Goal: Task Accomplishment & Management: Manage account settings

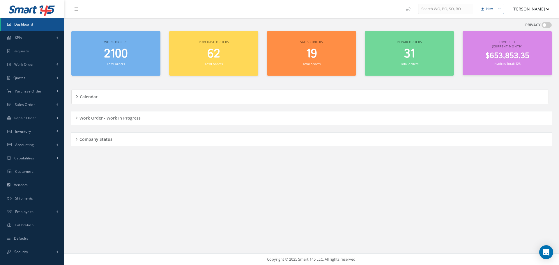
click at [76, 118] on div "Work Order - Work In Progress" at bounding box center [311, 118] width 481 height 9
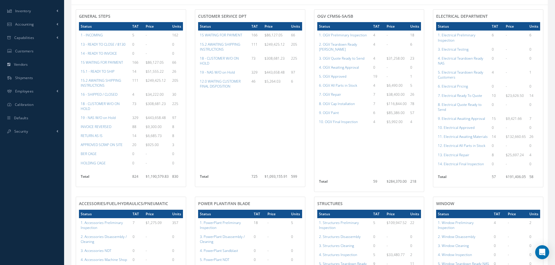
scroll to position [117, 0]
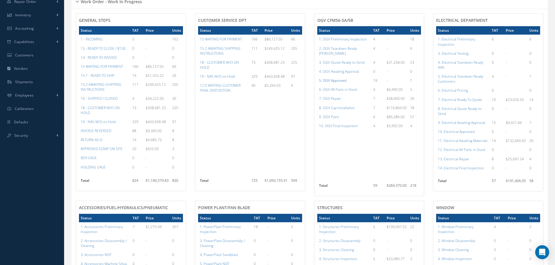
click at [331, 78] on a=78&excludeInternalCustomer=false&excludeInvoicedOrClosed=true&shop_id=15&filtersHidded"] "5. OGV Approved" at bounding box center [332, 80] width 27 height 5
click at [451, 133] on a=96&excludeInternalCustomer=false&excludeInvoicedOrClosed=true&shop_id=13&filtersHidded"] "10. Electrical Approved" at bounding box center [456, 131] width 37 height 5
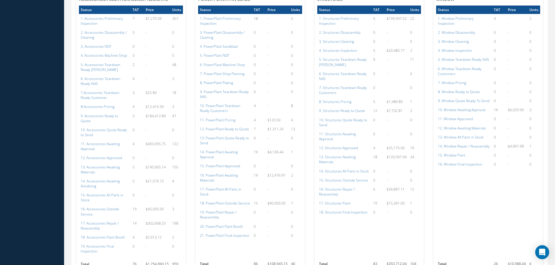
scroll to position [374, 0]
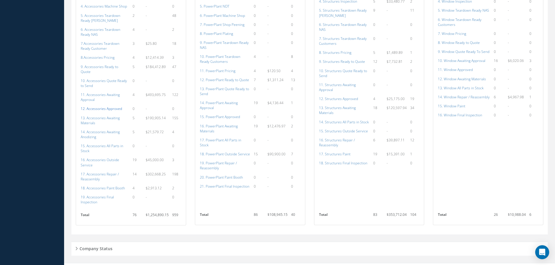
click at [99, 106] on a=112&excludeInternalCustomer=false&excludeInvoicedOrClosed=true&shop_id=14&filtersHidded"] "12. Accessories Approved" at bounding box center [101, 108] width 41 height 5
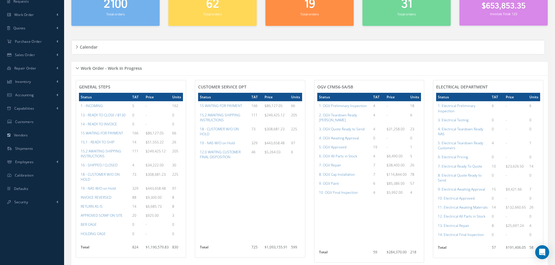
scroll to position [0, 0]
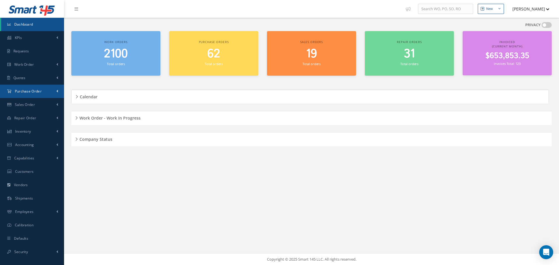
click at [29, 89] on span "Purchase Order" at bounding box center [28, 91] width 27 height 5
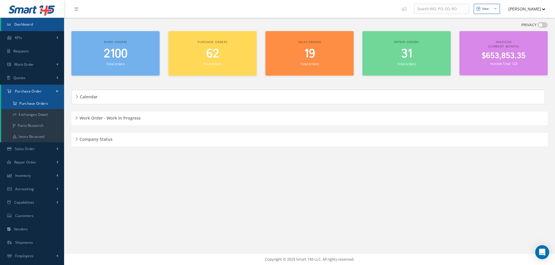
click at [37, 102] on a=1&status_id=2&status_id=3&status_id=5&collapsedFilters"] "Purchase Orders" at bounding box center [32, 103] width 63 height 11
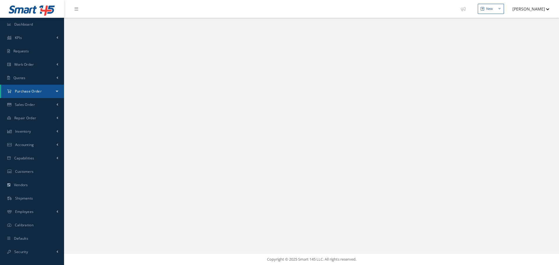
select select "25"
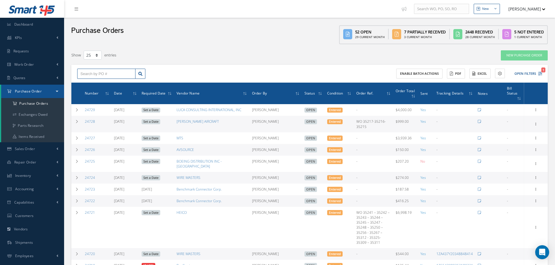
click at [103, 75] on input "text" at bounding box center [106, 74] width 58 height 10
click at [91, 69] on input "text" at bounding box center [106, 74] width 58 height 10
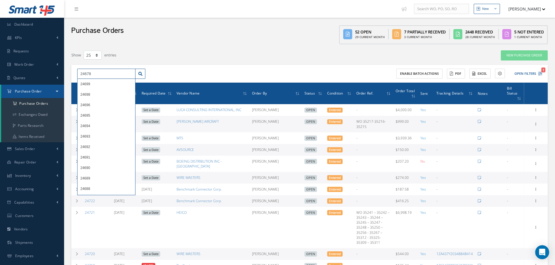
type input "24678"
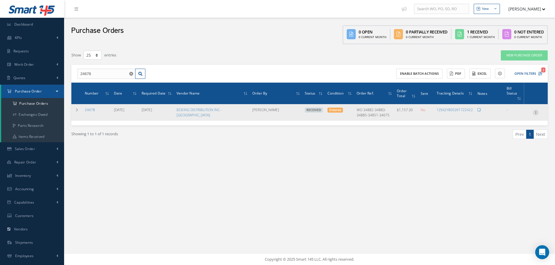
click at [535, 110] on icon at bounding box center [536, 112] width 6 height 5
click at [508, 113] on link "Receiving Details" at bounding box center [509, 117] width 46 height 8
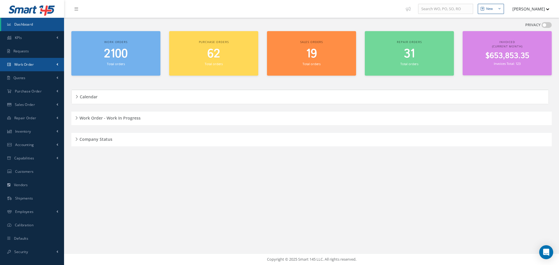
click at [28, 62] on span "Work Order" at bounding box center [24, 64] width 20 height 5
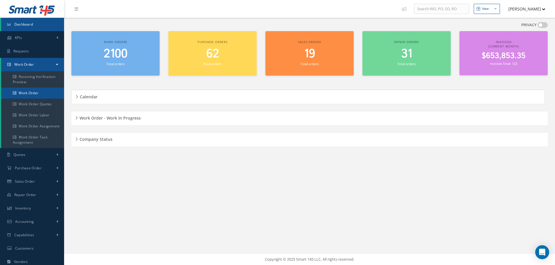
click at [32, 92] on link "Work Order" at bounding box center [32, 93] width 63 height 11
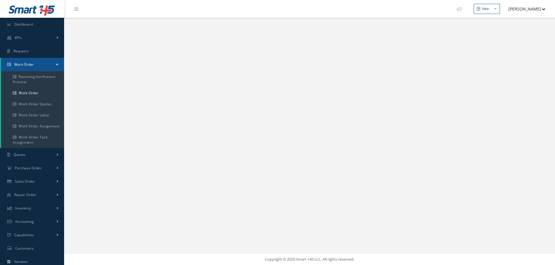
select select "25"
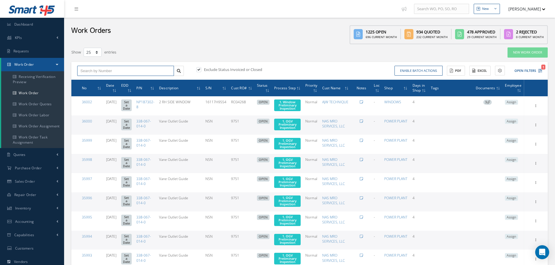
click at [81, 72] on input "text" at bounding box center [125, 71] width 97 height 10
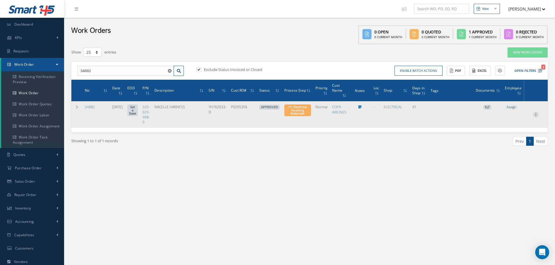
click at [534, 115] on icon at bounding box center [536, 114] width 6 height 5
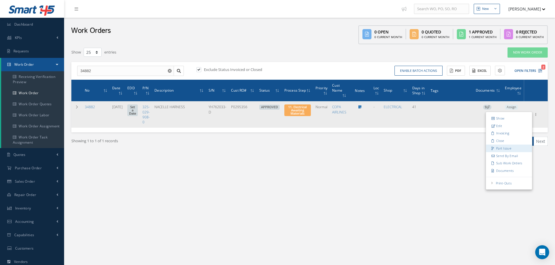
click at [503, 148] on link "Part Issue" at bounding box center [509, 149] width 46 height 8
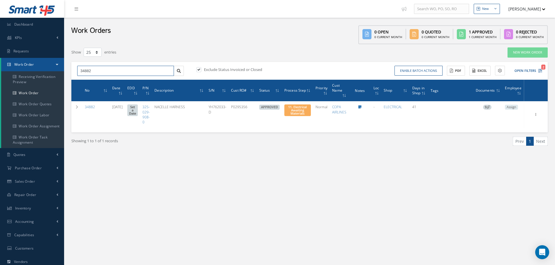
click at [94, 70] on input "34882" at bounding box center [125, 71] width 97 height 10
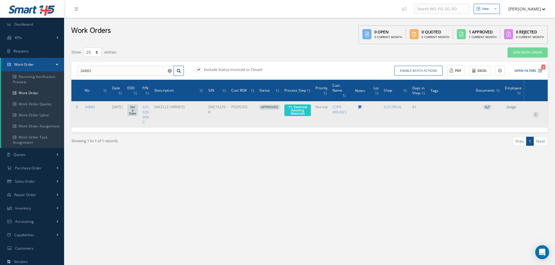
click at [537, 115] on icon at bounding box center [536, 114] width 6 height 5
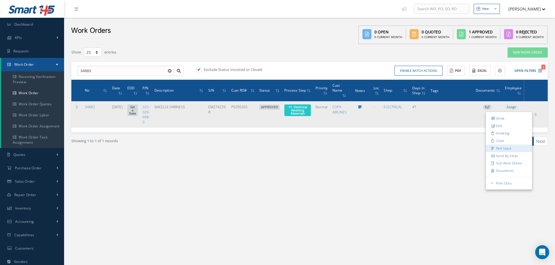
click at [501, 148] on link "Part Issue" at bounding box center [509, 149] width 46 height 8
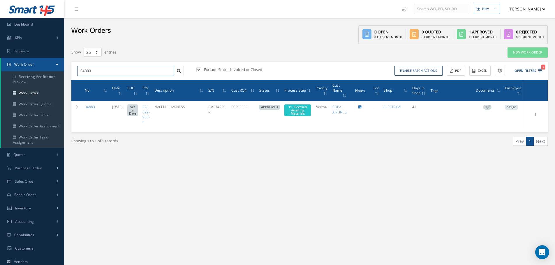
click at [92, 73] on input "34883" at bounding box center [125, 71] width 97 height 10
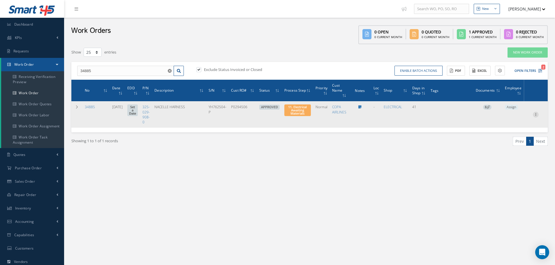
click at [535, 116] on icon at bounding box center [536, 114] width 6 height 5
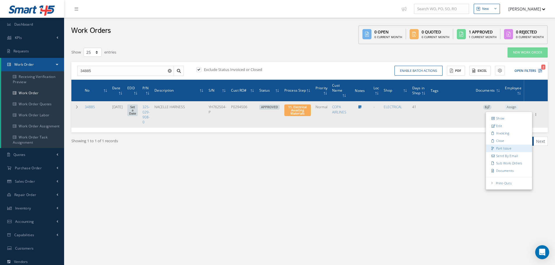
click at [501, 148] on link "Part Issue" at bounding box center [509, 149] width 46 height 8
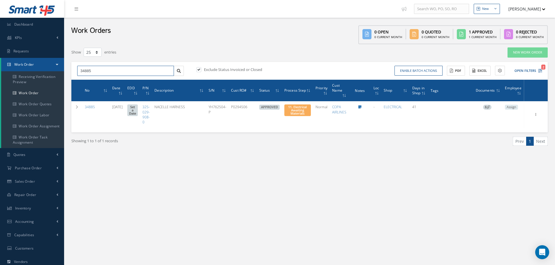
click at [107, 68] on input "34885" at bounding box center [125, 71] width 97 height 10
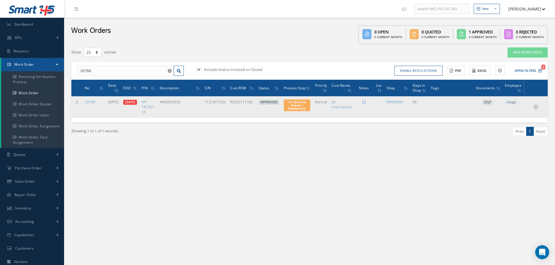
click at [535, 108] on icon at bounding box center [536, 106] width 6 height 5
click at [509, 143] on link "Part Issue" at bounding box center [509, 141] width 46 height 8
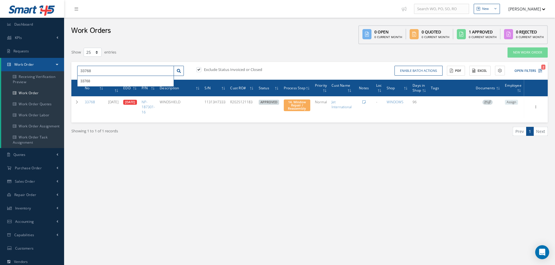
click at [106, 70] on input "33768" at bounding box center [125, 71] width 97 height 10
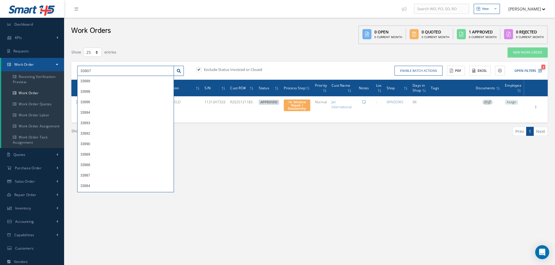
type input "33907"
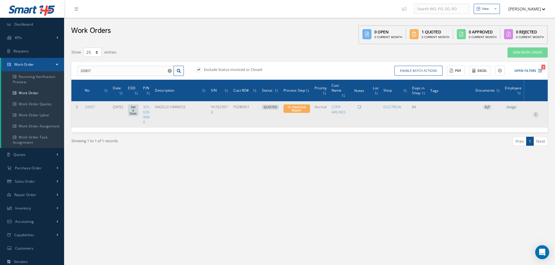
click at [536, 116] on icon at bounding box center [536, 114] width 6 height 5
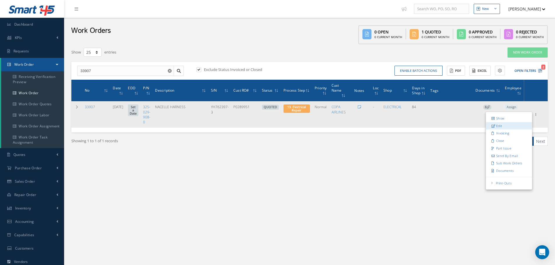
click at [507, 126] on link "Edit" at bounding box center [509, 126] width 46 height 8
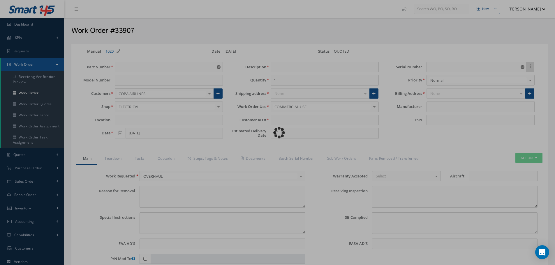
type input "325-029-908-0"
type input "06/02/2025"
type input "NACELLE HARNESS"
type input "P0289951"
type input "YH762397-3"
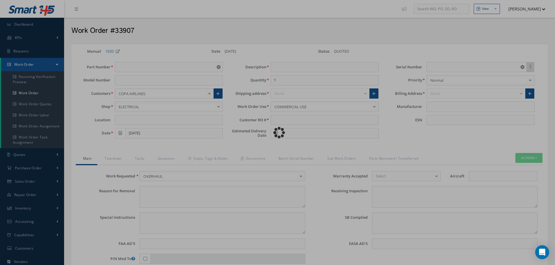
type textarea "NONE"
type textarea "PLEASE SEE R.O. FOR DETAILS"
type textarea "NO VISUAL DAMAGE"
type textarea "None performed"
type textarea "Article was xxxxx in reference with the following Technical Standard : SAFRAN (…"
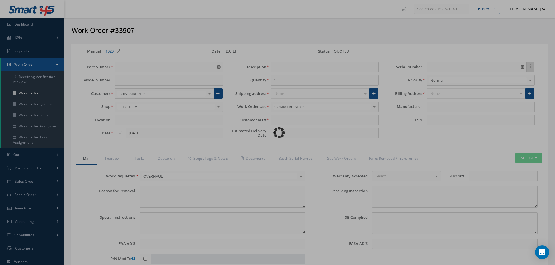
type textarea "Article has been approved to return to service."
type input "SAFRAN"
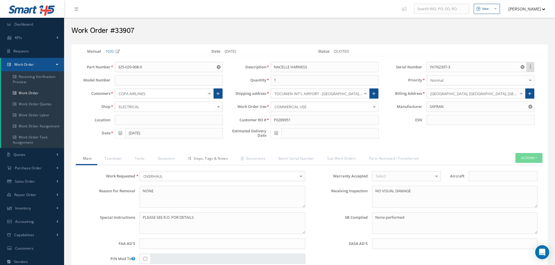
click at [204, 157] on link "Steps, Tags & Notes" at bounding box center [206, 159] width 53 height 12
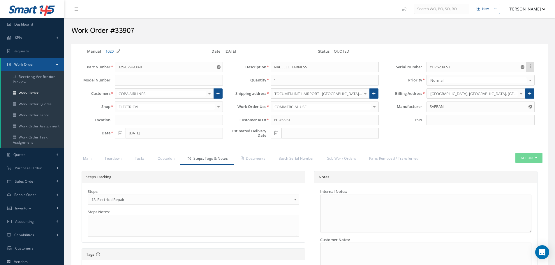
select select "25"
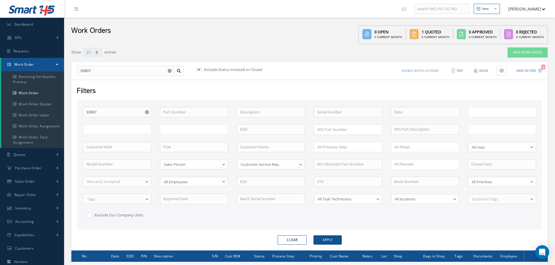
type input "All Work Request"
type input "All Work Performed"
type input "All Status"
type input "WO Part Status"
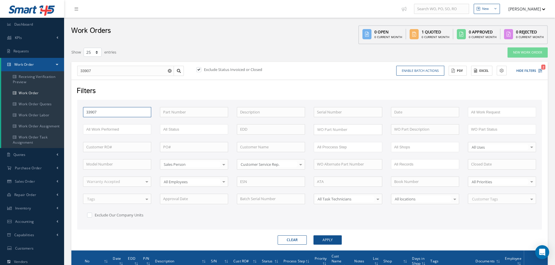
click at [116, 114] on input "33907" at bounding box center [117, 112] width 68 height 10
type input "3390"
type input "339"
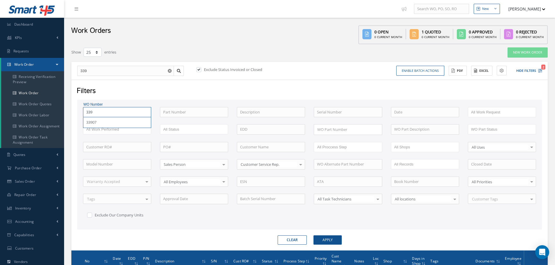
type input "33"
type input "3"
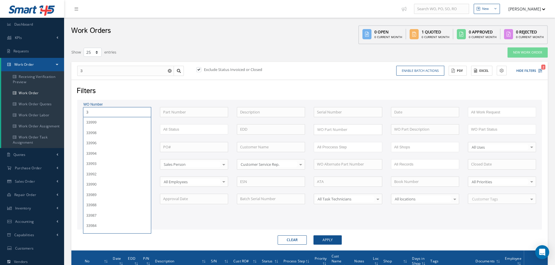
type input "34"
type input "348"
type input "3488"
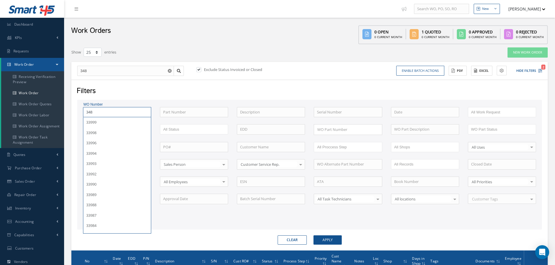
type input "3488"
type input "34882"
click at [313, 236] on button "Apply" at bounding box center [327, 240] width 28 height 9
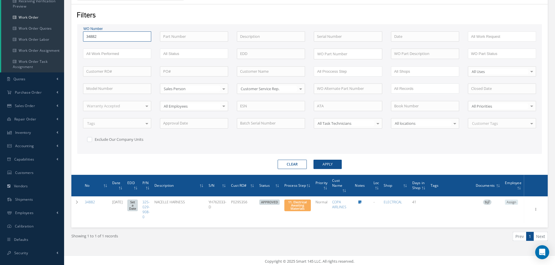
scroll to position [78, 0]
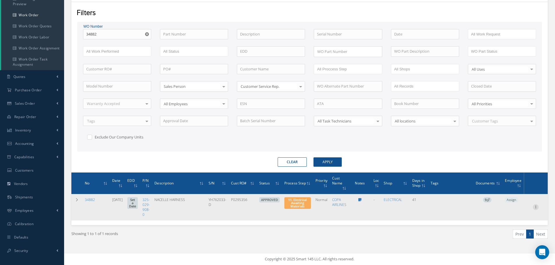
click at [535, 207] on icon at bounding box center [536, 206] width 6 height 5
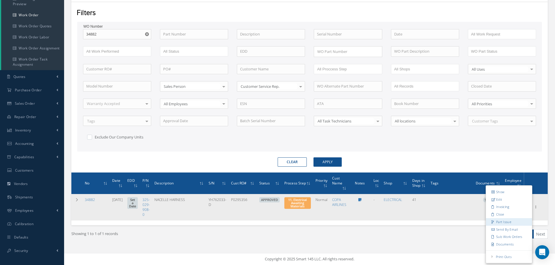
click at [502, 222] on link "Part Issue" at bounding box center [509, 222] width 46 height 8
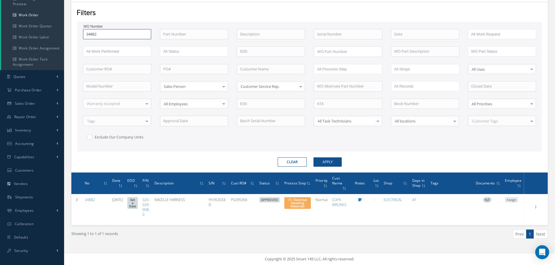
click at [104, 33] on input "34882" at bounding box center [117, 34] width 68 height 10
type input "3488"
type input "34883"
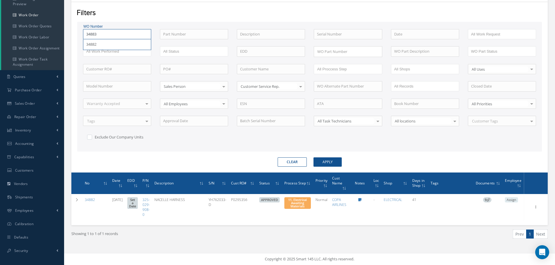
click at [313, 158] on button "Apply" at bounding box center [327, 162] width 28 height 9
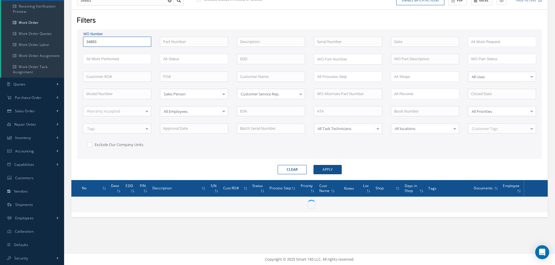
scroll to position [78, 0]
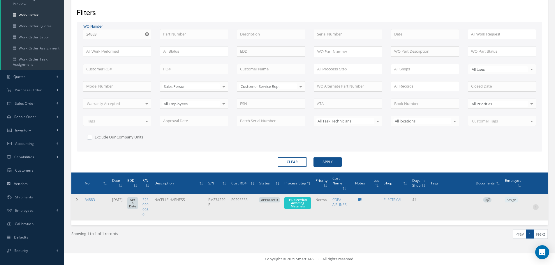
click at [535, 208] on icon at bounding box center [536, 206] width 6 height 5
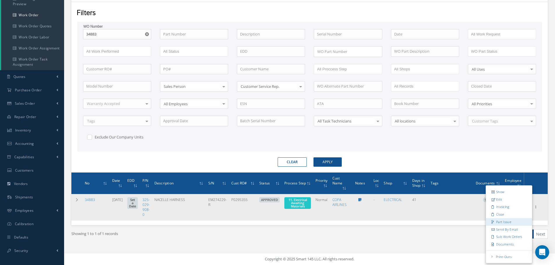
click at [498, 222] on link "Part Issue" at bounding box center [509, 222] width 46 height 8
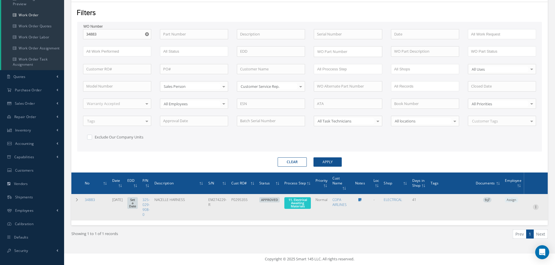
click at [537, 209] on icon at bounding box center [536, 206] width 6 height 5
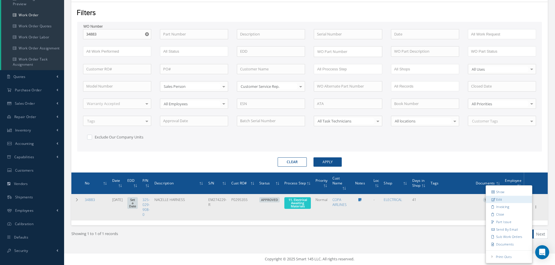
click at [505, 199] on link "Edit" at bounding box center [509, 200] width 46 height 8
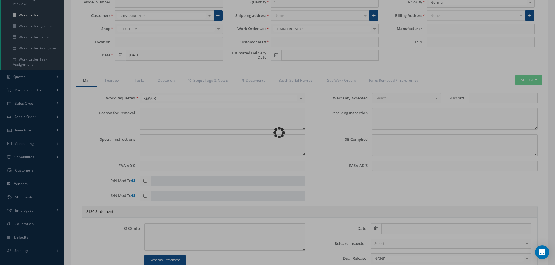
type input "325-029-908-0"
type input "07/15/2025"
type input "NACELLE HARNESS"
type input "P0295355"
type input "EM274229-R"
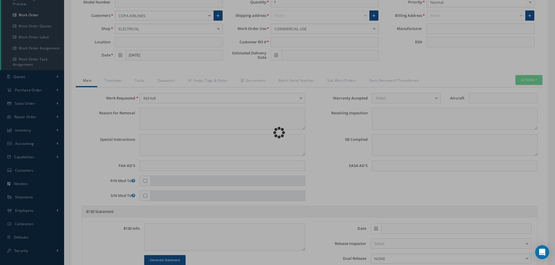
type textarea "NONE"
type textarea "PLEASE SEE R.O. FOR DETAILS"
type textarea "NO VISUAL DAMAGE"
type textarea "None performed"
type textarea "Article was xxxxx in reference with the following Technical Standard : SAFRAN (…"
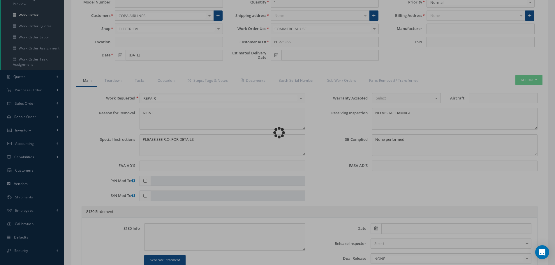
type textarea "Article has been approved to return to service."
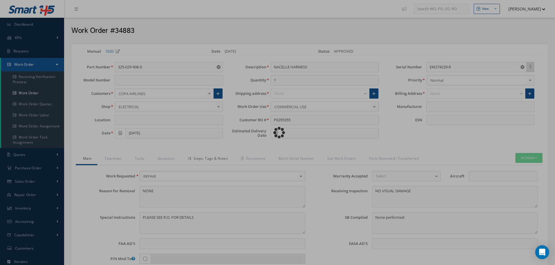
type input "SAFRAN"
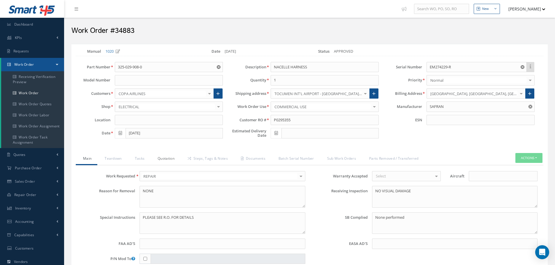
click at [166, 159] on link "Quotation" at bounding box center [165, 159] width 30 height 12
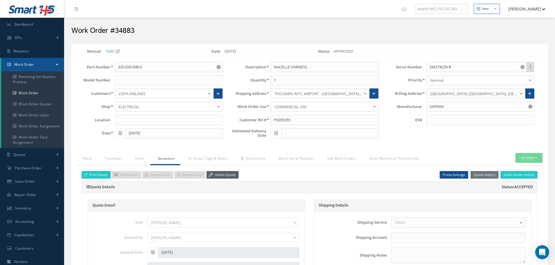
click at [223, 174] on link "Admin Quote" at bounding box center [223, 175] width 32 height 8
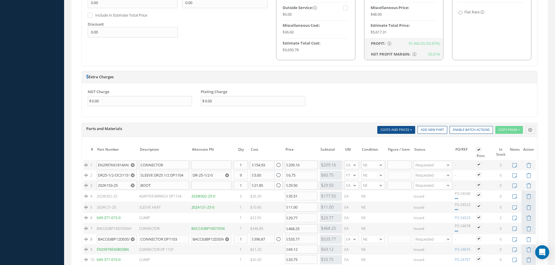
scroll to position [466, 0]
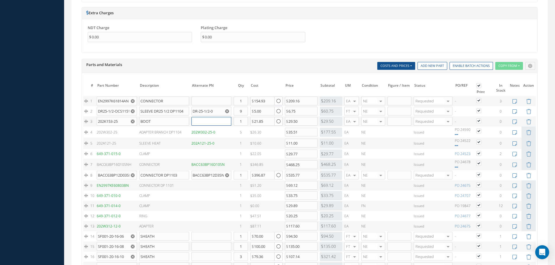
click at [207, 123] on input "text" at bounding box center [211, 121] width 40 height 9
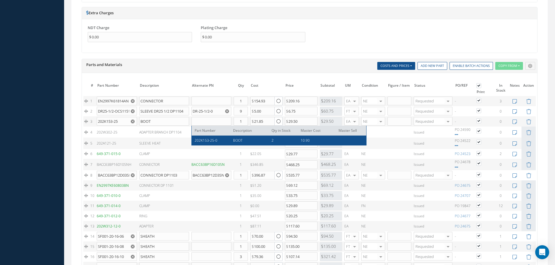
click at [204, 140] on span "202K153-25-0" at bounding box center [206, 140] width 23 height 5
type input "202K153-25-0"
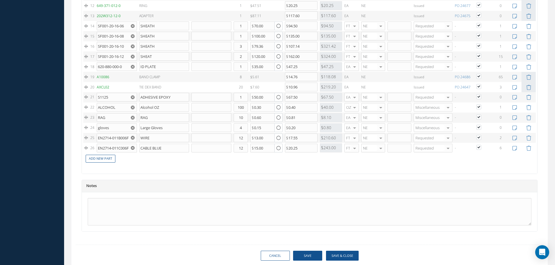
scroll to position [696, 0]
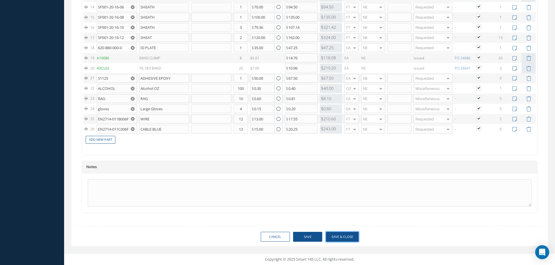
click at [338, 234] on button "Save & Close" at bounding box center [342, 237] width 33 height 10
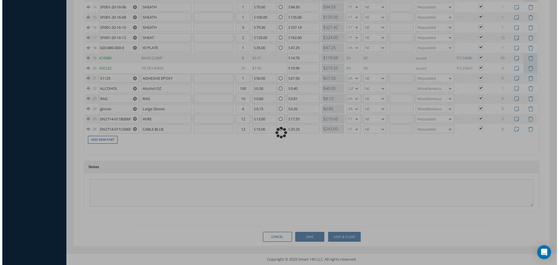
scroll to position [691, 0]
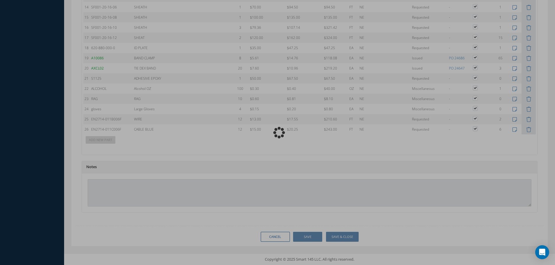
type input "SAFRAN"
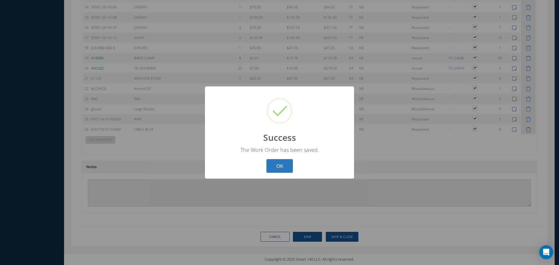
click at [275, 171] on button "OK" at bounding box center [280, 166] width 27 height 14
select select "25"
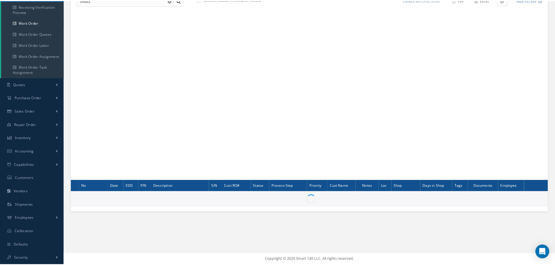
scroll to position [70, 0]
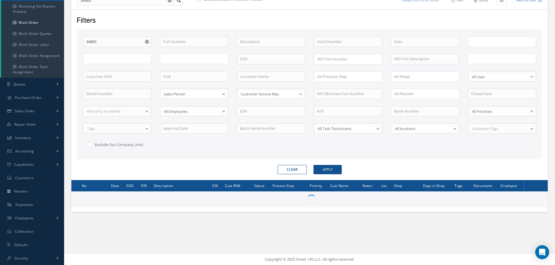
type input "All Work Request"
type input "All Work Performed"
type input "All Status"
type input "WO Part Status"
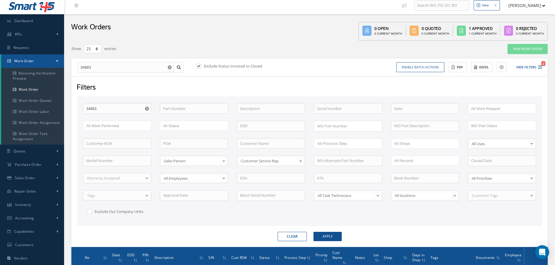
scroll to position [0, 0]
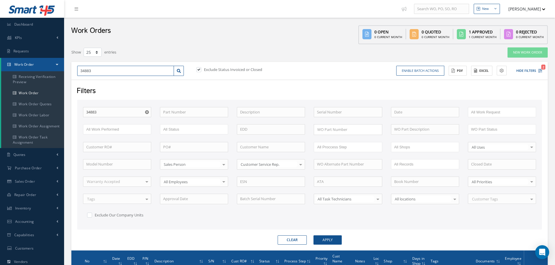
click at [104, 70] on input "34883" at bounding box center [125, 71] width 97 height 10
type input "3488"
type input "34885"
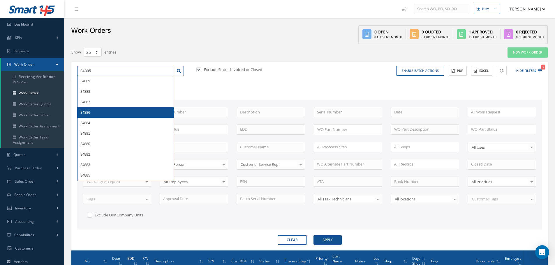
type input "34885"
click at [337, 241] on button "Apply" at bounding box center [327, 240] width 28 height 9
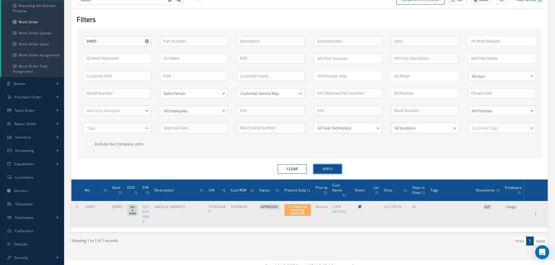
scroll to position [78, 0]
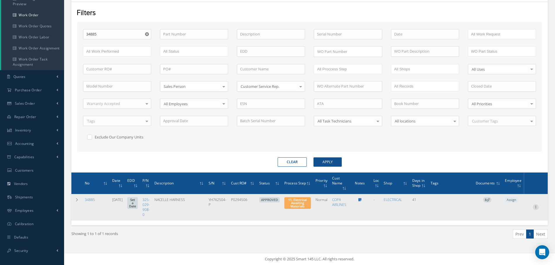
click at [536, 208] on icon at bounding box center [536, 206] width 6 height 5
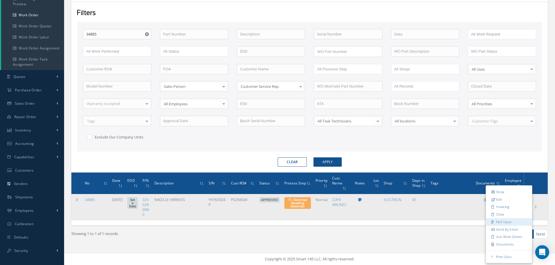
click at [503, 223] on link "Part Issue" at bounding box center [509, 222] width 46 height 8
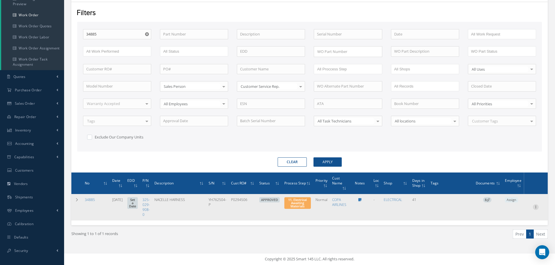
click at [537, 207] on icon at bounding box center [536, 206] width 6 height 5
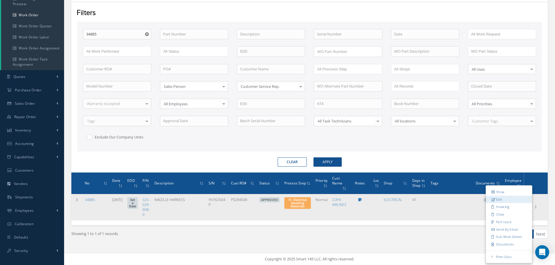
click at [509, 198] on link "Edit" at bounding box center [509, 200] width 46 height 8
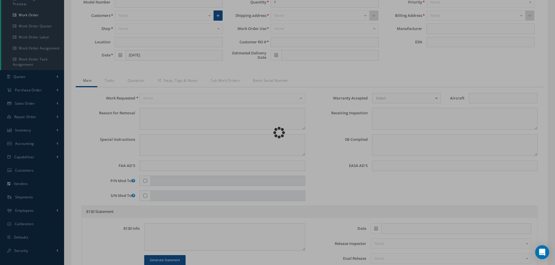
type input "325-029-908-0"
type input "07/15/2025"
type input "NACELLE HARNESS"
type input "P0294506"
type input "YH762504-P"
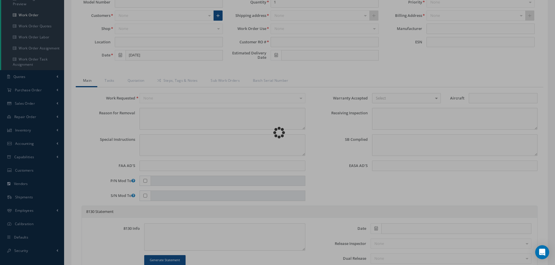
type textarea "NONE"
type textarea "PLEASE SEE R.O. FOR DETAILS"
type textarea "NO VISUAL DAMAGE"
type textarea "None performed"
type textarea "Article was xxxxx in reference with the following Technical Standard : SAFRAN (…"
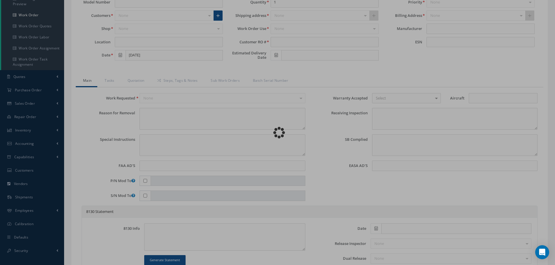
type textarea "Article has been approved to return to service."
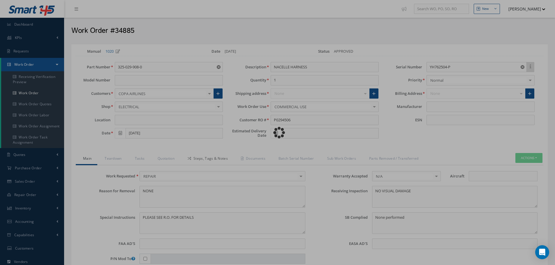
type input "SAFRAN"
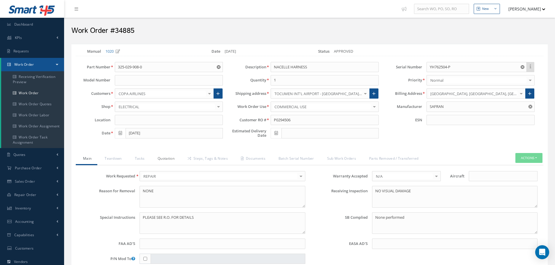
click at [169, 159] on link "Quotation" at bounding box center [165, 159] width 30 height 12
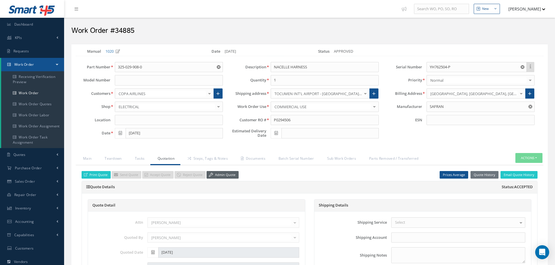
click at [225, 176] on link "Admin Quote" at bounding box center [223, 175] width 32 height 8
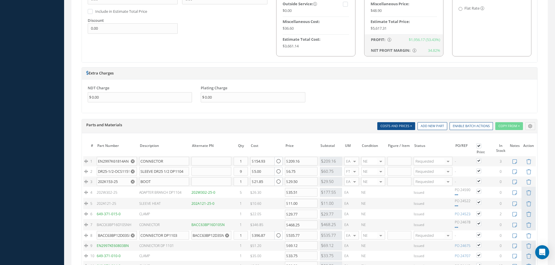
scroll to position [408, 0]
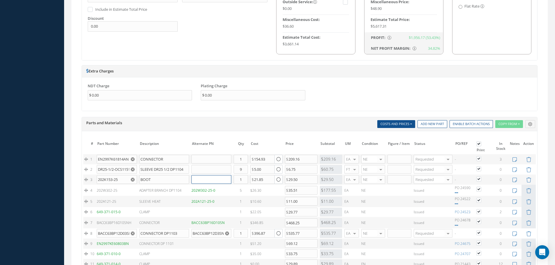
click at [203, 181] on input "text" at bounding box center [211, 179] width 40 height 9
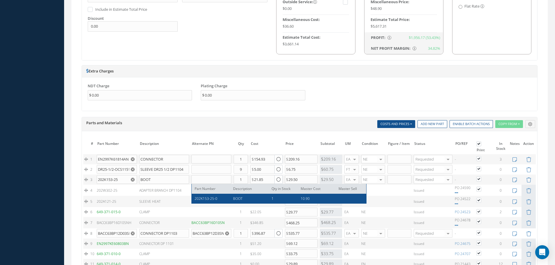
click at [213, 201] on span "202K153-25-0" at bounding box center [206, 198] width 23 height 5
type input "202K153-25-0"
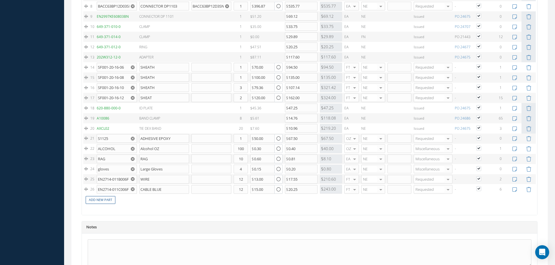
scroll to position [696, 0]
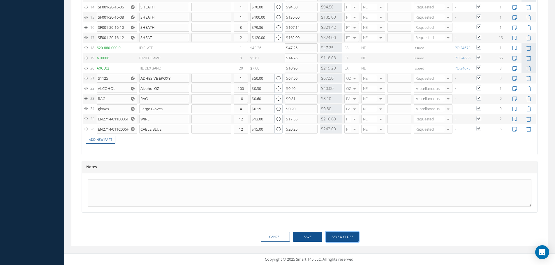
click at [340, 234] on button "Save & Close" at bounding box center [342, 237] width 33 height 10
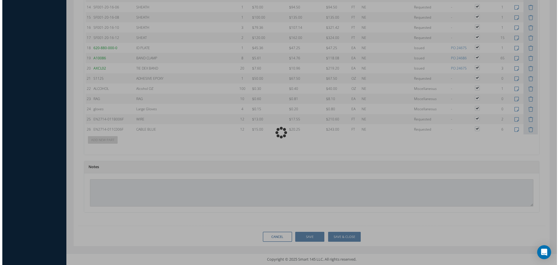
scroll to position [691, 0]
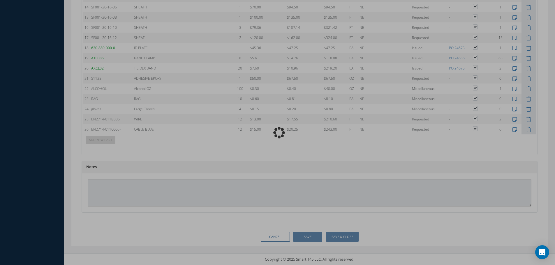
type input "SAFRAN"
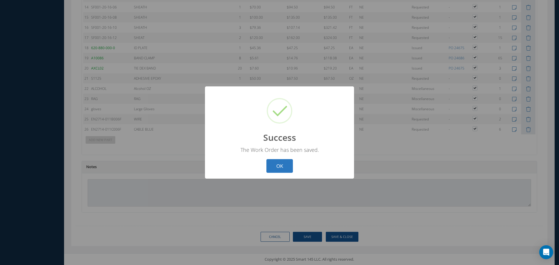
click at [282, 165] on button "OK" at bounding box center [280, 166] width 27 height 14
select select "25"
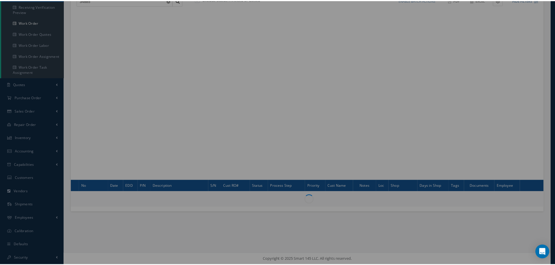
scroll to position [70, 0]
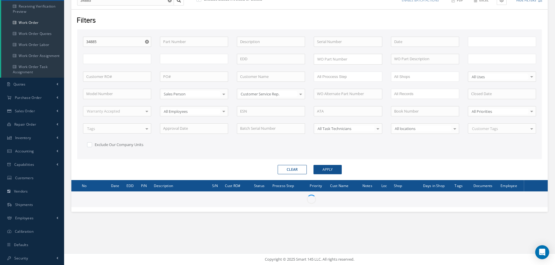
type input "All Work Request"
type input "All Work Performed"
type input "All Status"
type input "WO Part Status"
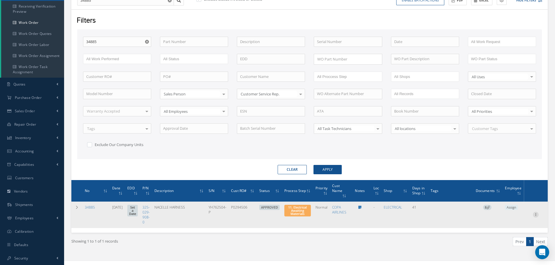
click at [536, 215] on icon at bounding box center [536, 214] width 6 height 5
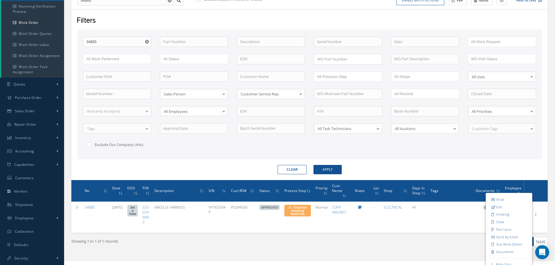
click at [442, 238] on ul "Prev 1 Next" at bounding box center [431, 241] width 234 height 9
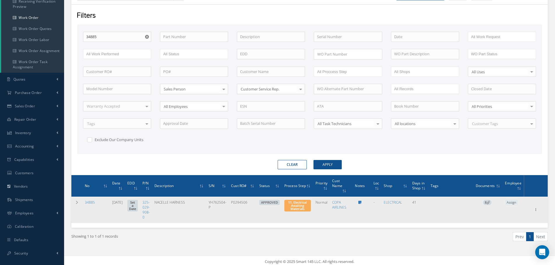
scroll to position [78, 0]
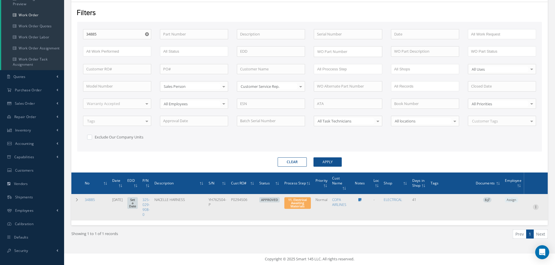
click at [537, 208] on icon at bounding box center [536, 206] width 6 height 5
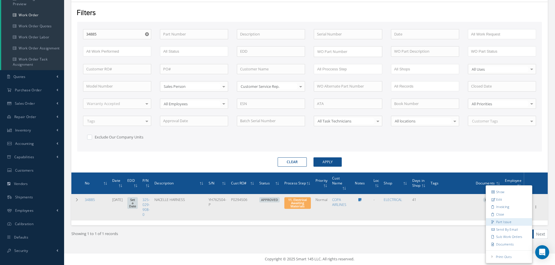
click at [509, 222] on link "Part Issue" at bounding box center [509, 222] width 46 height 8
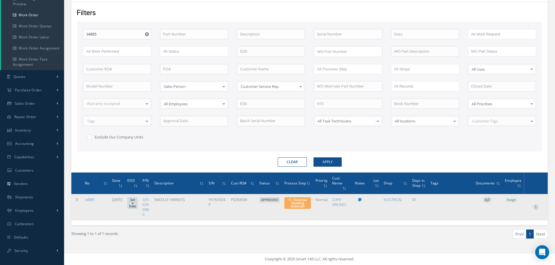
click at [537, 207] on icon at bounding box center [536, 206] width 6 height 5
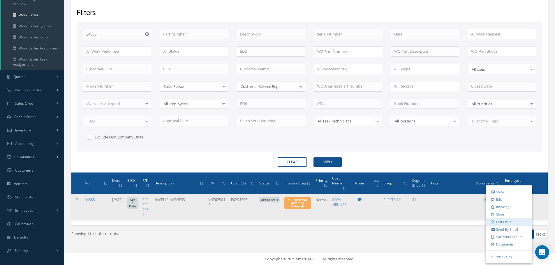
click at [510, 222] on link "Part Issue" at bounding box center [509, 222] width 46 height 8
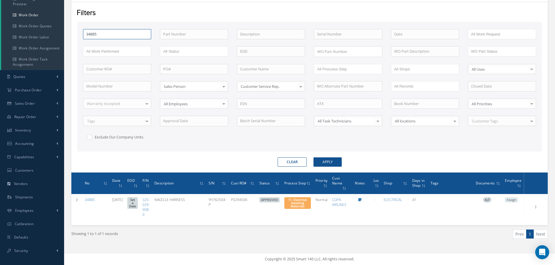
click at [103, 36] on input "34885" at bounding box center [117, 34] width 68 height 10
type input "3488"
type input "34883"
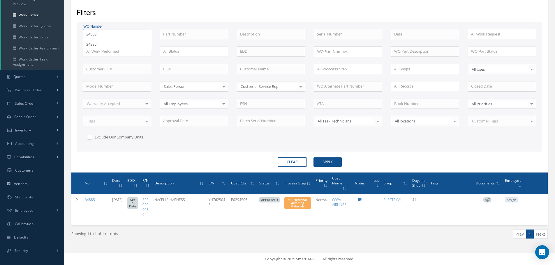
click at [313, 158] on button "Apply" at bounding box center [327, 162] width 28 height 9
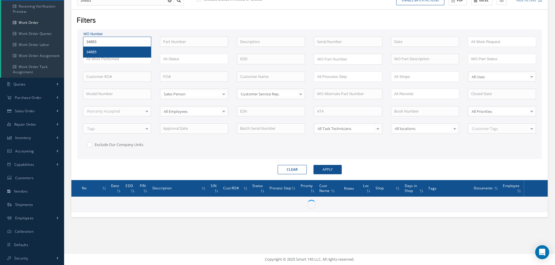
type input "34885"
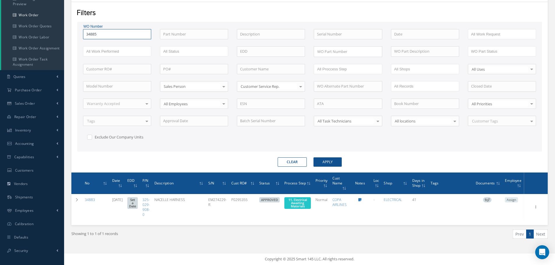
type input "3488"
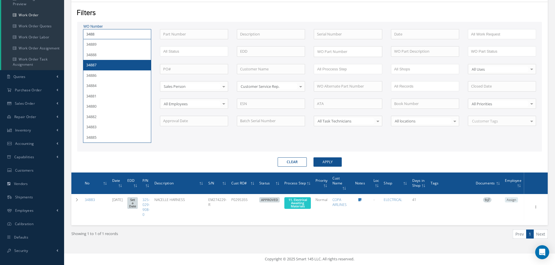
type input "34883"
click at [313, 158] on button "Apply" at bounding box center [327, 162] width 28 height 9
type input "34888"
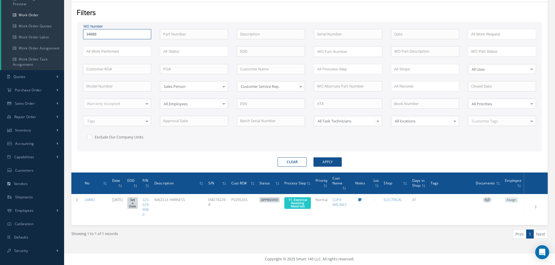
type input "3488"
click at [93, 44] on span "34883" at bounding box center [91, 44] width 10 height 5
type input "34889"
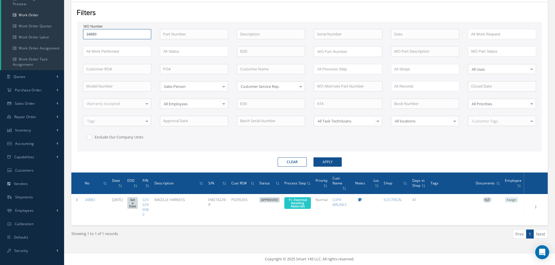
click at [107, 33] on input "34889" at bounding box center [117, 34] width 68 height 10
type input "3488"
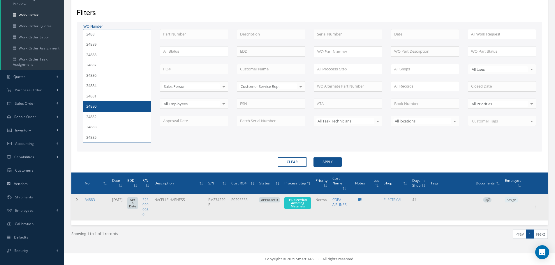
type input "3488"
click at [336, 206] on link "COPA AIRLINES" at bounding box center [339, 202] width 14 height 10
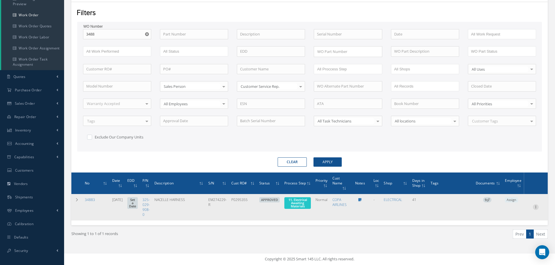
click at [536, 207] on icon at bounding box center [536, 206] width 6 height 5
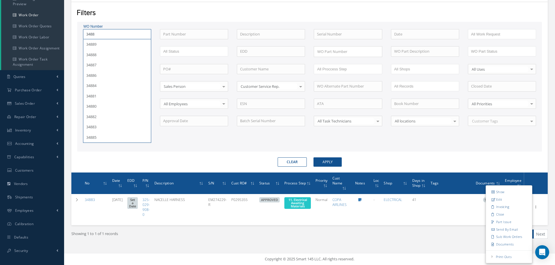
click at [98, 36] on input "3488" at bounding box center [117, 34] width 68 height 10
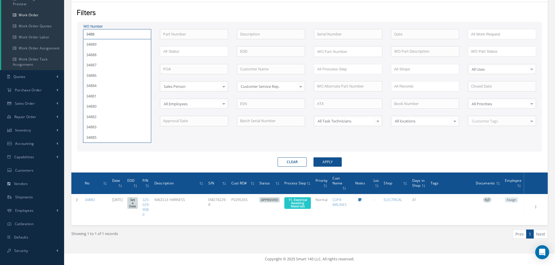
type input "34883"
click at [327, 163] on button "Apply" at bounding box center [327, 162] width 28 height 9
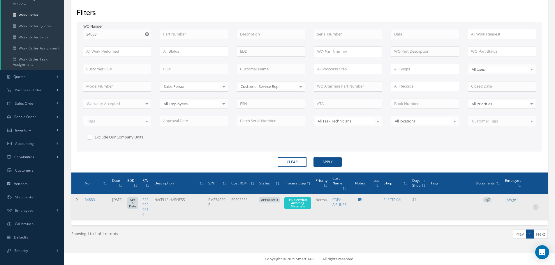
click at [537, 207] on icon at bounding box center [536, 206] width 6 height 5
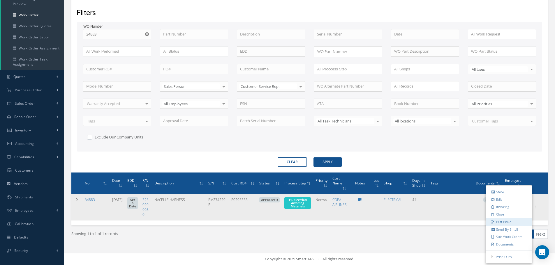
click at [507, 222] on link "Part Issue" at bounding box center [509, 222] width 46 height 8
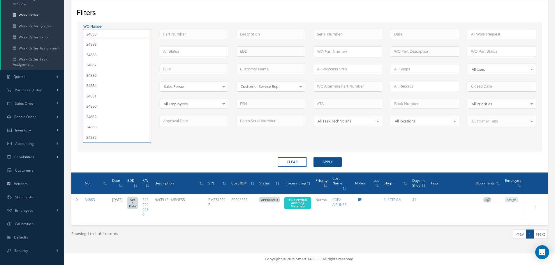
click at [108, 33] on input "34883" at bounding box center [117, 34] width 68 height 10
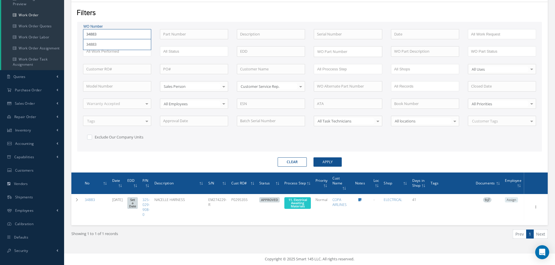
type input "3488"
type input "34882"
click at [330, 160] on button "Apply" at bounding box center [327, 162] width 28 height 9
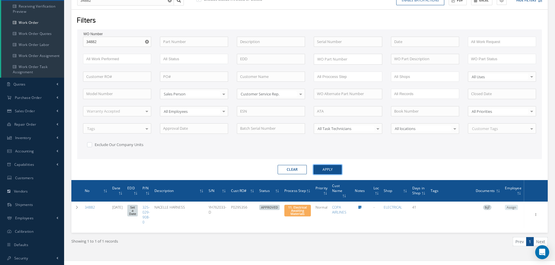
scroll to position [78, 0]
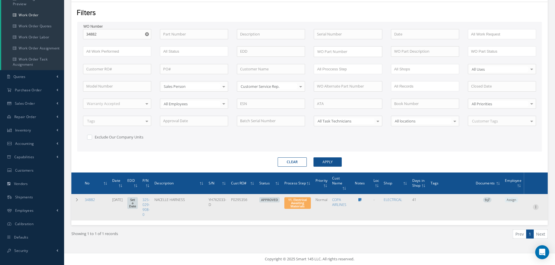
click at [536, 208] on icon at bounding box center [536, 206] width 6 height 5
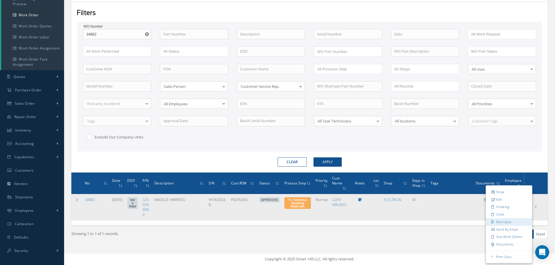
click at [505, 221] on link "Part Issue" at bounding box center [509, 222] width 46 height 8
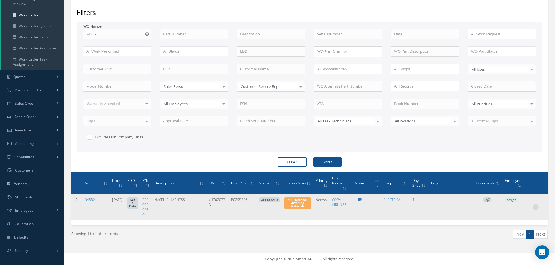
click at [536, 207] on icon at bounding box center [536, 206] width 6 height 5
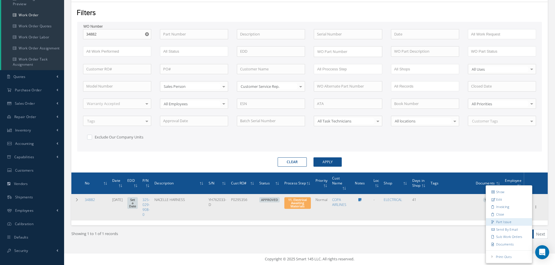
click at [506, 221] on link "Part Issue" at bounding box center [509, 222] width 46 height 8
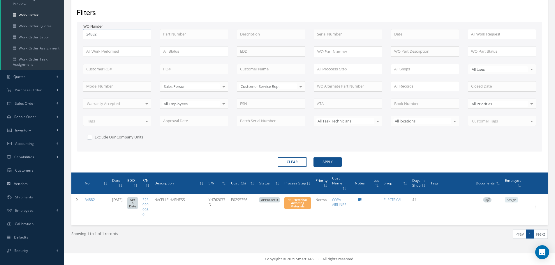
click at [107, 34] on input "34882" at bounding box center [117, 34] width 68 height 10
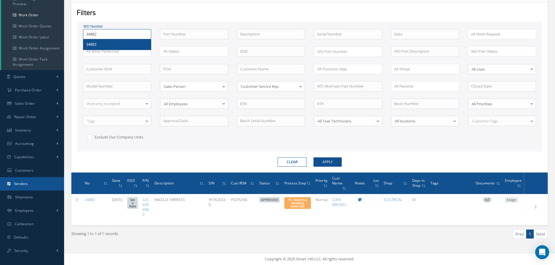
type input "3488"
type input "34883"
click at [313, 158] on button "Apply" at bounding box center [327, 162] width 28 height 9
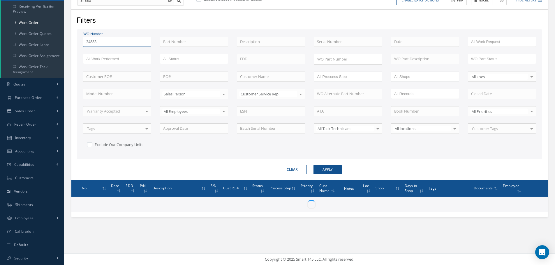
scroll to position [78, 0]
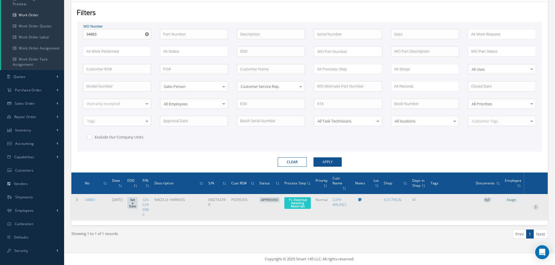
click at [536, 206] on icon at bounding box center [536, 206] width 6 height 5
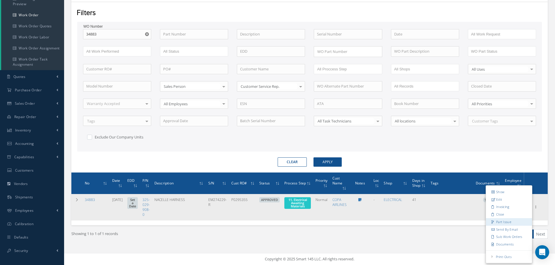
click at [502, 224] on link "Part Issue" at bounding box center [509, 222] width 46 height 8
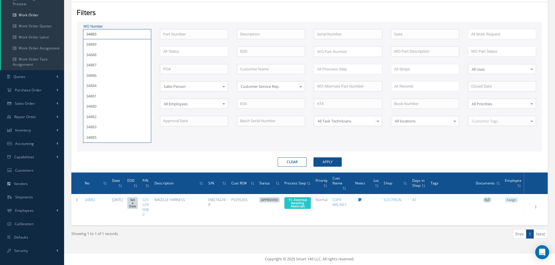
click at [106, 34] on input "34883" at bounding box center [117, 34] width 68 height 10
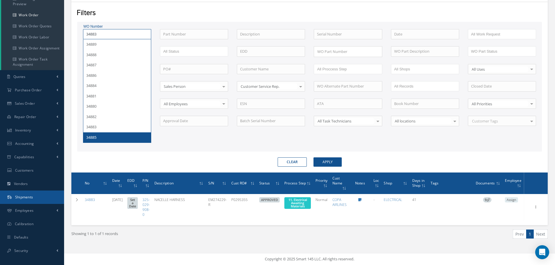
type input "3488"
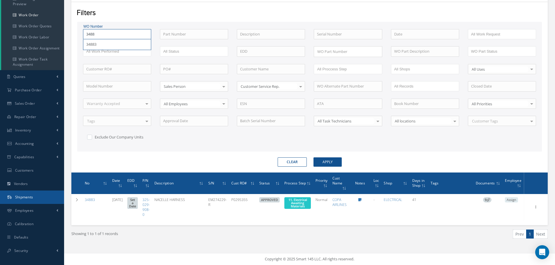
type input "34885"
click at [313, 158] on button "Apply" at bounding box center [327, 162] width 28 height 9
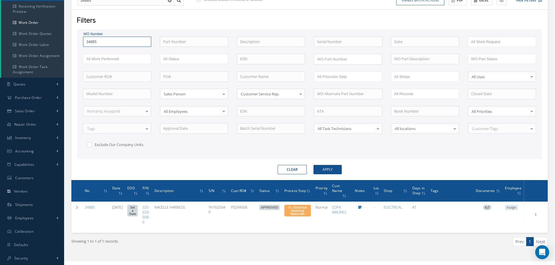
scroll to position [78, 0]
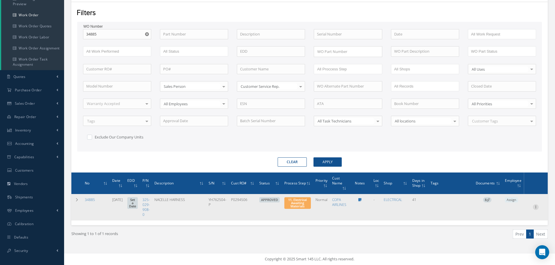
click at [538, 207] on icon at bounding box center [536, 206] width 6 height 5
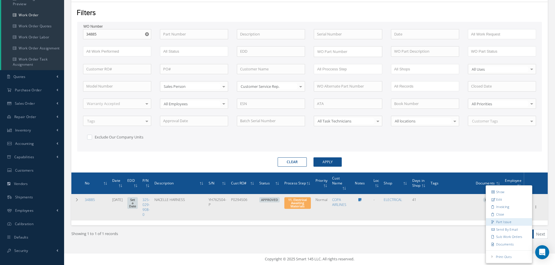
click at [505, 222] on link "Part Issue" at bounding box center [509, 222] width 46 height 8
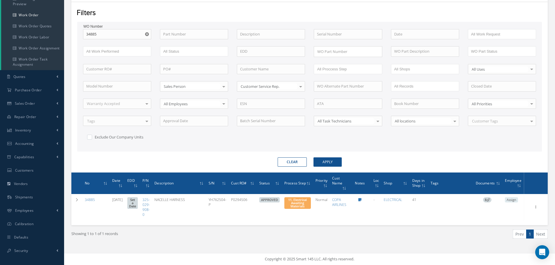
click at [146, 33] on use "Reset" at bounding box center [147, 34] width 4 height 4
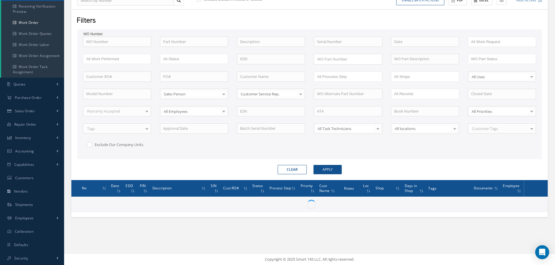
scroll to position [70, 0]
click at [107, 38] on input "text" at bounding box center [117, 42] width 68 height 10
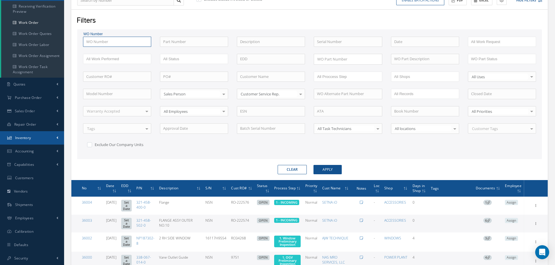
type input "3"
type input "34"
type input "349"
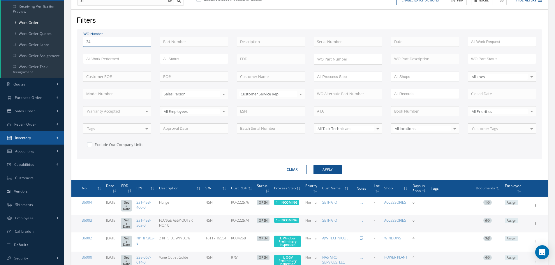
type input "349"
type input "3490"
type input "34901"
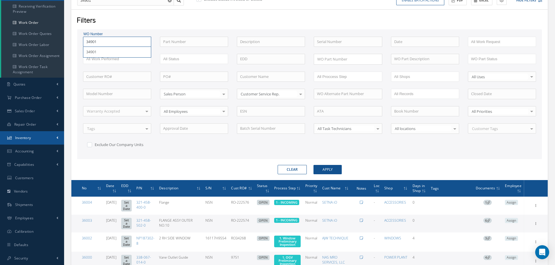
click at [313, 165] on button "Apply" at bounding box center [327, 169] width 28 height 9
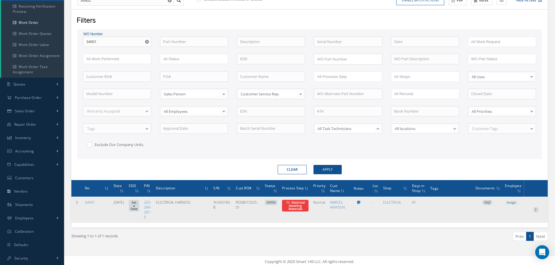
click at [537, 210] on icon at bounding box center [536, 209] width 6 height 5
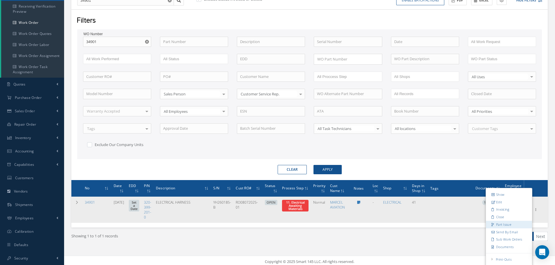
click at [509, 225] on link "Part Issue" at bounding box center [509, 225] width 46 height 8
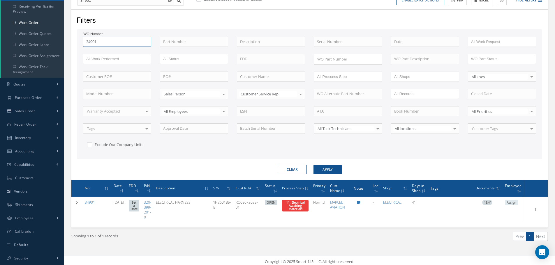
click at [105, 43] on input "34901" at bounding box center [117, 42] width 68 height 10
type input "3490"
type input "349"
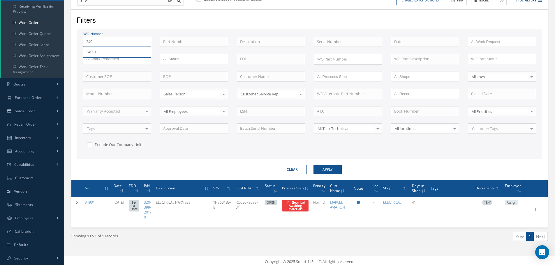
type input "34"
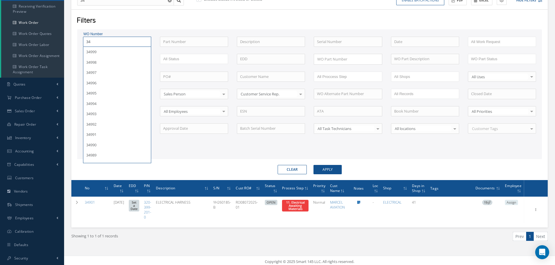
type input "344"
type input "3442"
type input "34427"
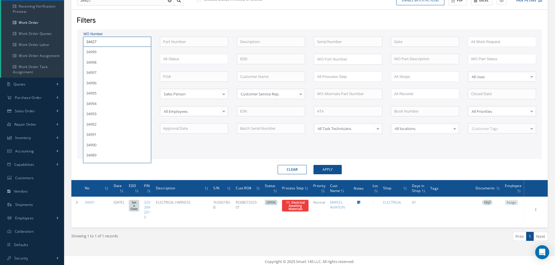
type input "34427"
click at [313, 165] on button "Apply" at bounding box center [327, 169] width 28 height 9
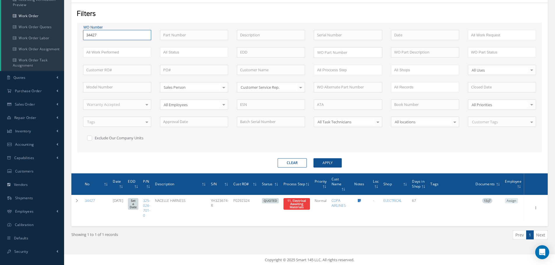
scroll to position [78, 0]
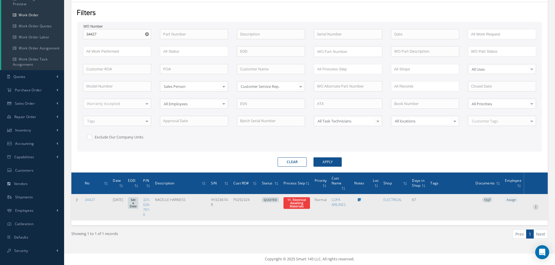
click at [536, 209] on icon at bounding box center [536, 206] width 6 height 5
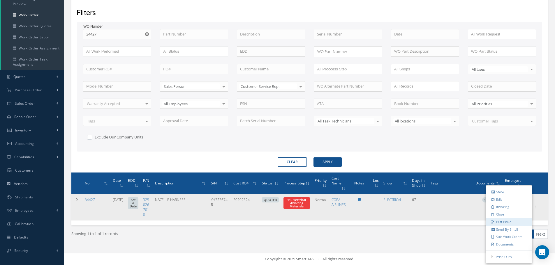
click at [500, 221] on link "Part Issue" at bounding box center [509, 222] width 46 height 8
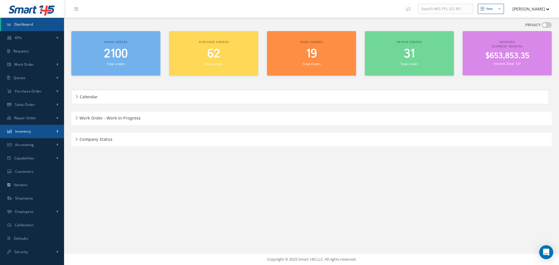
click at [26, 131] on span "Inventory" at bounding box center [23, 131] width 16 height 5
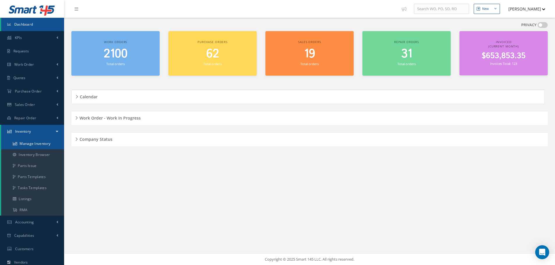
click at [31, 143] on link "Manage Inventory" at bounding box center [32, 143] width 63 height 11
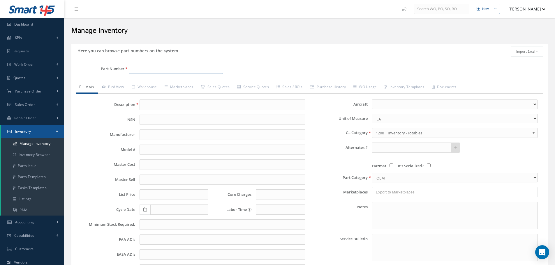
click at [143, 68] on input "Part Number" at bounding box center [176, 69] width 94 height 10
click at [156, 84] on span "PR-1425B1/2" at bounding box center [156, 84] width 52 height 6
type input "PR-1425B1/2"
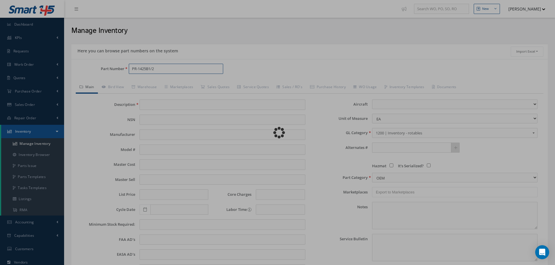
type input "SEALANT"
type input "PPG AEROSPACE"
type input "121.37"
type input "0.00"
select select
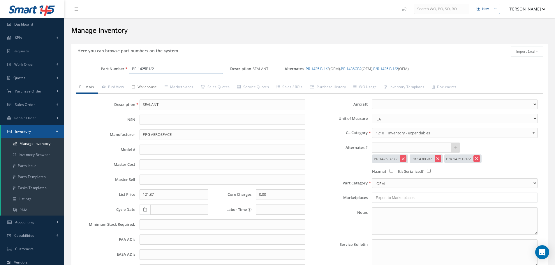
type input "PR-1425B1/2"
click at [153, 83] on link "Warehouse" at bounding box center [144, 88] width 33 height 12
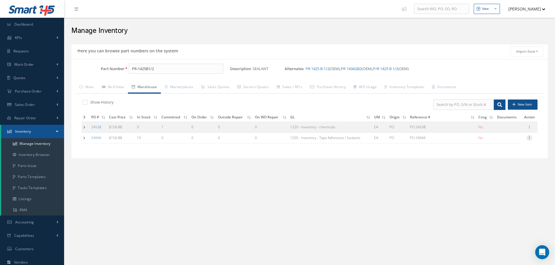
click at [529, 137] on icon at bounding box center [529, 137] width 6 height 5
click at [505, 142] on link "Edit" at bounding box center [502, 142] width 46 height 8
type input "156.88"
type input "08/11/2025"
type input "PO 24666"
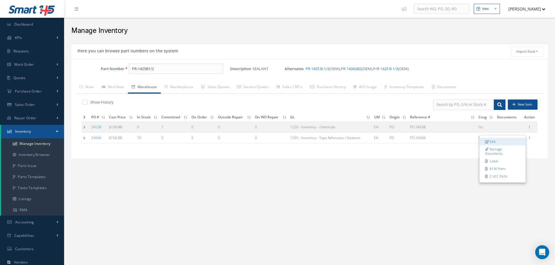
type input "08/11/2025"
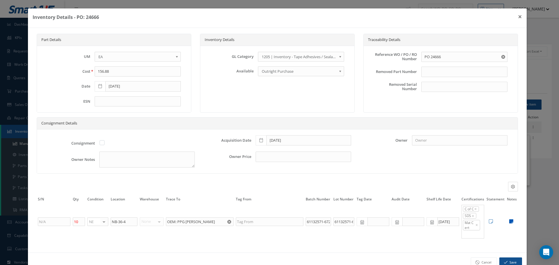
click at [509, 222] on icon at bounding box center [511, 221] width 4 height 5
type textarea "PPG C OF C SKYGEEK C OF C ICN Lot No. ICN2504148778 ** RECEIVED STOCK 08/11/202…"
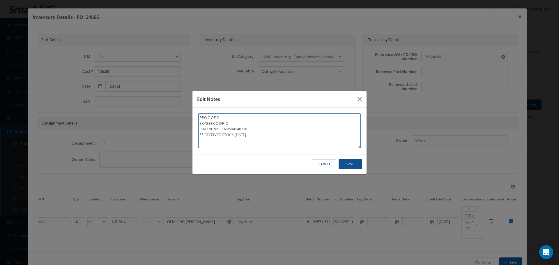
click at [261, 139] on textarea "PPG C OF C SKYGEEK C OF C ICN Lot No. ICN2504148778 ** RECEIVED STOCK 08/11/202…" at bounding box center [279, 131] width 163 height 35
type textarea "PPG C OF C SKYGEEK C OF C ICN Lot No. ICN2504148778 ** RECEIVED STOCK 08/11/202…"
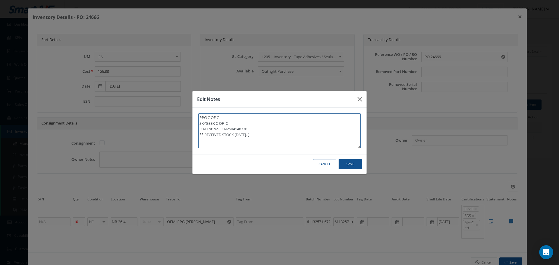
type textarea "PPG C OF C SKYGEEK C OF C ICN Lot No. ICN2504148778 ** RECEIVED STOCK 08/11/202…"
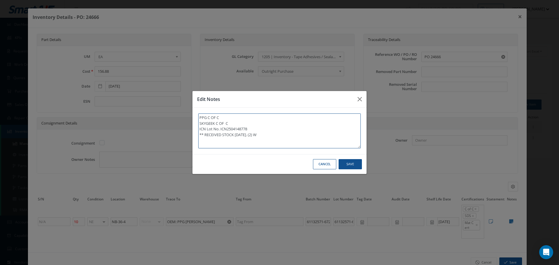
type textarea "PPG C OF C SKYGEEK C OF C ICN Lot No. ICN2504148778 ** RECEIVED STOCK 08/11/202…"
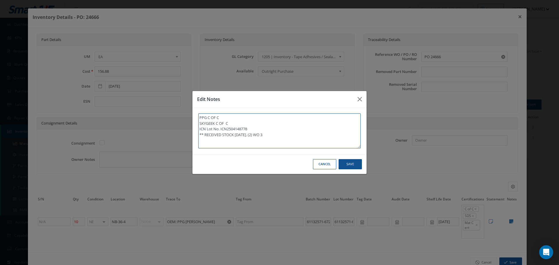
type textarea "PPG C OF C SKYGEEK C OF C ICN Lot No. ICN2504148778 ** RECEIVED STOCK 08/11/202…"
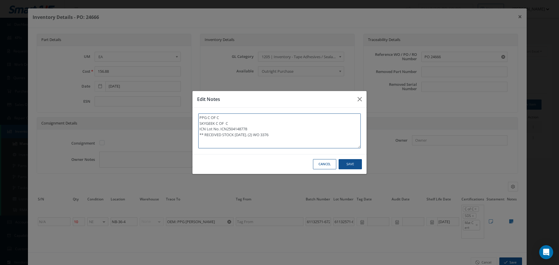
type textarea "PPG C OF C SKYGEEK C OF C ICN Lot No. ICN2504148778 ** RECEIVED STOCK 08/11/202…"
click at [281, 135] on textarea "PPG C OF C SKYGEEK C OF C ICN Lot No. ICN2504148778 ** RECEIVED STOCK 08/11/202…" at bounding box center [279, 131] width 163 height 35
type textarea "PPG C OF C SKYGEEK C OF C ICN Lot No. ICN2504148778 ** RECEIVED STOCK 08/11/202…"
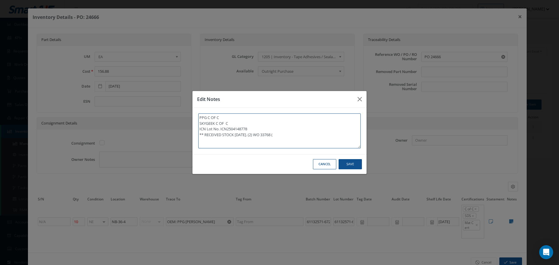
type textarea "PPG C OF C SKYGEEK C OF C ICN Lot No. ICN2504148778 ** RECEIVED STOCK 08/11/202…"
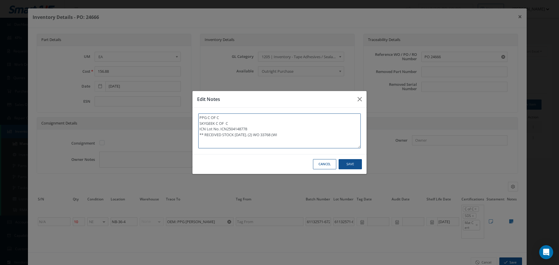
type textarea "PPG C OF C SKYGEEK C OF C ICN Lot No. ICN2504148778 ** RECEIVED STOCK 08/11/202…"
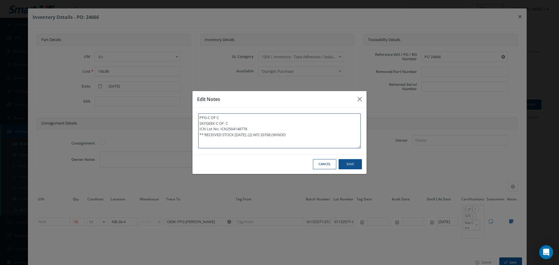
type textarea "PPG C OF C SKYGEEK C OF C ICN Lot No. ICN2504148778 ** RECEIVED STOCK 08/11/202…"
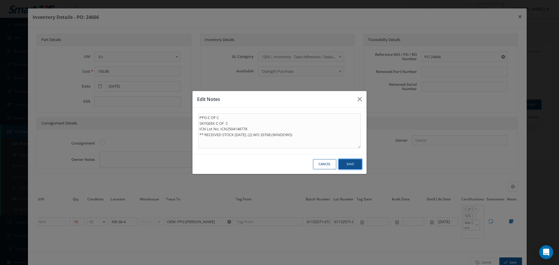
type textarea "PPG C OF C SKYGEEK C OF C ICN Lot No. ICN2504148778 ** RECEIVED STOCK 08/11/202…"
click at [0, 0] on button "Save" at bounding box center [0, 0] width 0 height 0
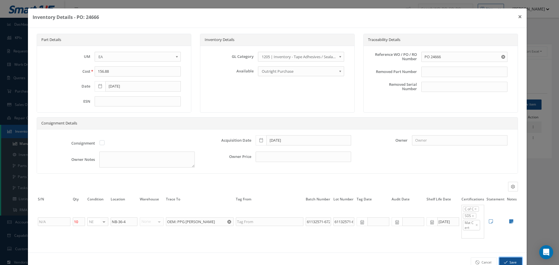
click at [501, 260] on button "Save" at bounding box center [511, 263] width 23 height 10
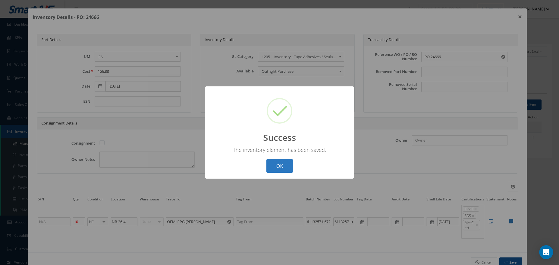
click at [282, 164] on button "OK" at bounding box center [280, 166] width 27 height 14
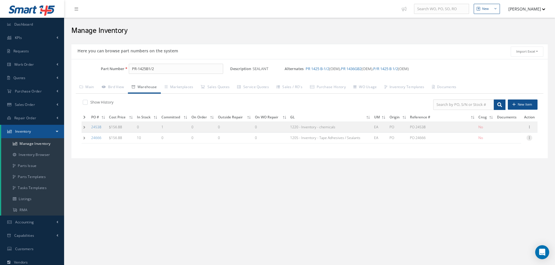
click at [531, 137] on icon at bounding box center [529, 137] width 6 height 5
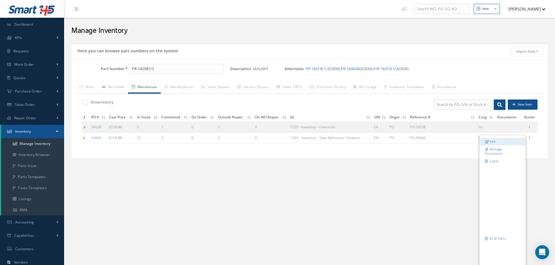
click at [507, 141] on link "Edit" at bounding box center [502, 142] width 46 height 8
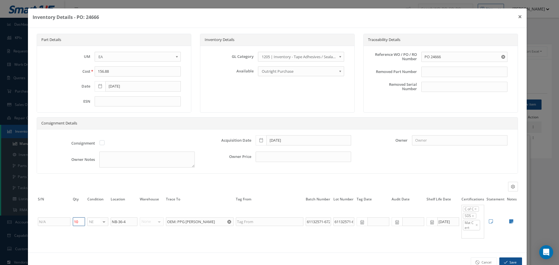
click at [80, 223] on input "10" at bounding box center [79, 222] width 12 height 9
type input "1"
type input "8"
click at [508, 261] on button "Save" at bounding box center [511, 263] width 23 height 10
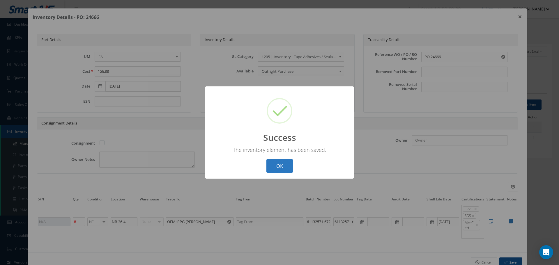
click at [286, 165] on button "OK" at bounding box center [280, 166] width 27 height 14
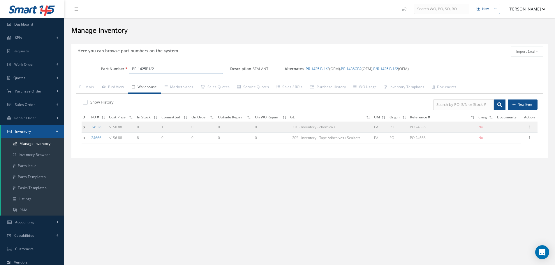
click at [164, 71] on input "PR-1425B1/2" at bounding box center [176, 69] width 94 height 10
type input "P"
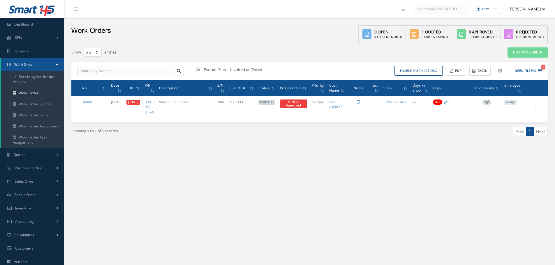
select select "25"
click at [528, 72] on button "Open Filters 3" at bounding box center [525, 71] width 33 height 10
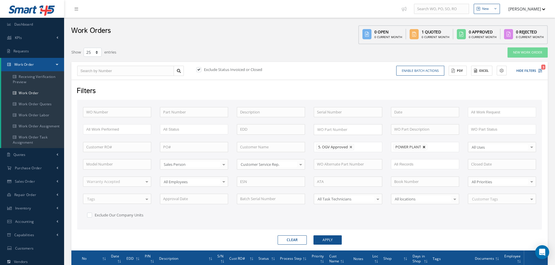
click at [424, 147] on link at bounding box center [423, 147] width 3 height 3
type input "All Shops"
click at [328, 240] on button "Apply" at bounding box center [327, 240] width 28 height 9
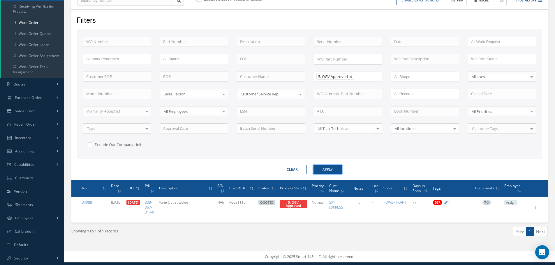
click at [333, 165] on button "Apply" at bounding box center [327, 169] width 28 height 9
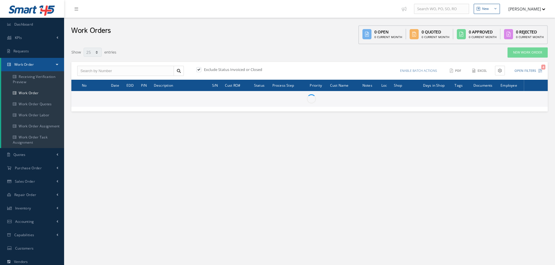
select select "25"
type input "All Work Request"
type input "All Work Performed"
type input "All Status"
type input "WO Part Status"
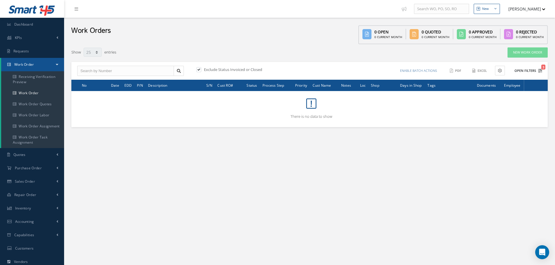
click at [525, 69] on button "Open Filters 3" at bounding box center [525, 71] width 33 height 10
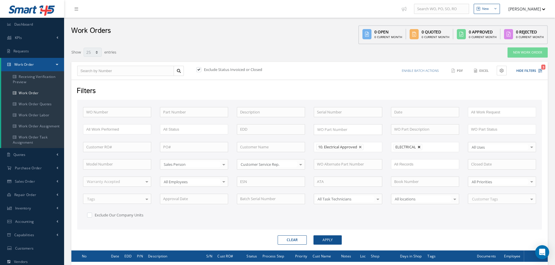
click at [420, 147] on link at bounding box center [418, 147] width 3 height 3
type input "All Shops"
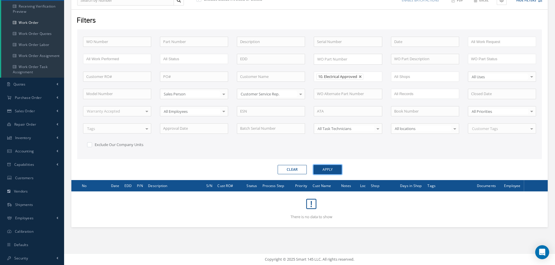
click at [329, 169] on button "Apply" at bounding box center [327, 169] width 28 height 9
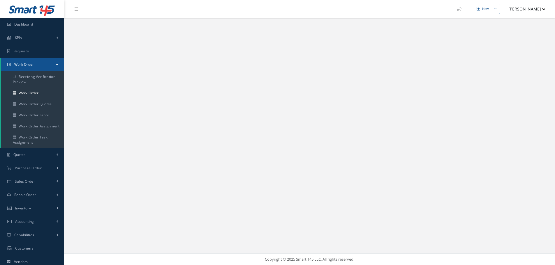
select select "25"
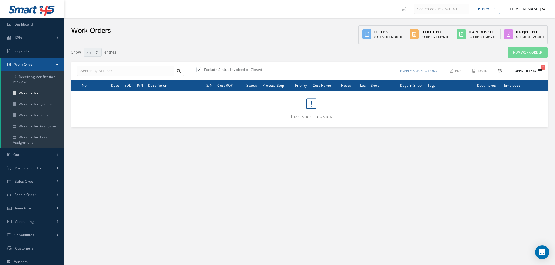
click at [524, 70] on button "Open Filters 3" at bounding box center [525, 71] width 33 height 10
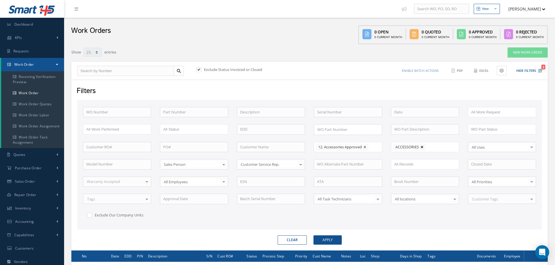
click at [422, 148] on link at bounding box center [421, 147] width 3 height 3
type input "All Shops"
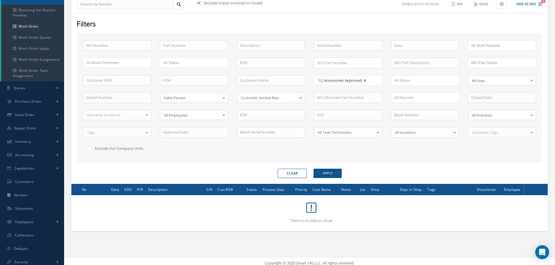
scroll to position [70, 0]
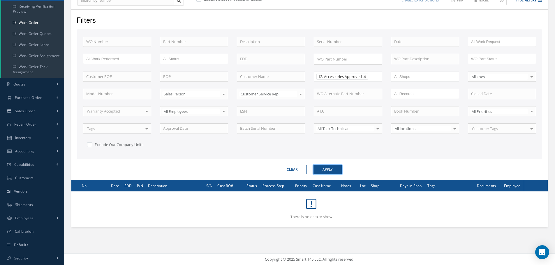
click at [329, 169] on button "Apply" at bounding box center [327, 169] width 28 height 9
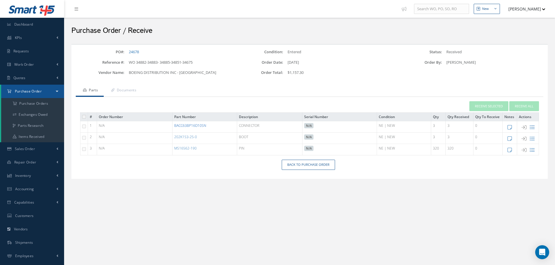
click at [190, 124] on link "BACC63BP16D10SN" at bounding box center [190, 125] width 32 height 5
click at [197, 127] on link "BACC63BP16D10SN" at bounding box center [190, 125] width 32 height 5
click at [185, 138] on link "202K153-25-0" at bounding box center [185, 137] width 23 height 5
click at [180, 136] on link "202K153-25-0" at bounding box center [185, 137] width 23 height 5
click at [315, 166] on link "Back to Purchase Order" at bounding box center [308, 165] width 53 height 10
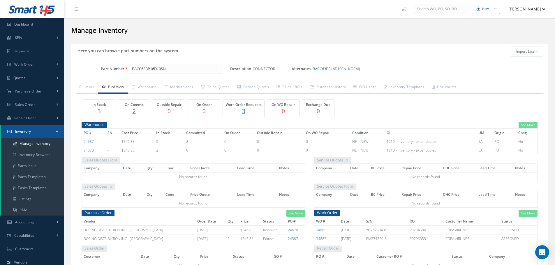
click at [133, 112] on p "2" at bounding box center [133, 111] width 29 height 8
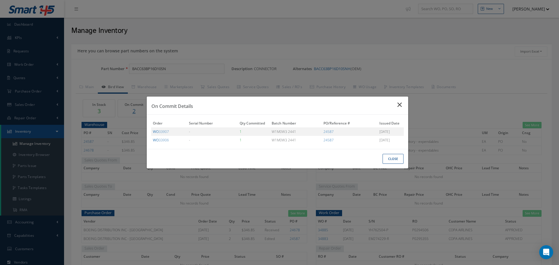
click at [402, 103] on icon "Close" at bounding box center [401, 104] width 6 height 7
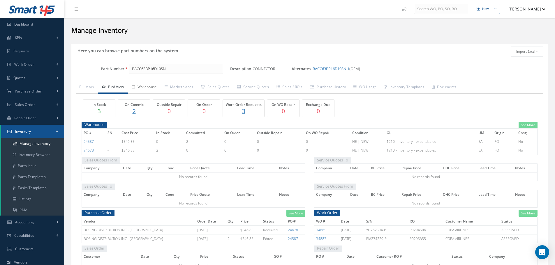
click at [146, 85] on link "Warehouse" at bounding box center [144, 88] width 33 height 12
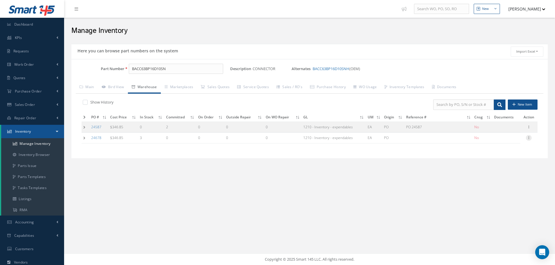
click at [529, 137] on icon at bounding box center [529, 137] width 6 height 5
drag, startPoint x: 500, startPoint y: 141, endPoint x: 504, endPoint y: 139, distance: 4.3
click at [502, 141] on link "Edit" at bounding box center [502, 142] width 46 height 8
type input "346.85"
type input "08/21/2025"
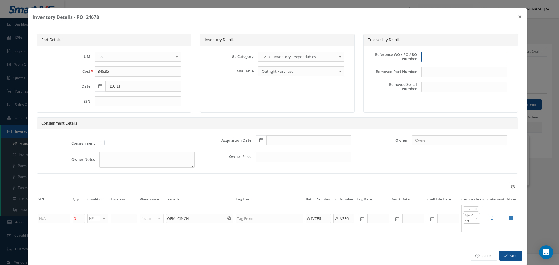
click at [423, 62] on input "text" at bounding box center [464, 57] width 86 height 10
type input "p"
type input "PO 24678"
click at [260, 140] on icon at bounding box center [261, 140] width 3 height 4
click at [292, 107] on td "21" at bounding box center [293, 105] width 9 height 9
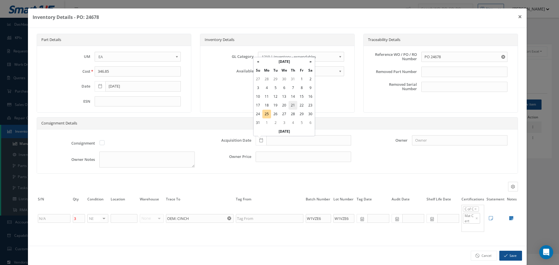
type input "08/21/2025"
click at [121, 221] on input "text" at bounding box center [124, 218] width 27 height 9
click at [509, 219] on icon at bounding box center [511, 218] width 4 height 5
type textarea "DATE CODE: 2518 BOEING MATERIAL CERT OEM C OF C"
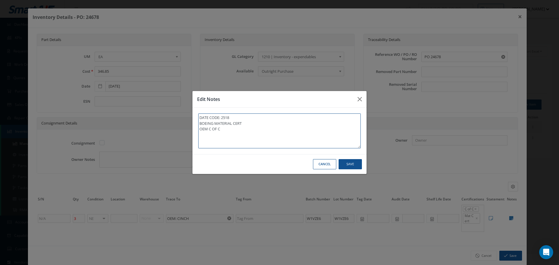
click at [224, 128] on textarea "DATE CODE: 2518 BOEING MATERIAL CERT OEM C OF C" at bounding box center [279, 131] width 163 height 35
type textarea "DATE CODE: 2518 BOEING MATERIAL CERT OEM C OF C"
type textarea "DATE CODE: 2518 BOEING MATERIAL CERT OEM C OF C *"
type textarea "DATE CODE: 2518 BOEING MATERIAL CERT OEM C OF C **"
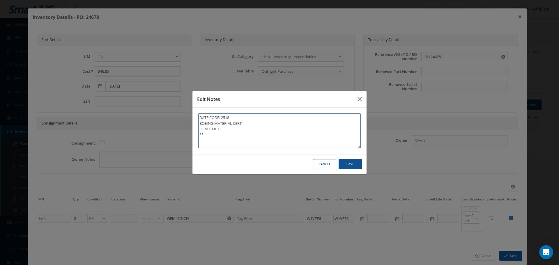
type textarea "DATE CODE: 2518 BOEING MATERIAL CERT OEM C OF C **"
type textarea "DATE CODE: 2518 BOEING MATERIAL CERT OEM C OF C ** R"
type textarea "DATE CODE: 2518 BOEING MATERIAL CERT OEM C OF C ** RE"
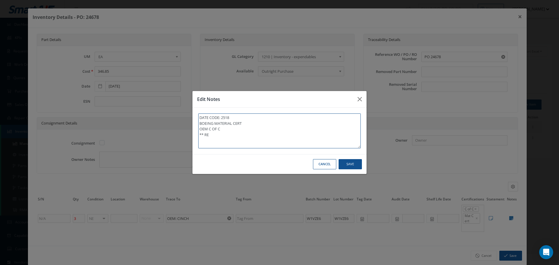
type textarea "DATE CODE: 2518 BOEING MATERIAL CERT OEM C OF C ** REC"
type textarea "DATE CODE: 2518 BOEING MATERIAL CERT OEM C OF C ** RECE"
type textarea "DATE CODE: 2518 BOEING MATERIAL CERT OEM C OF C ** RECEI"
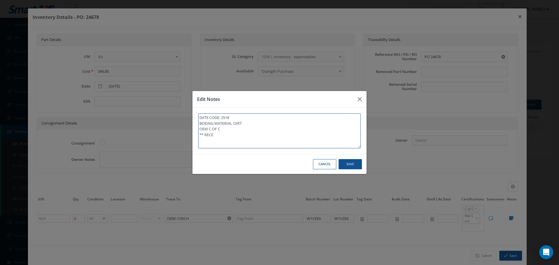
type textarea "DATE CODE: 2518 BOEING MATERIAL CERT OEM C OF C ** RECEI"
type textarea "DATE CODE: 2518 BOEING MATERIAL CERT OEM C OF C ** RECEIV"
type textarea "DATE CODE: 2518 BOEING MATERIAL CERT OEM C OF C ** RECEIVE"
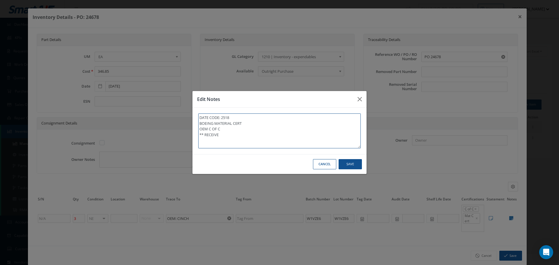
type textarea "DATE CODE: 2518 BOEING MATERIAL CERT OEM C OF C ** RECEIVEC"
type textarea "DATE CODE: 2518 BOEING MATERIAL CERT OEM C OF C ** RECEIVEC S"
type textarea "DATE CODE: 2518 BOEING MATERIAL CERT OEM C OF C ** RECEIVEC ST"
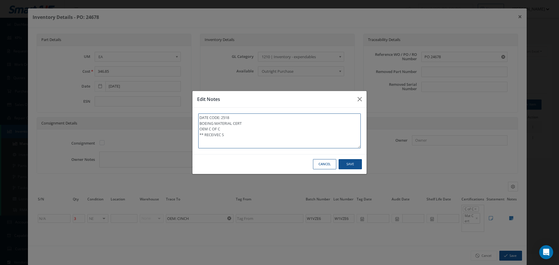
type textarea "DATE CODE: 2518 BOEING MATERIAL CERT OEM C OF C ** RECEIVEC ST"
type textarea "DATE CODE: 2518 BOEING MATERIAL CERT OEM C OF C ** RECEIVEC STO"
type textarea "DATE CODE: 2518 BOEING MATERIAL CERT OEM C OF C ** RECEIVEC STOC"
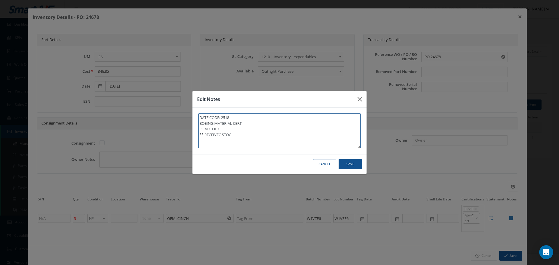
type textarea "DATE CODE: 2518 BOEING MATERIAL CERT OEM C OF C ** RECEIVEC STOCK"
type textarea "DATE CODE: 2518 BOEING MATERIAL CERT OEM C OF C ** RECEIVEC STOCK 0"
type textarea "DATE CODE: 2518 BOEING MATERIAL CERT OEM C OF C ** RECEIVEC STOCK 08"
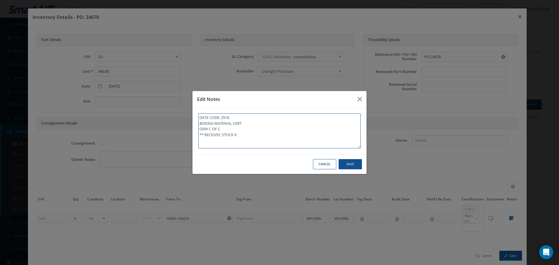
type textarea "DATE CODE: 2518 BOEING MATERIAL CERT OEM C OF C ** RECEIVEC STOCK 08"
type textarea "DATE CODE: 2518 BOEING MATERIAL CERT OEM C OF C ** RECEIVEC STOCK 08/"
type textarea "DATE CODE: 2518 BOEING MATERIAL CERT OEM C OF C ** RECEIVEC STOCK 08/2"
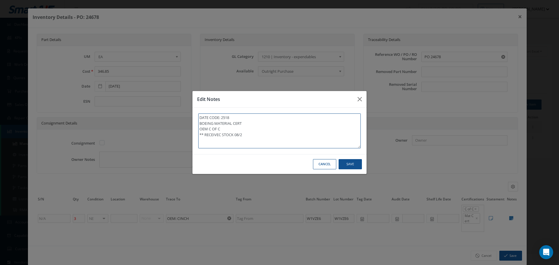
type textarea "DATE CODE: 2518 BOEING MATERIAL CERT OEM C OF C ** RECEIVEC STOCK 08/25"
type textarea "DATE CODE: 2518 BOEING MATERIAL CERT OEM C OF C ** RECEIVEC STOCK 08/25/"
type textarea "DATE CODE: 2518 BOEING MATERIAL CERT OEM C OF C ** RECEIVEC STOCK 08/25/2"
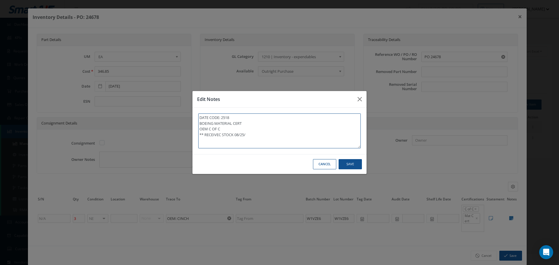
type textarea "DATE CODE: 2518 BOEING MATERIAL CERT OEM C OF C ** RECEIVEC STOCK 08/25/2"
type textarea "DATE CODE: 2518 BOEING MATERIAL CERT OEM C OF C ** RECEIVEC STOCK 08/25/20"
type textarea "DATE CODE: 2518 BOEING MATERIAL CERT OEM C OF C ** RECEIVEC STOCK 08/25/202"
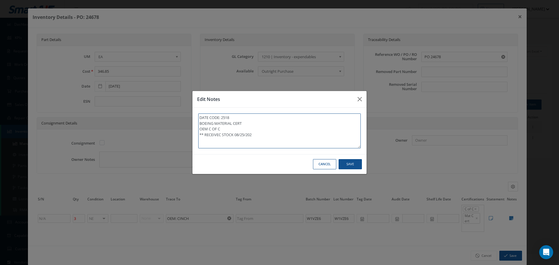
type textarea "DATE CODE: 2518 BOEING MATERIAL CERT OEM C OF C ** RECEIVEC STOCK 08/25/2025"
type textarea "DATE CODE: 2518 BOEING MATERIAL CERT OEM C OF C ** RECEIVEC STOCK 08/25/2025."
drag, startPoint x: 199, startPoint y: 134, endPoint x: 266, endPoint y: 135, distance: 66.7
click at [266, 135] on textarea "DATE CODE: 2518 BOEING MATERIAL CERT OEM C OF C ** RECEIVEC STOCK 08/25/2025." at bounding box center [279, 131] width 163 height 35
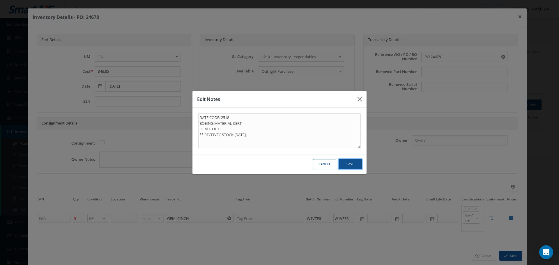
type textarea "DATE CODE: 2518 BOEING MATERIAL CERT OEM C OF C ** RECEIVEC STOCK 08/25/2025."
click at [0, 0] on button "Save" at bounding box center [0, 0] width 0 height 0
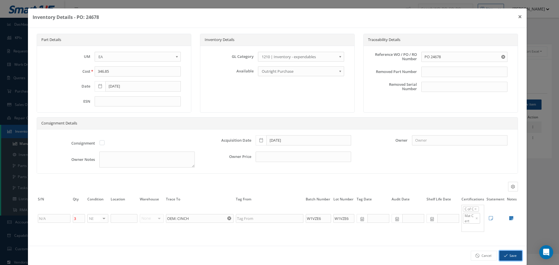
click at [509, 256] on button "Save" at bounding box center [511, 256] width 23 height 10
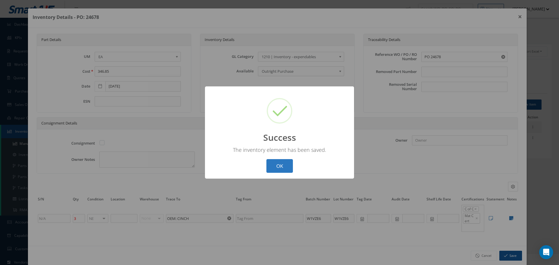
click at [284, 167] on button "OK" at bounding box center [280, 166] width 27 height 14
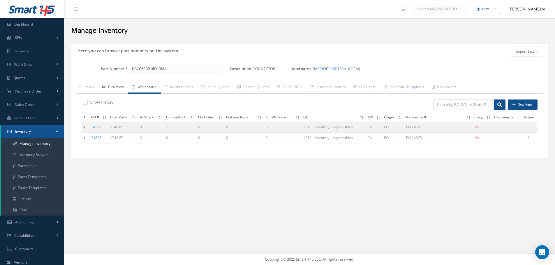
click at [116, 88] on link "Bird View" at bounding box center [113, 88] width 30 height 12
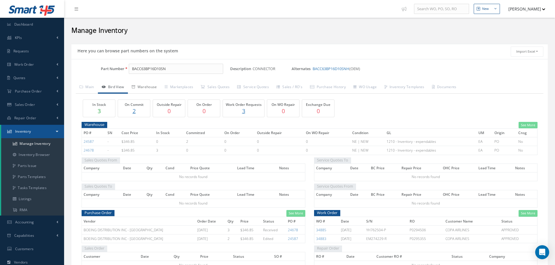
click at [143, 88] on link "Warehouse" at bounding box center [144, 88] width 33 height 12
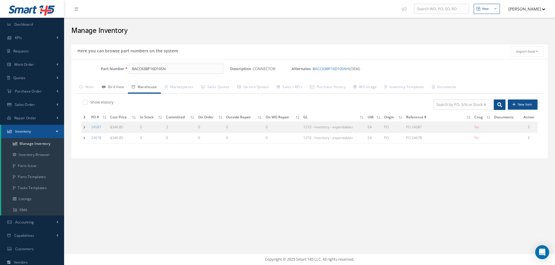
click at [117, 87] on link "Bird View" at bounding box center [113, 88] width 30 height 12
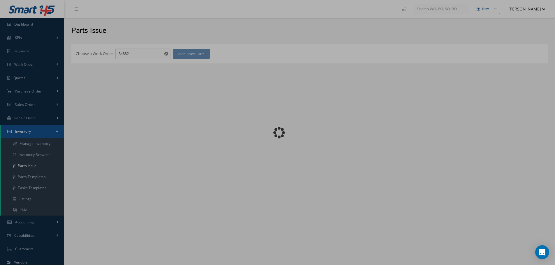
checkbox input "false"
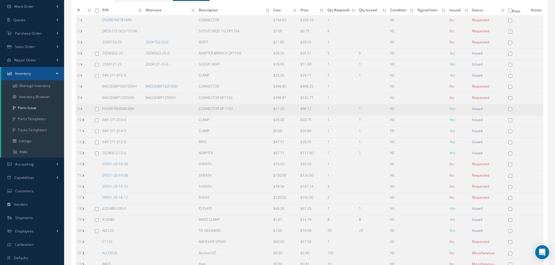
scroll to position [58, 0]
click at [170, 84] on link "BACC63BP16D10SN" at bounding box center [162, 86] width 32 height 5
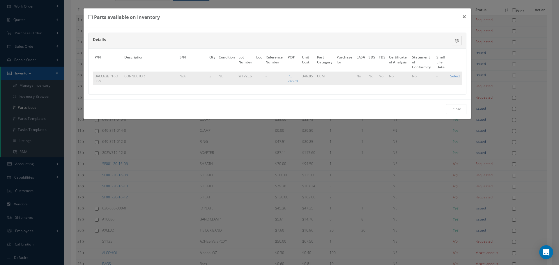
click at [456, 76] on link "Select" at bounding box center [455, 76] width 10 height 5
checkbox input "true"
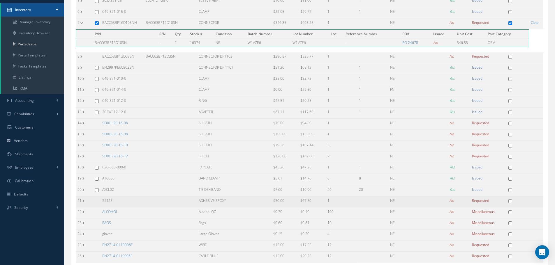
scroll to position [166, 0]
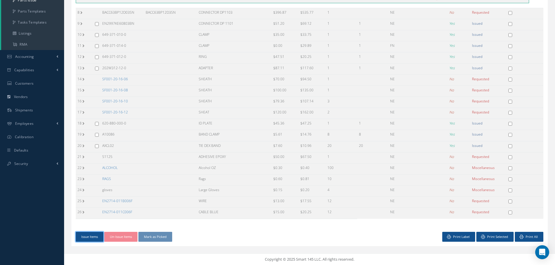
click at [86, 237] on button "Issue Items" at bounding box center [90, 237] width 28 height 10
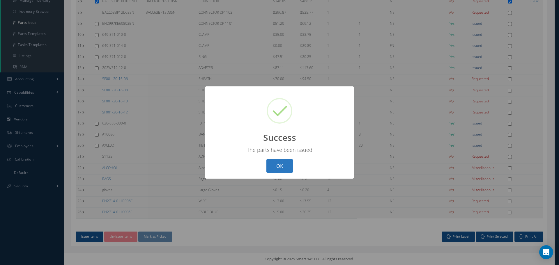
click at [286, 168] on button "OK" at bounding box center [280, 166] width 27 height 14
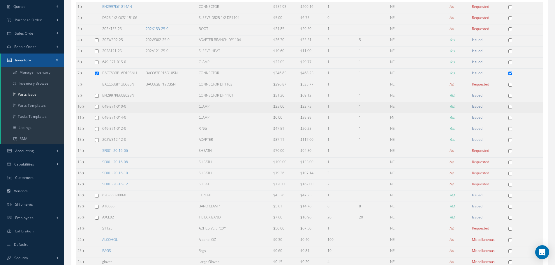
scroll to position [56, 0]
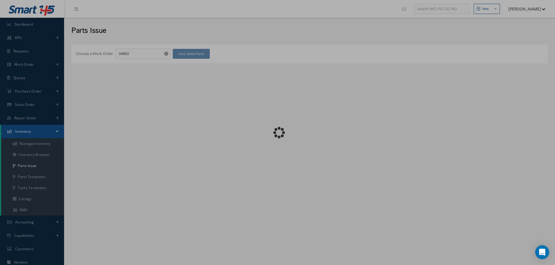
checkbox input "false"
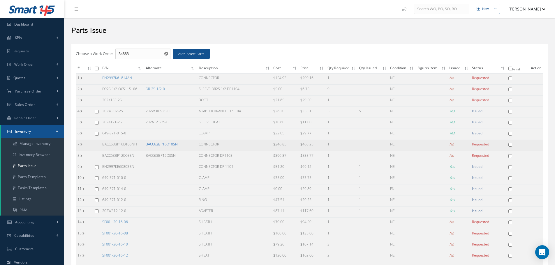
click at [163, 145] on link "BACC63BP16D10SN" at bounding box center [162, 144] width 32 height 5
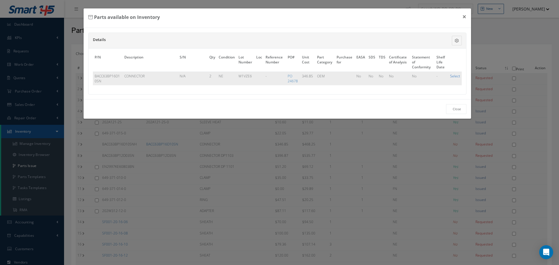
click at [455, 77] on link "Select" at bounding box center [455, 76] width 10 height 5
checkbox input "true"
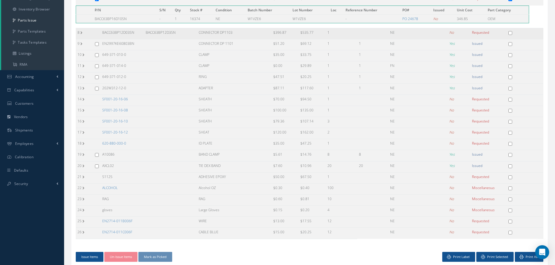
scroll to position [166, 0]
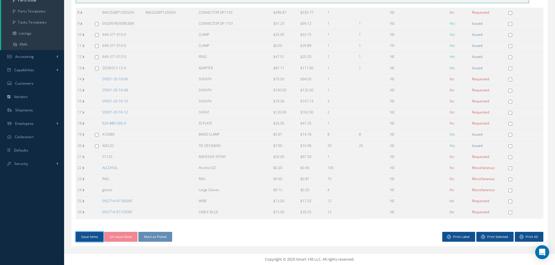
click at [90, 238] on button "Issue Items" at bounding box center [90, 237] width 28 height 10
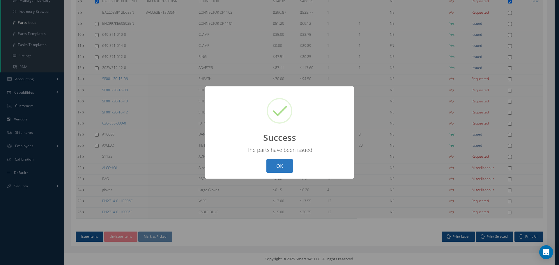
click at [284, 167] on button "OK" at bounding box center [280, 166] width 27 height 14
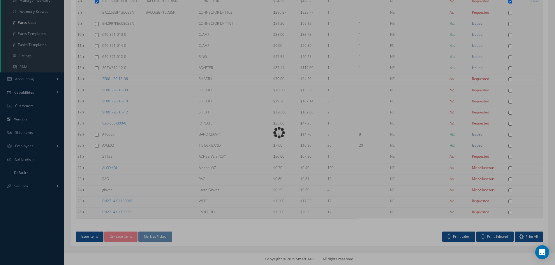
scroll to position [0, 0]
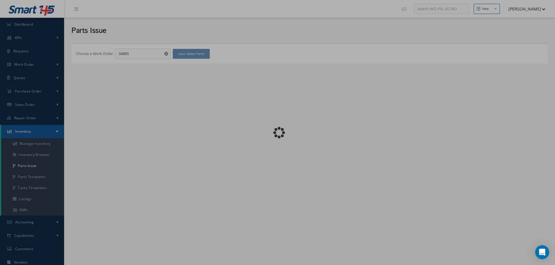
checkbox input "false"
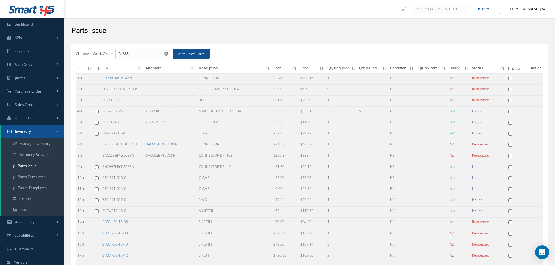
click at [167, 142] on link "BACC63BP16D10SN" at bounding box center [162, 144] width 32 height 5
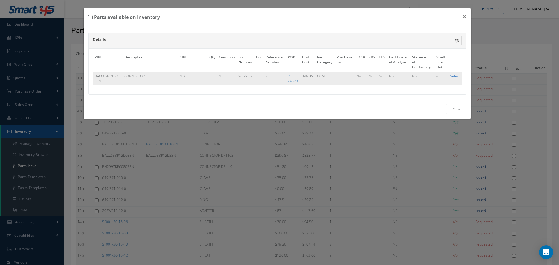
click at [456, 76] on link "Select" at bounding box center [455, 76] width 10 height 5
checkbox input "true"
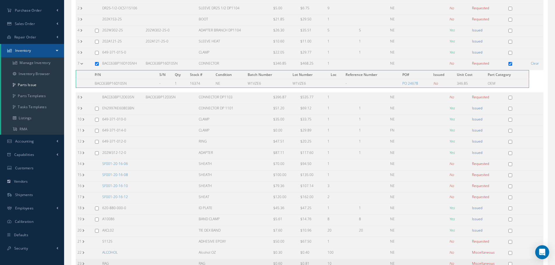
scroll to position [166, 0]
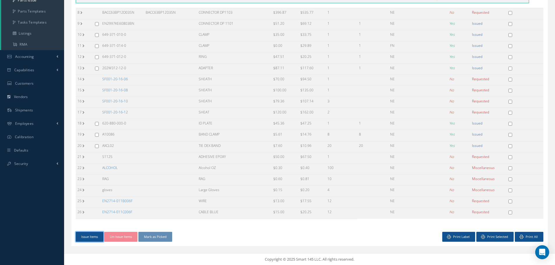
click at [84, 237] on button "Issue Items" at bounding box center [90, 237] width 28 height 10
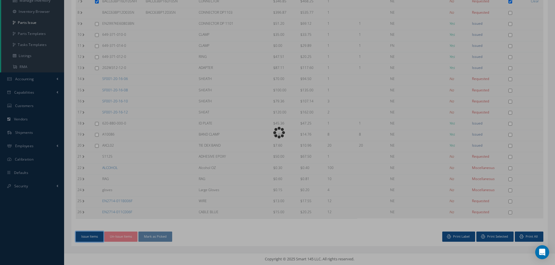
scroll to position [143, 0]
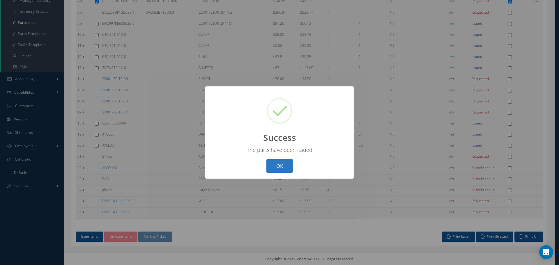
click at [278, 168] on button "OK" at bounding box center [280, 166] width 27 height 14
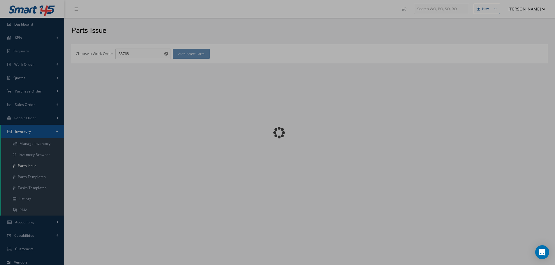
checkbox input "false"
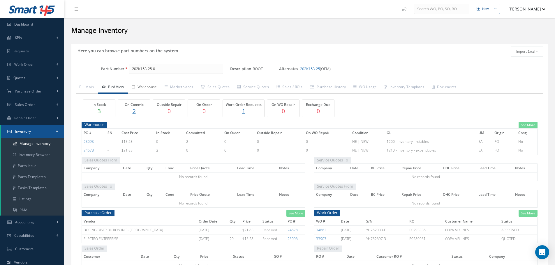
click at [151, 87] on link "Warehouse" at bounding box center [144, 88] width 33 height 12
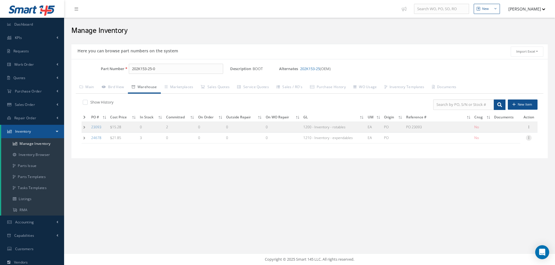
click at [531, 138] on icon at bounding box center [529, 137] width 6 height 5
click at [505, 141] on link "Edit" at bounding box center [502, 142] width 46 height 8
type input "21.85"
type input "[DATE]"
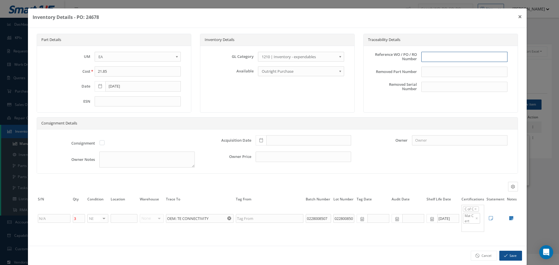
drag, startPoint x: 442, startPoint y: 54, endPoint x: 445, endPoint y: 62, distance: 8.5
click at [442, 54] on input "text" at bounding box center [464, 57] width 86 height 10
type input "PO 24678"
click at [260, 140] on icon at bounding box center [261, 140] width 3 height 4
click at [292, 105] on td "21" at bounding box center [293, 105] width 9 height 9
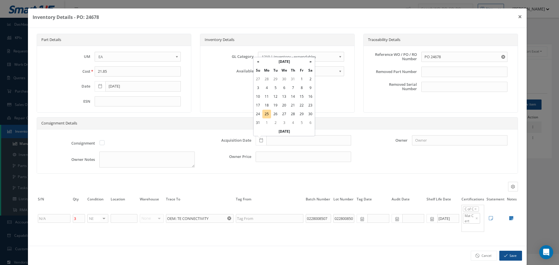
type input "[DATE]"
click at [509, 218] on icon at bounding box center [511, 218] width 4 height 5
type textarea "MFG DATE: 07/23 BOEING C OF C TTI C OF C OEM C OF C"
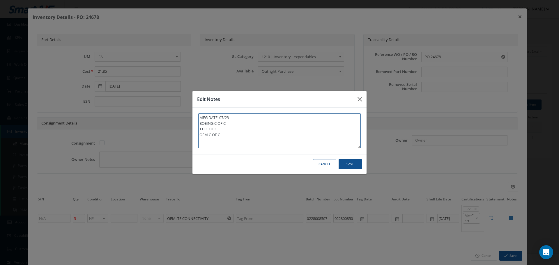
click at [199, 128] on textarea "MFG DATE: 07/23 BOEING C OF C TTI C OF C OEM C OF C" at bounding box center [279, 131] width 163 height 35
type textarea "MFG DATE: 07/23 BOEING C OF CTTI C OF C OEM C OF C"
type textarea "MFG DATE: 07/23 BOEING C OF C.TTI C OF C OEM C OF C"
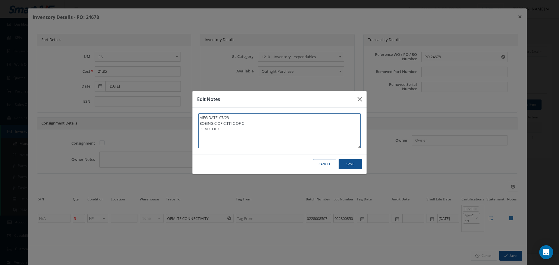
type textarea "MFG DATE: 07/23 BOEING C OF C. TTI C OF C OEM C OF C"
click at [206, 135] on textarea "MFG DATE: 07/23 BOEING C OF C. TTI C OF C OEM C OF C" at bounding box center [279, 131] width 163 height 35
click at [226, 130] on textarea "MFG DATE: 07/23 BOEING C OF C. TTI C OF C OEM C OF C" at bounding box center [279, 131] width 163 height 35
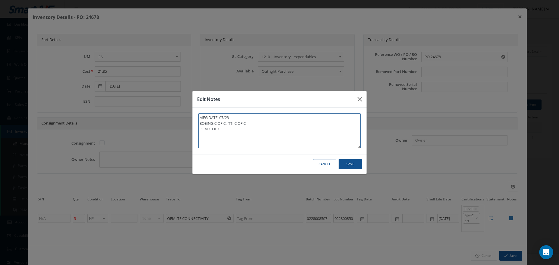
type textarea "MFG DATE: 07/23 BOEING C OF C. TTI C OF C OEM C OF C"
paste textarea "** RECEIVEC STOCK 08/25/2025."
type textarea "MFG DATE: 07/23 BOEING C OF C. TTI C OF C OEM C OF C ** RECEIVEC STOCK 08/25/20…"
click at [0, 0] on button "Save" at bounding box center [0, 0] width 0 height 0
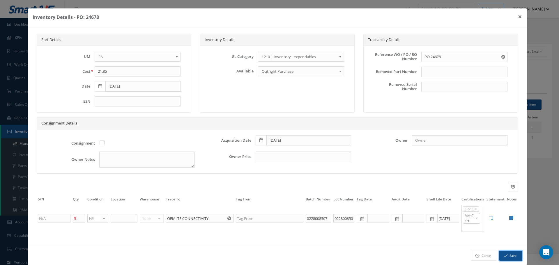
click at [506, 253] on button "Save" at bounding box center [511, 256] width 23 height 10
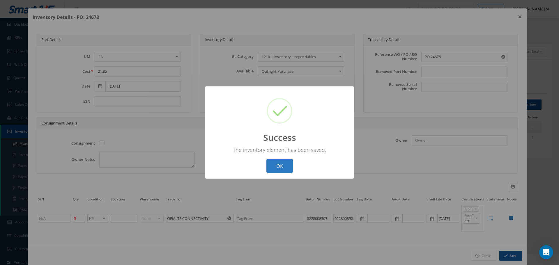
click at [280, 167] on button "OK" at bounding box center [280, 166] width 27 height 14
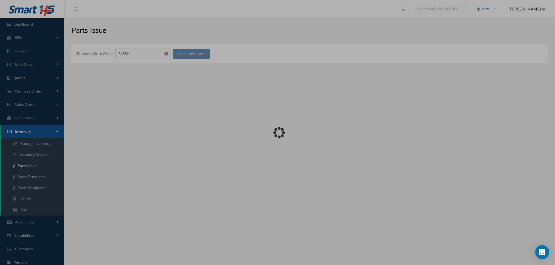
checkbox input "false"
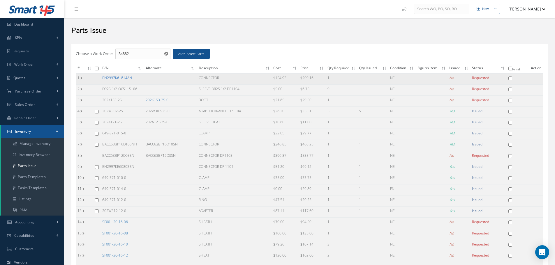
click at [117, 78] on link "EN2997K61814AN" at bounding box center [117, 77] width 30 height 5
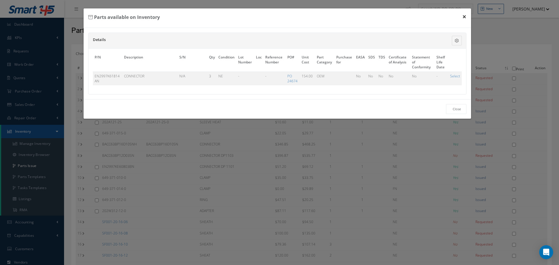
drag, startPoint x: 465, startPoint y: 16, endPoint x: 457, endPoint y: 20, distance: 8.5
click at [465, 17] on button "×" at bounding box center [464, 16] width 13 height 16
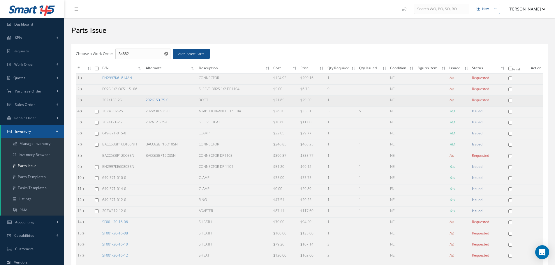
click at [158, 100] on link "202K153-25-0" at bounding box center [157, 100] width 23 height 5
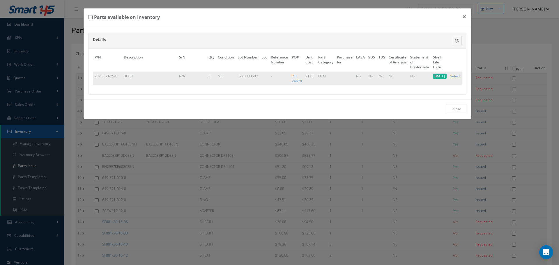
click at [457, 76] on link "Select" at bounding box center [455, 76] width 10 height 5
checkbox input "true"
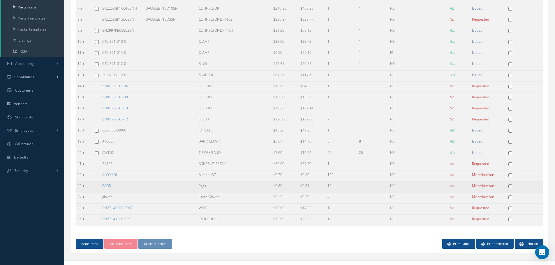
scroll to position [166, 0]
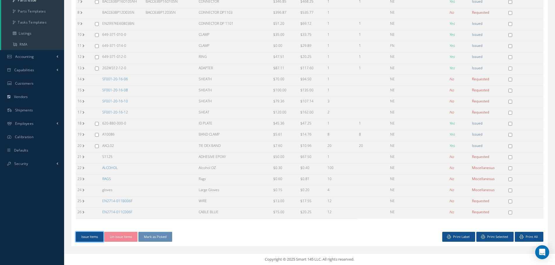
click at [87, 237] on button "Issue Items" at bounding box center [90, 237] width 28 height 10
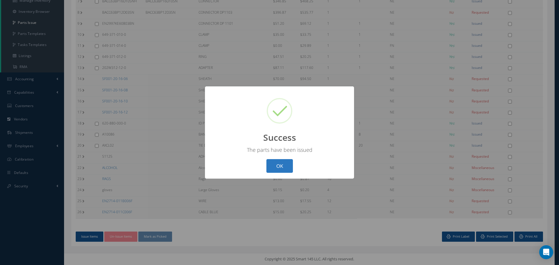
click at [279, 167] on button "OK" at bounding box center [280, 166] width 27 height 14
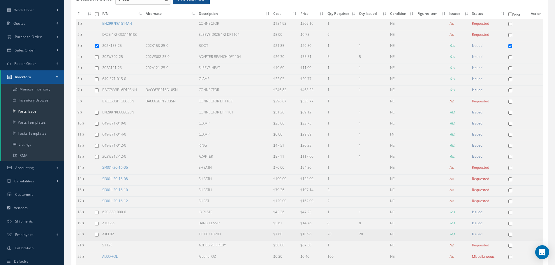
scroll to position [27, 0]
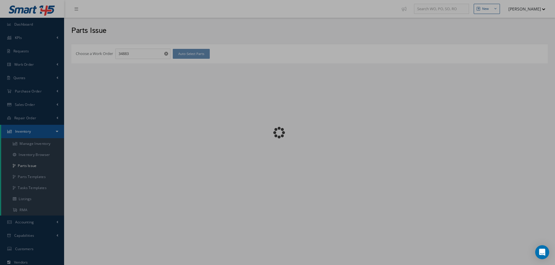
checkbox input "false"
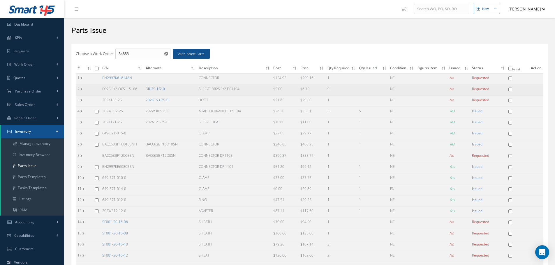
click at [155, 89] on link "DR-25-1/2-0" at bounding box center [155, 89] width 19 height 5
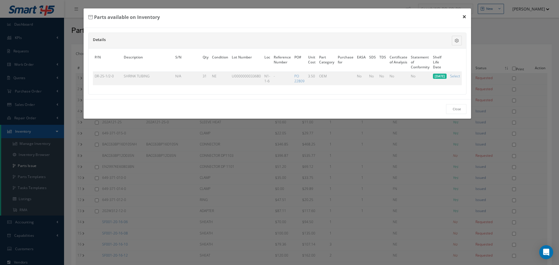
click at [462, 18] on button "×" at bounding box center [464, 16] width 13 height 16
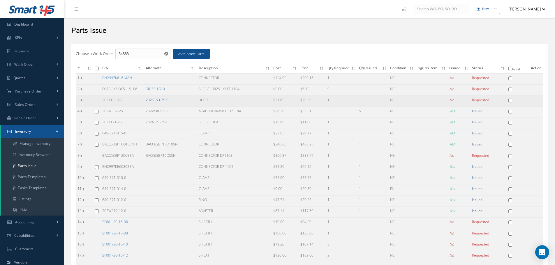
click at [155, 100] on link "202K153-25-0" at bounding box center [157, 100] width 23 height 5
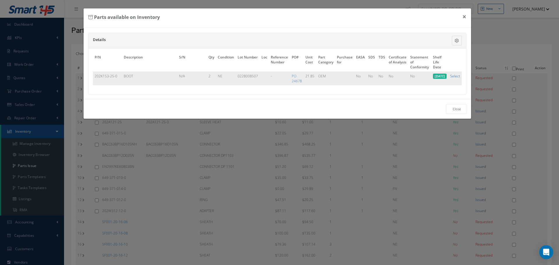
click at [456, 77] on link "Select" at bounding box center [455, 76] width 10 height 5
checkbox input "true"
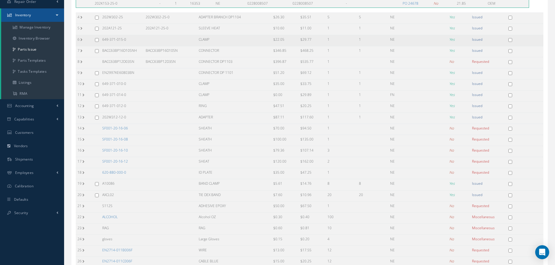
scroll to position [166, 0]
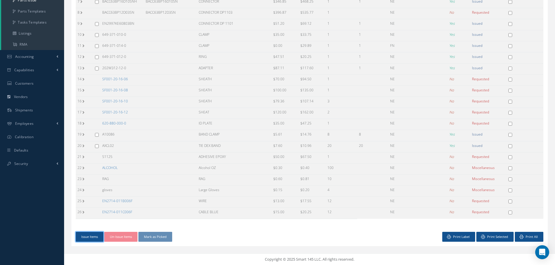
click at [88, 239] on button "Issue Items" at bounding box center [90, 237] width 28 height 10
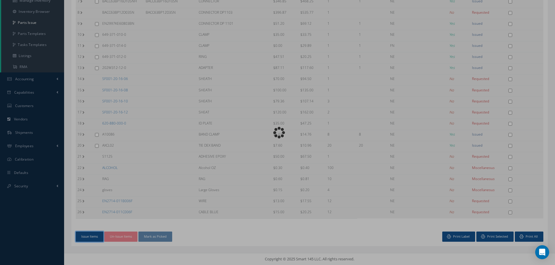
scroll to position [143, 0]
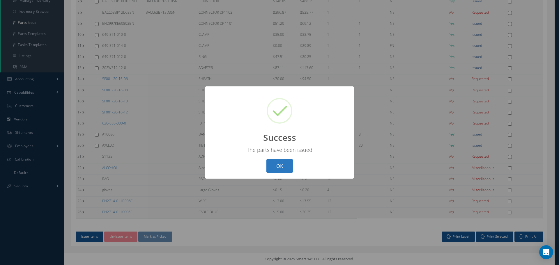
click at [276, 167] on button "OK" at bounding box center [280, 166] width 27 height 14
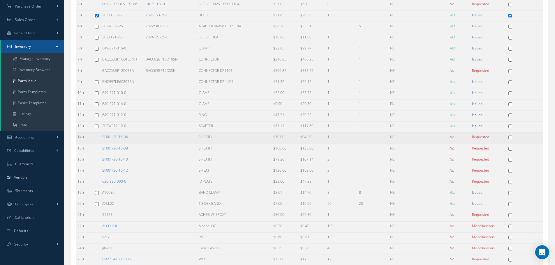
scroll to position [0, 0]
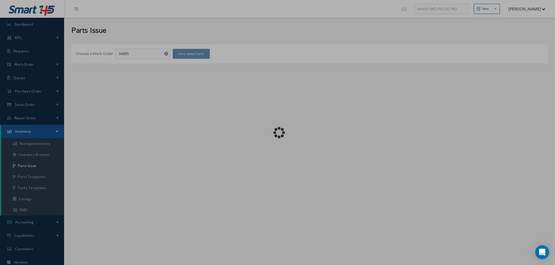
checkbox input "false"
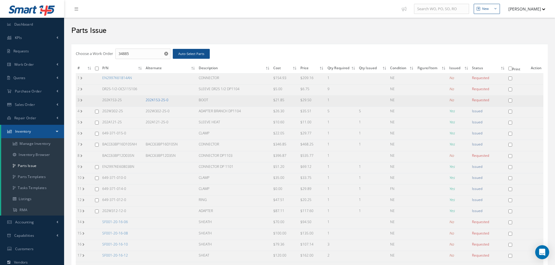
click at [160, 101] on link "202K153-25-0" at bounding box center [157, 100] width 23 height 5
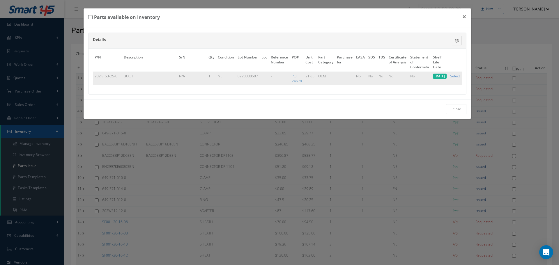
click at [457, 78] on link "Select" at bounding box center [455, 76] width 10 height 5
checkbox input "true"
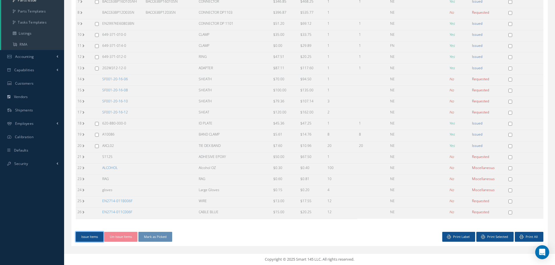
click at [89, 236] on button "Issue Items" at bounding box center [90, 237] width 28 height 10
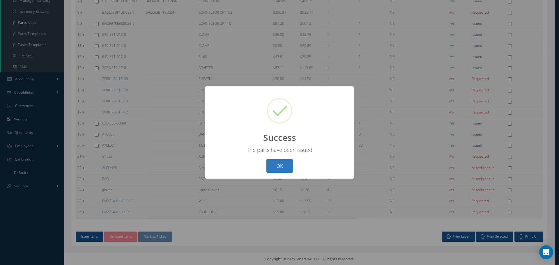
click at [287, 164] on button "OK" at bounding box center [280, 166] width 27 height 14
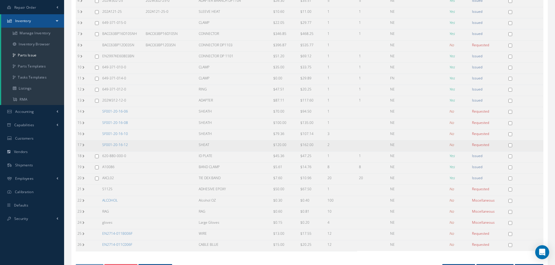
scroll to position [0, 0]
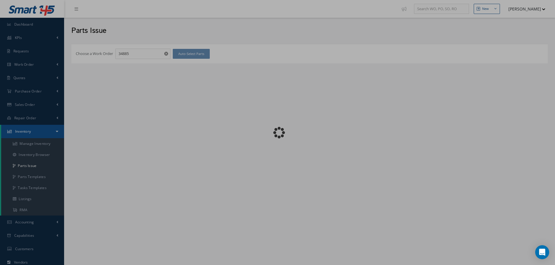
checkbox input "false"
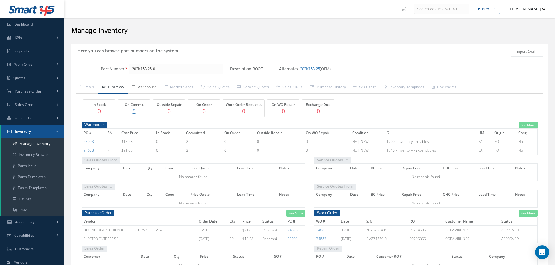
click at [151, 86] on link "Warehouse" at bounding box center [144, 88] width 33 height 12
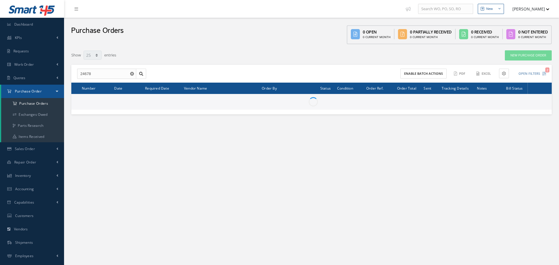
select select "25"
click at [96, 71] on input "24678" at bounding box center [106, 74] width 59 height 10
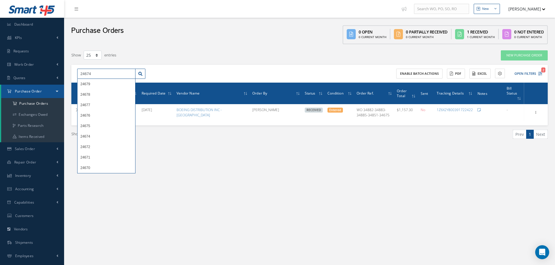
type input "24674"
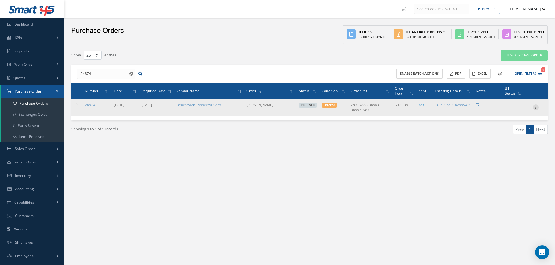
click at [534, 107] on icon at bounding box center [536, 107] width 6 height 5
click at [509, 111] on link "Receiving Details" at bounding box center [509, 111] width 46 height 8
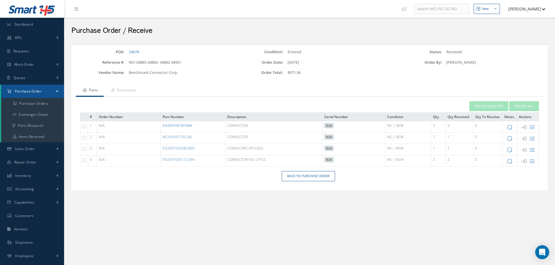
click at [172, 126] on link "EN2997K61814AN" at bounding box center [178, 125] width 30 height 5
click at [177, 124] on link "EN2997K61814AN" at bounding box center [178, 125] width 30 height 5
click at [178, 160] on link "EN2997SE61212BN" at bounding box center [179, 159] width 32 height 5
click at [182, 160] on link "EN2997SE61212BN" at bounding box center [179, 159] width 32 height 5
click at [174, 139] on link "MS3459KT10SL4B" at bounding box center [177, 137] width 29 height 5
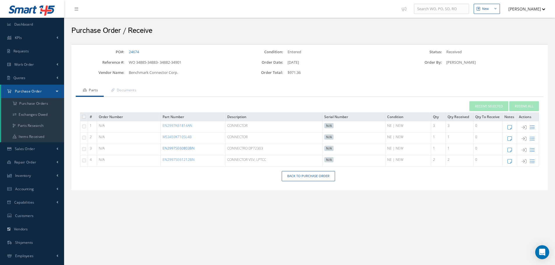
click at [178, 149] on link "EN2997SE60803BN" at bounding box center [179, 148] width 32 height 5
click at [177, 135] on link "MS3459KT10SL4B" at bounding box center [177, 137] width 29 height 5
click at [180, 138] on link "MS3459KT10SL4B" at bounding box center [177, 137] width 29 height 5
click at [182, 137] on link "MS3459KT10SL4B" at bounding box center [177, 137] width 29 height 5
click at [299, 176] on link "Back to Purchase Order" at bounding box center [308, 176] width 53 height 10
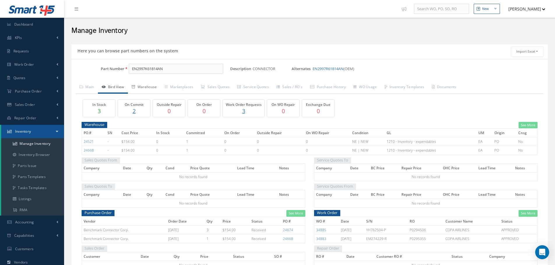
click at [151, 88] on link "Warehouse" at bounding box center [144, 88] width 33 height 12
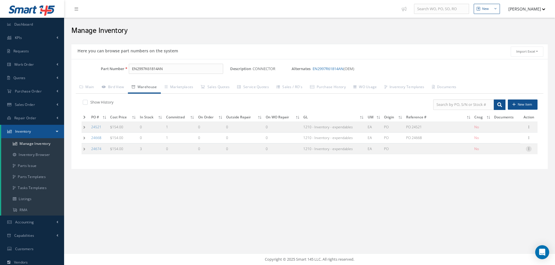
click at [528, 150] on icon at bounding box center [529, 148] width 6 height 5
click at [506, 151] on link "Edit" at bounding box center [502, 153] width 46 height 8
type input "154.00"
type input "08/21/2025"
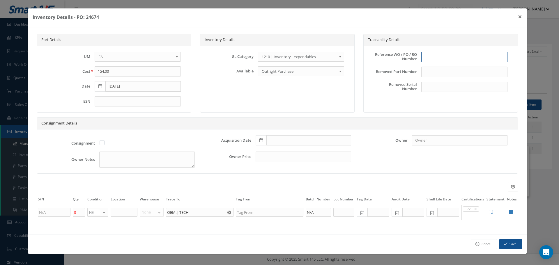
click at [433, 54] on input "text" at bounding box center [464, 57] width 86 height 10
type input "PO 24674"
click at [261, 140] on icon at bounding box center [261, 140] width 3 height 4
click at [294, 105] on td "21" at bounding box center [295, 105] width 9 height 9
type input "08/21/2025"
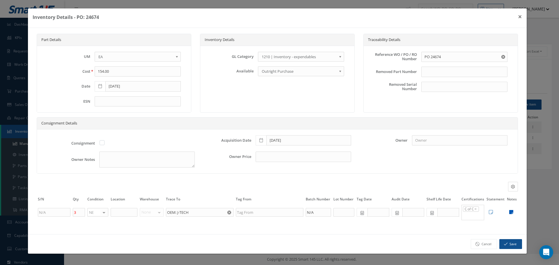
click at [511, 212] on icon at bounding box center [511, 212] width 4 height 5
type textarea "CAGE CODE: 0BW78 DATE CODE: 2533C BENCHMARK C OF C"
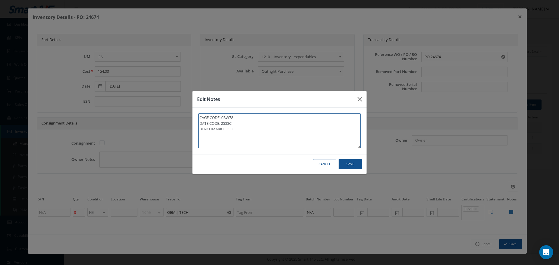
click at [255, 133] on textarea "CAGE CODE: 0BW78 DATE CODE: 2533C BENCHMARK C OF C" at bounding box center [279, 131] width 163 height 35
type textarea "CAGE CODE: 0BW78 DATE CODE: 2533C BENCHMARK C OF C"
paste textarea "** RECEIVEC STOCK 08/25/2025."
type textarea "CAGE CODE: 0BW78 DATE CODE: 2533C BENCHMARK C OF C ** RECEIVEC STOCK 08/25/2025."
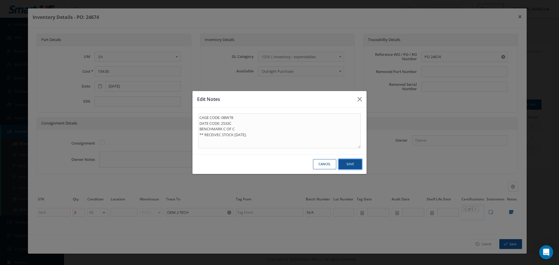
click at [0, 0] on button "Save" at bounding box center [0, 0] width 0 height 0
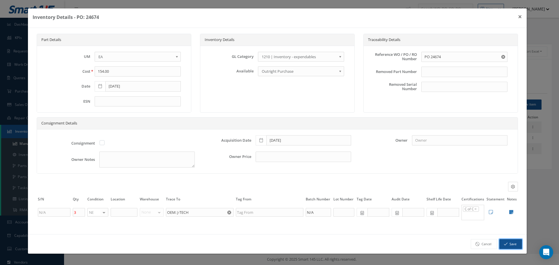
click at [511, 245] on button "Save" at bounding box center [511, 244] width 23 height 10
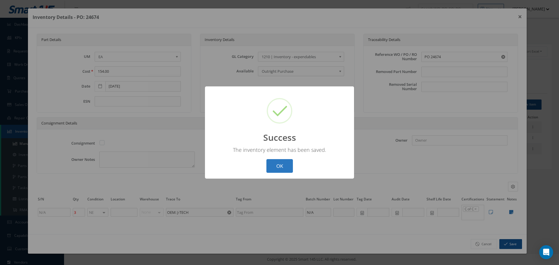
click at [279, 165] on button "OK" at bounding box center [280, 166] width 27 height 14
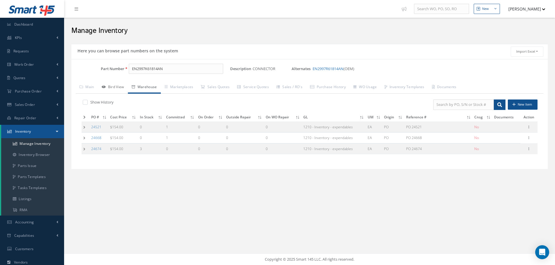
click at [120, 87] on link "Bird View" at bounding box center [113, 88] width 30 height 12
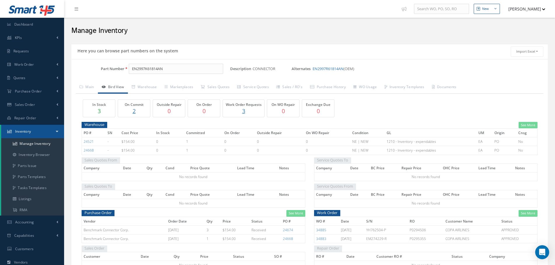
click at [135, 112] on p "2" at bounding box center [133, 111] width 29 height 8
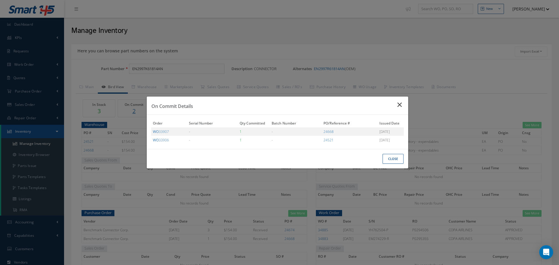
drag, startPoint x: 400, startPoint y: 105, endPoint x: 394, endPoint y: 94, distance: 12.3
click at [400, 105] on icon "Close" at bounding box center [401, 104] width 6 height 7
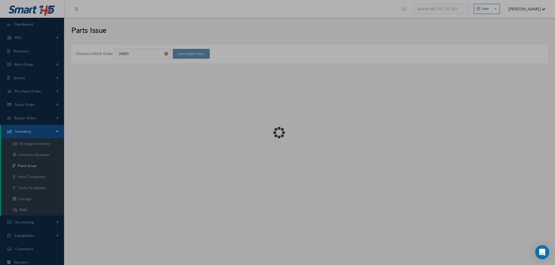
checkbox input "false"
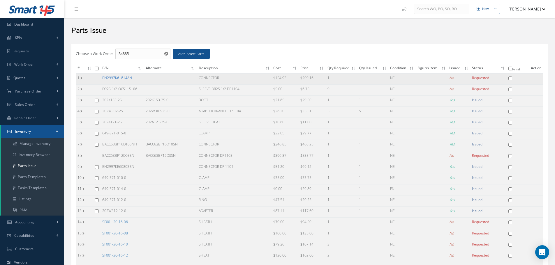
click at [120, 79] on link "EN2997K61814AN" at bounding box center [117, 77] width 30 height 5
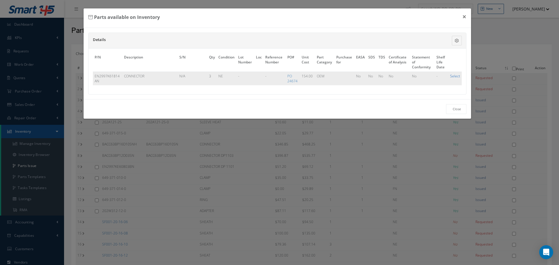
click at [454, 75] on link "Select" at bounding box center [455, 76] width 10 height 5
checkbox input "true"
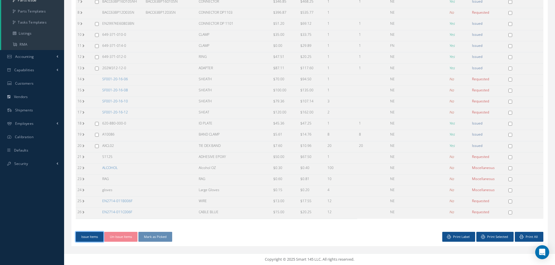
click at [99, 235] on button "Issue Items" at bounding box center [90, 237] width 28 height 10
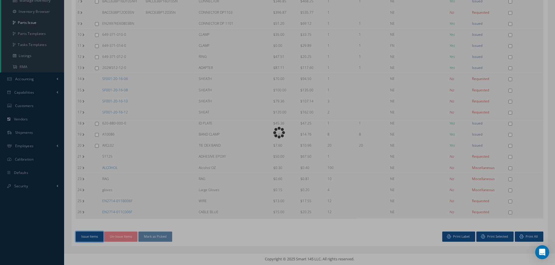
scroll to position [143, 0]
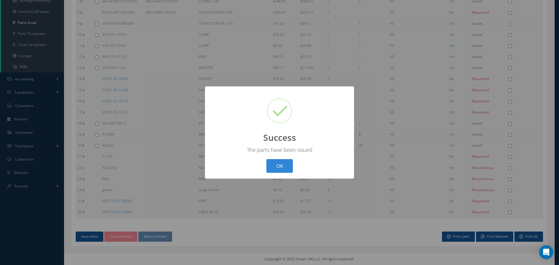
click at [282, 162] on button "OK" at bounding box center [280, 166] width 27 height 14
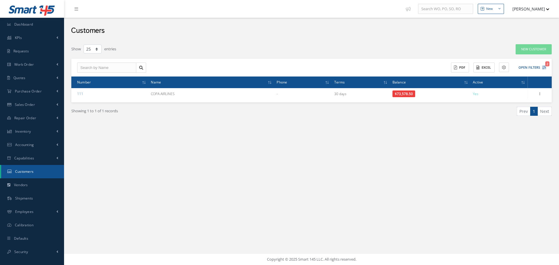
select select "25"
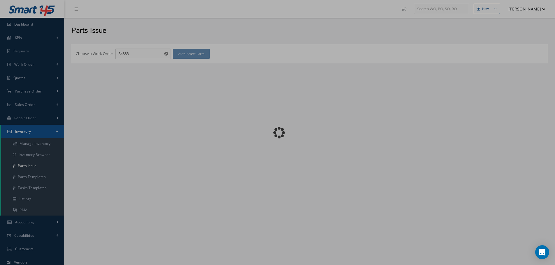
checkbox input "false"
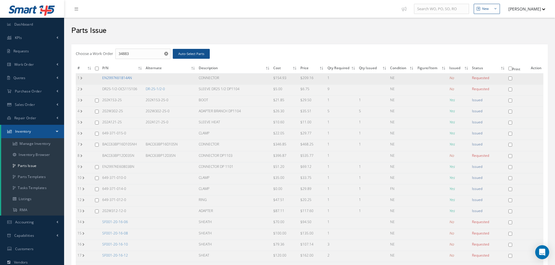
click at [115, 79] on link "EN2997K61814AN" at bounding box center [117, 77] width 30 height 5
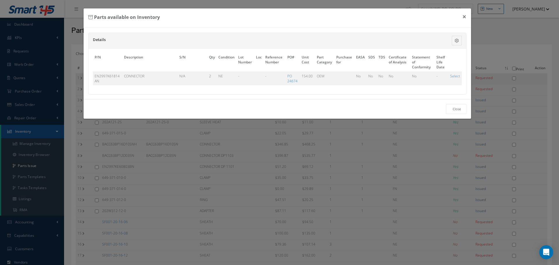
click at [454, 75] on link "Select" at bounding box center [455, 76] width 10 height 5
checkbox input "true"
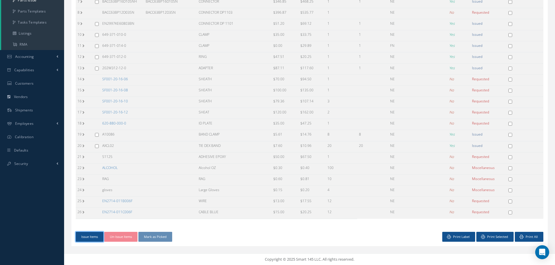
click at [95, 237] on button "Issue Items" at bounding box center [90, 237] width 28 height 10
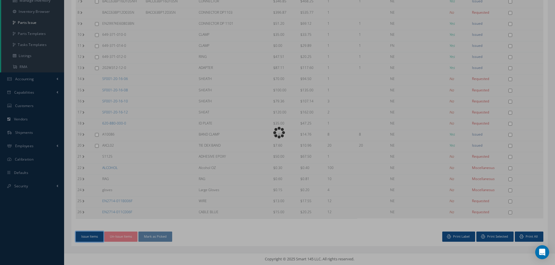
scroll to position [143, 0]
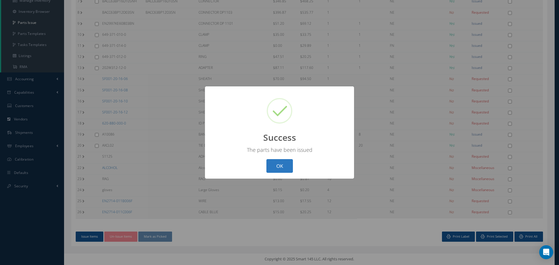
click at [279, 169] on button "OK" at bounding box center [280, 166] width 27 height 14
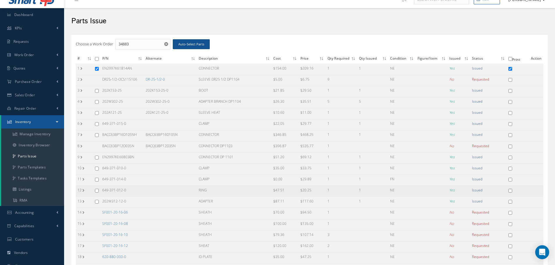
scroll to position [0, 0]
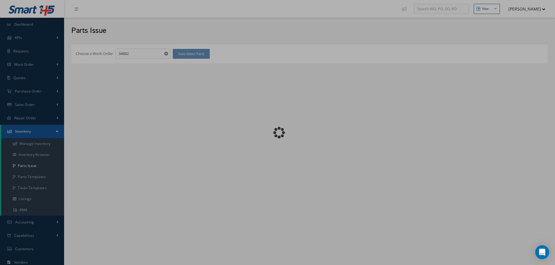
checkbox input "false"
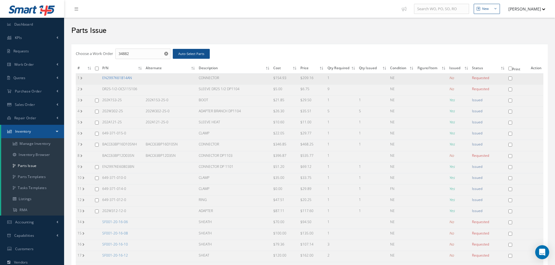
click at [117, 77] on link "EN2997K61814AN" at bounding box center [117, 77] width 30 height 5
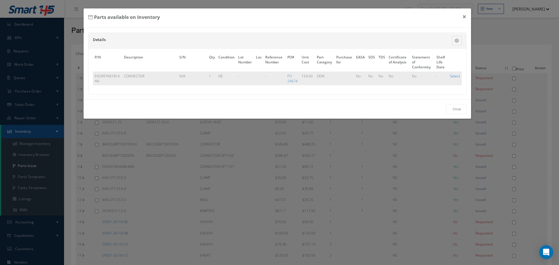
click at [455, 77] on link "Select" at bounding box center [455, 76] width 10 height 5
checkbox input "true"
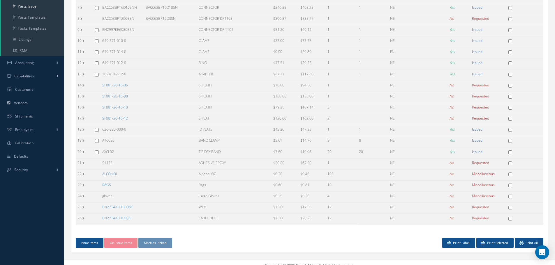
scroll to position [166, 0]
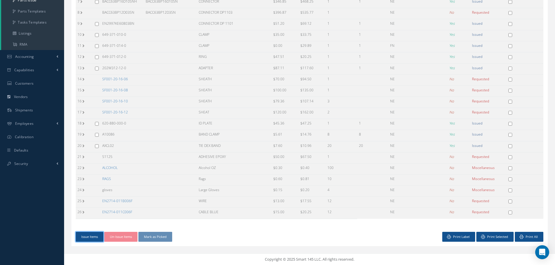
click at [88, 239] on button "Issue Items" at bounding box center [90, 237] width 28 height 10
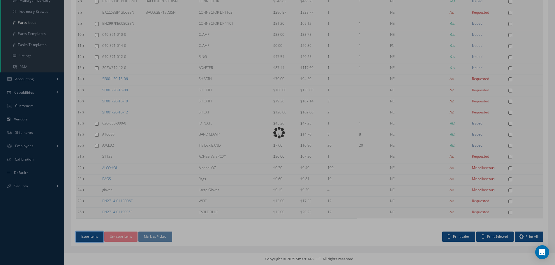
scroll to position [143, 0]
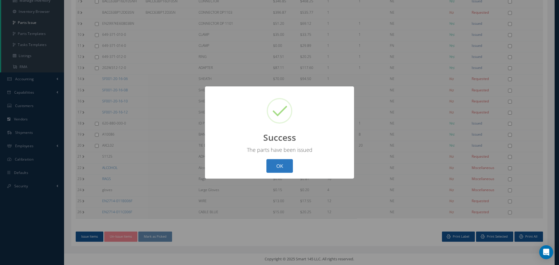
click at [282, 165] on button "OK" at bounding box center [280, 166] width 27 height 14
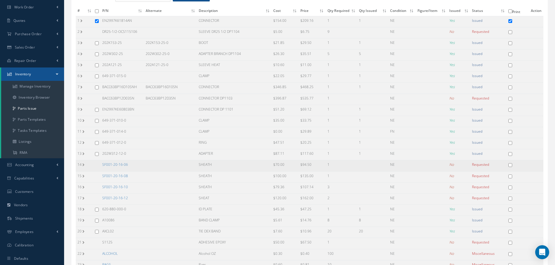
scroll to position [56, 0]
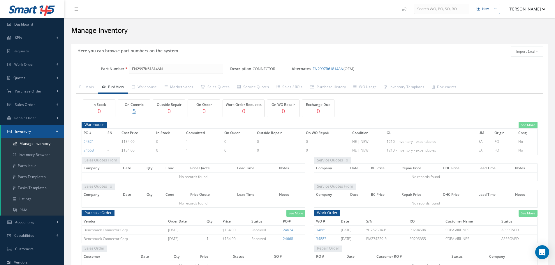
click at [133, 110] on p "5" at bounding box center [133, 111] width 29 height 8
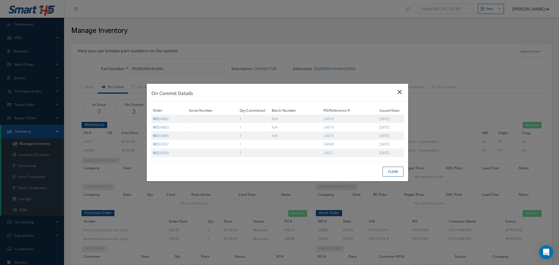
click at [401, 90] on icon "Close" at bounding box center [401, 92] width 6 height 7
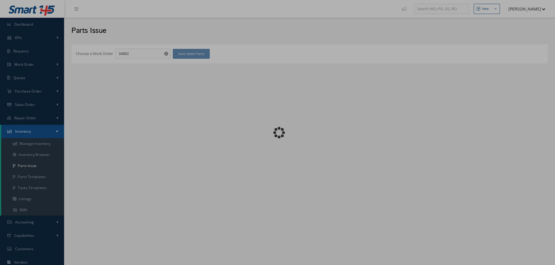
checkbox input "false"
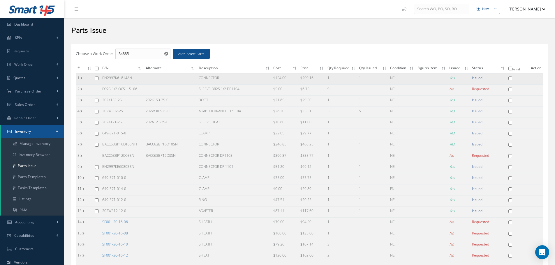
click at [97, 78] on input "checkbox" at bounding box center [97, 79] width 4 height 4
checkbox input "true"
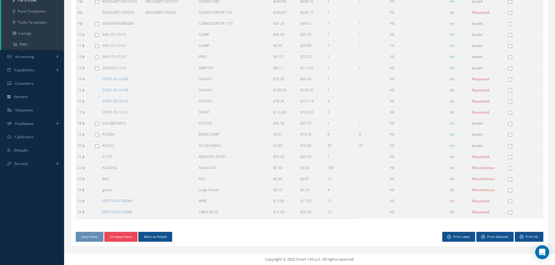
click at [129, 235] on button "Un-Issue Items" at bounding box center [120, 237] width 33 height 10
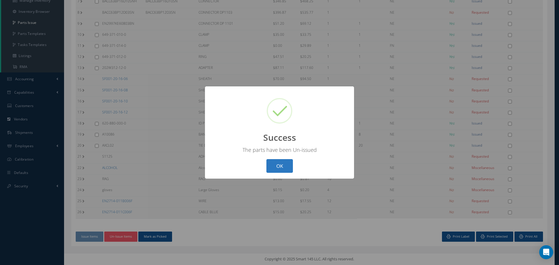
click at [280, 165] on button "OK" at bounding box center [280, 166] width 27 height 14
checkbox input "false"
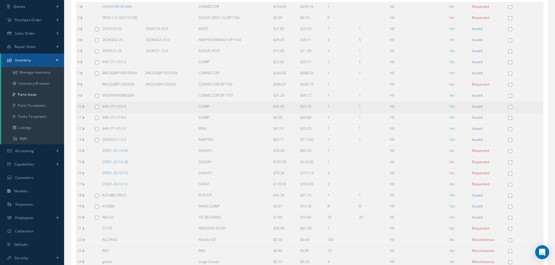
scroll to position [56, 0]
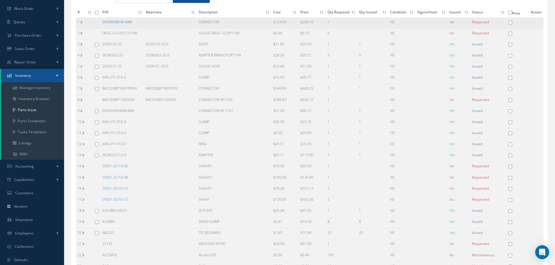
click at [122, 24] on link "EN2997K61814AN" at bounding box center [117, 22] width 30 height 5
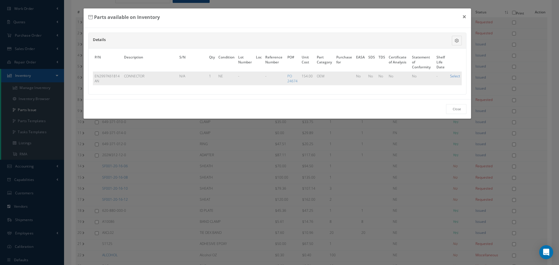
click at [458, 77] on link "Select" at bounding box center [455, 76] width 10 height 5
checkbox input "true"
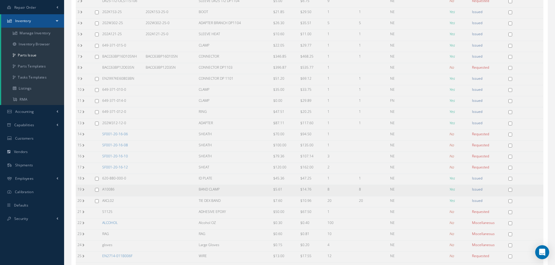
scroll to position [166, 0]
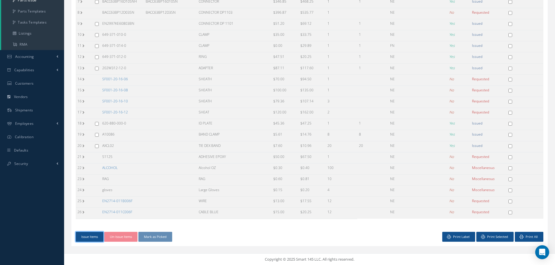
click at [89, 237] on button "Issue Items" at bounding box center [90, 237] width 28 height 10
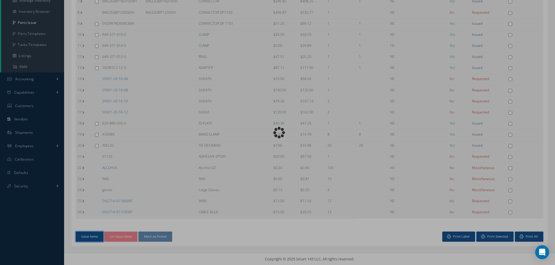
scroll to position [143, 0]
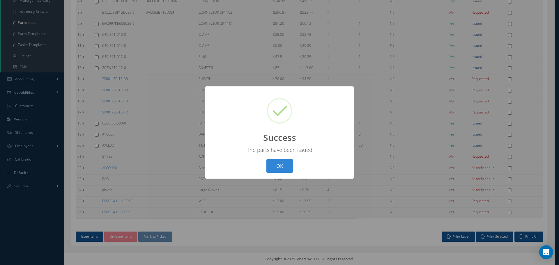
click at [284, 168] on button "OK" at bounding box center [280, 166] width 27 height 14
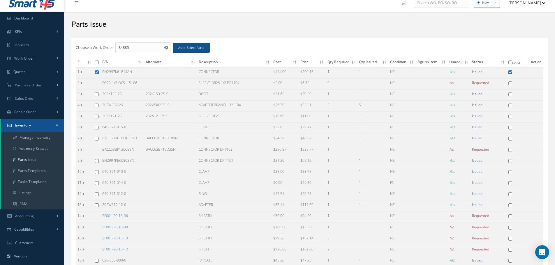
scroll to position [0, 0]
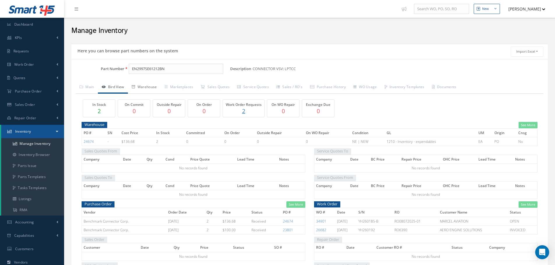
drag, startPoint x: 0, startPoint y: 0, endPoint x: 148, endPoint y: 87, distance: 171.4
click at [148, 87] on link "Warehouse" at bounding box center [144, 88] width 33 height 12
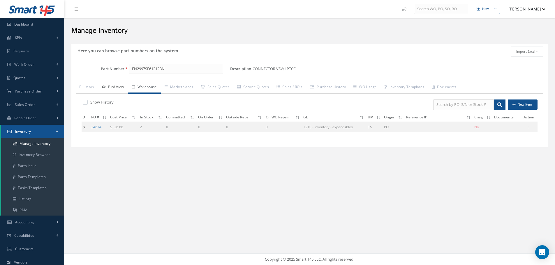
click at [117, 83] on link "Bird View" at bounding box center [113, 88] width 30 height 12
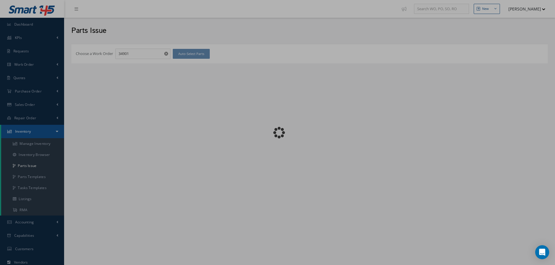
checkbox input "false"
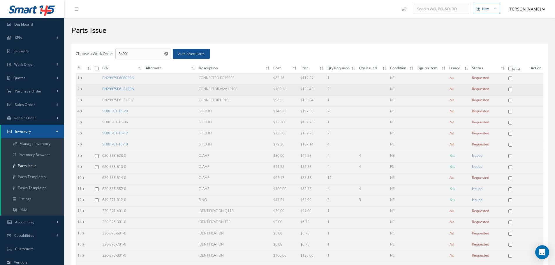
click at [123, 89] on link "EN2997SE61212BN" at bounding box center [118, 89] width 32 height 5
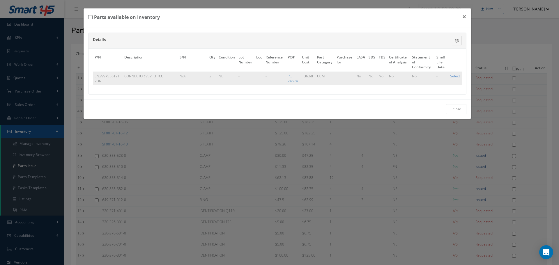
click at [456, 77] on link "Select" at bounding box center [455, 76] width 10 height 5
checkbox input "true"
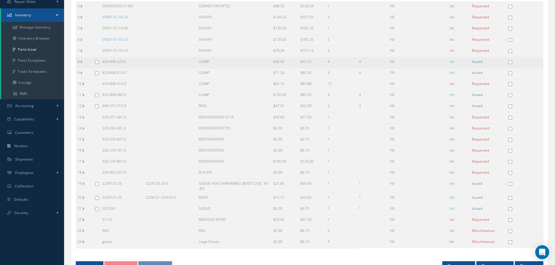
scroll to position [146, 0]
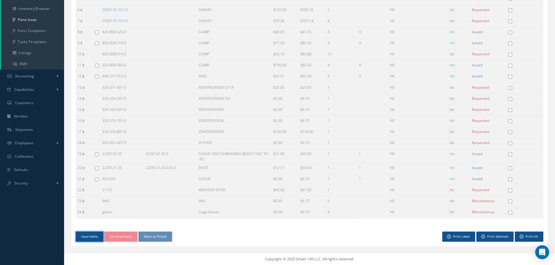
click at [89, 239] on button "Issue Items" at bounding box center [90, 237] width 28 height 10
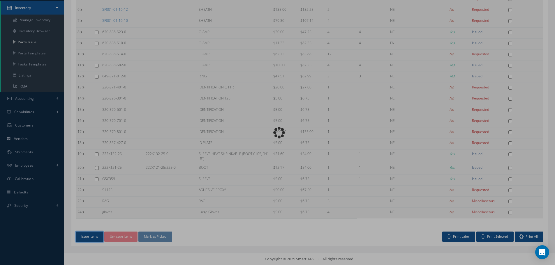
scroll to position [124, 0]
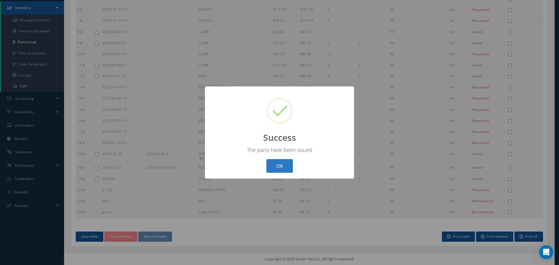
click at [286, 169] on button "OK" at bounding box center [280, 166] width 27 height 14
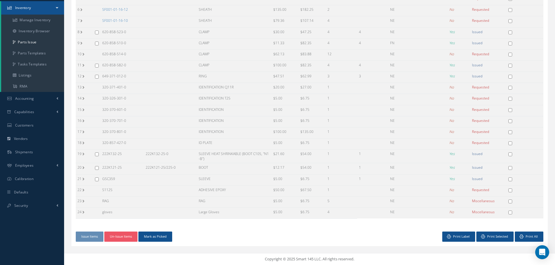
scroll to position [0, 0]
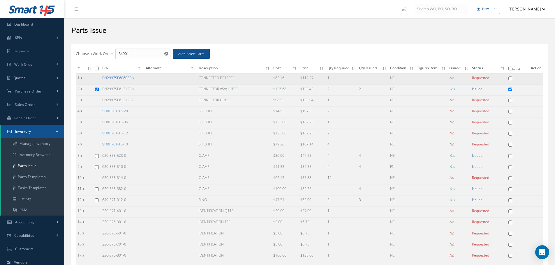
click at [126, 80] on link "EN2997SE60803BN" at bounding box center [118, 77] width 32 height 5
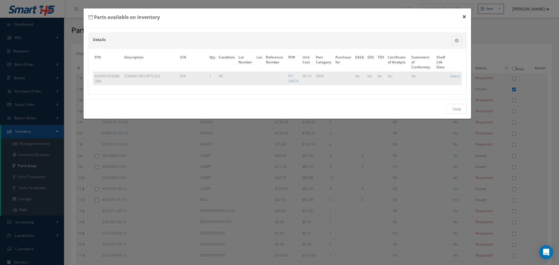
click at [464, 16] on button "×" at bounding box center [464, 16] width 13 height 16
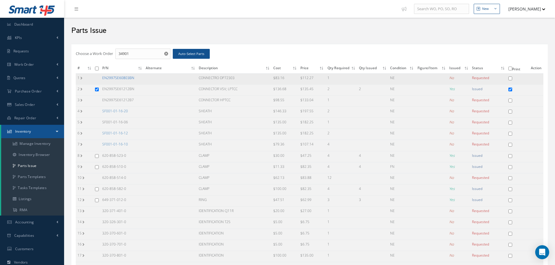
click at [128, 80] on link "EN2997SE60803BN" at bounding box center [118, 77] width 32 height 5
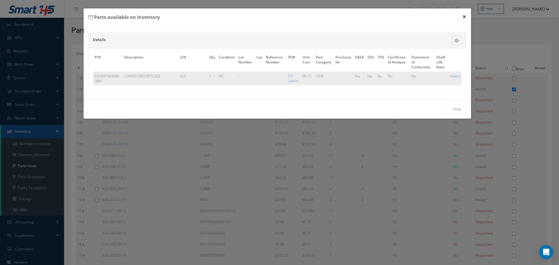
click at [465, 17] on button "×" at bounding box center [464, 16] width 13 height 16
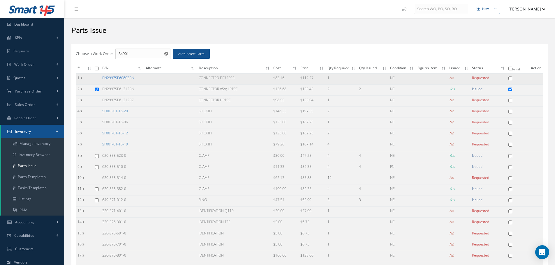
click at [119, 76] on link "EN2997SE60803BN" at bounding box center [118, 77] width 32 height 5
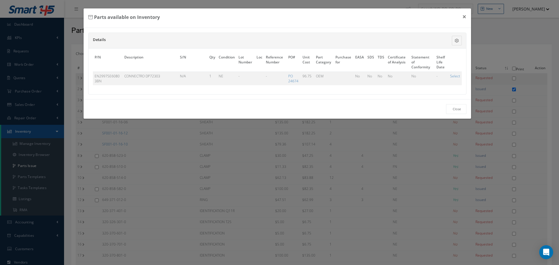
click at [452, 76] on link "Select" at bounding box center [455, 76] width 10 height 5
checkbox input "true"
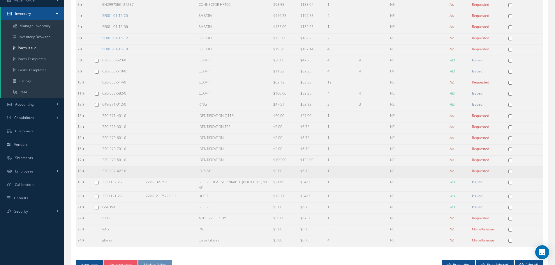
scroll to position [146, 0]
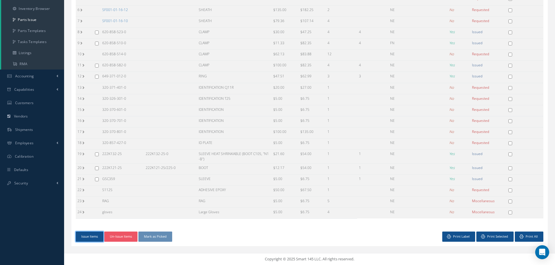
click at [89, 238] on button "Issue Items" at bounding box center [90, 237] width 28 height 10
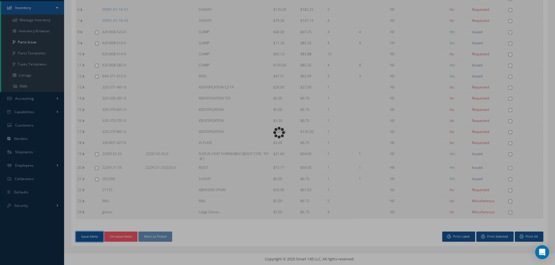
scroll to position [124, 0]
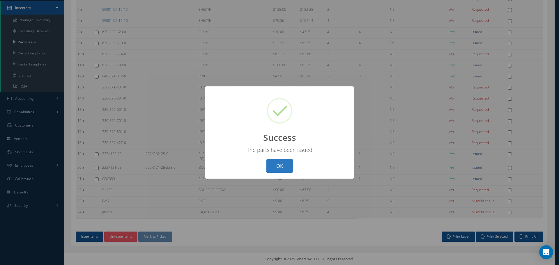
click at [278, 167] on button "OK" at bounding box center [280, 166] width 27 height 14
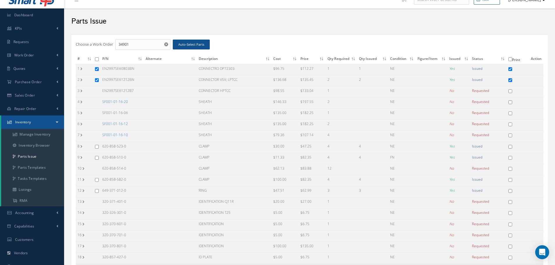
scroll to position [0, 0]
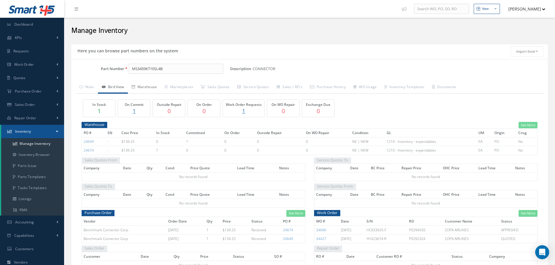
click at [157, 88] on link "Warehouse" at bounding box center [144, 88] width 33 height 12
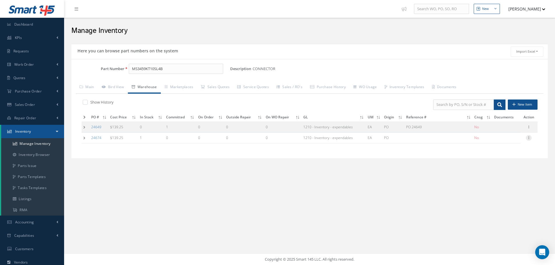
click at [529, 137] on icon at bounding box center [529, 137] width 6 height 5
click at [498, 142] on link "Edit" at bounding box center [502, 142] width 46 height 8
type input "139.25"
type input "[DATE]"
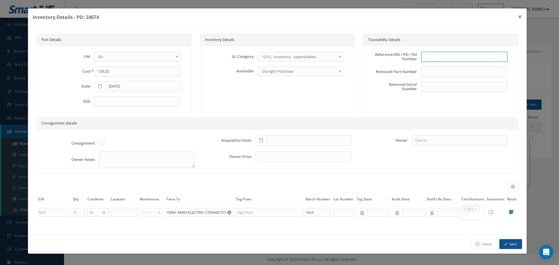
click at [433, 56] on input "text" at bounding box center [464, 57] width 86 height 10
type input "PO 24674"
click at [260, 140] on icon at bounding box center [261, 140] width 3 height 4
click at [293, 104] on td "21" at bounding box center [295, 105] width 9 height 9
type input "[DATE]"
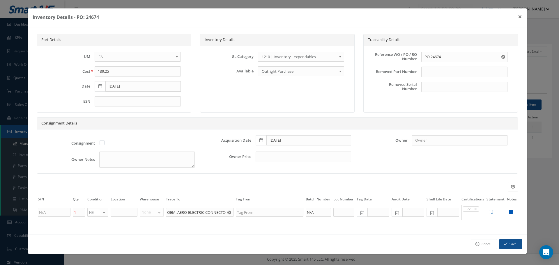
click at [511, 213] on icon at bounding box center [511, 212] width 4 height 5
type textarea "CAGE CODE: 59976 DATE CODE: 2533D BENCHMARK C OF C"
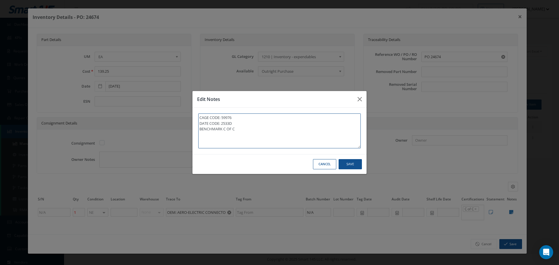
click at [258, 130] on textarea "CAGE CODE: 59976 DATE CODE: 2533D BENCHMARK C OF C" at bounding box center [279, 131] width 163 height 35
type textarea "CAGE CODE: 59976 DATE CODE: 2533D BENCHMARK C OF C"
paste textarea "** RECEIVEC STOCK 08/25/2025."
type textarea "CAGE CODE: 59976 DATE CODE: 2533D BENCHMARK C OF C ** RECEIVEC STOCK 08/25/2025."
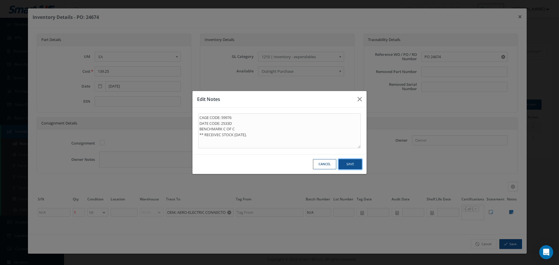
click at [0, 0] on button "Save" at bounding box center [0, 0] width 0 height 0
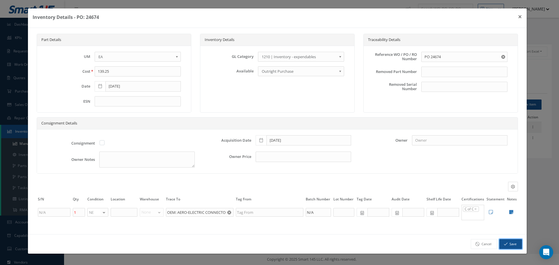
click at [513, 242] on button "Save" at bounding box center [511, 244] width 23 height 10
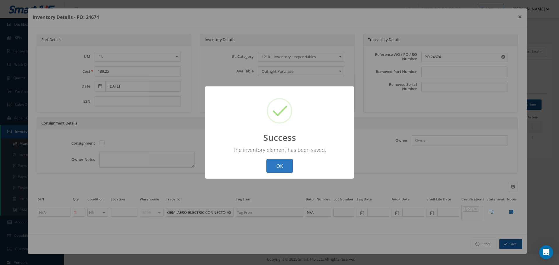
click at [290, 163] on button "OK" at bounding box center [280, 166] width 27 height 14
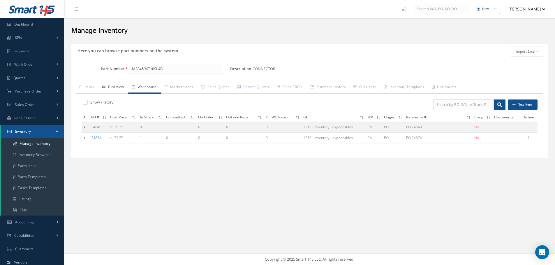
click at [127, 87] on link "Bird View" at bounding box center [113, 88] width 30 height 12
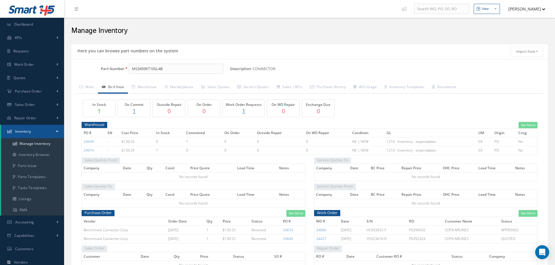
click at [135, 113] on p "1" at bounding box center [133, 111] width 29 height 8
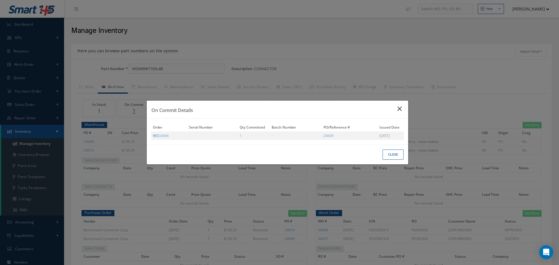
click at [398, 110] on icon "Close" at bounding box center [401, 108] width 6 height 7
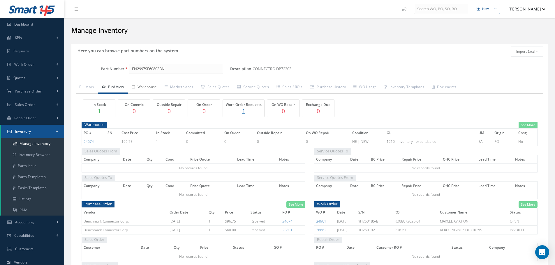
click at [146, 87] on link "Warehouse" at bounding box center [144, 88] width 33 height 12
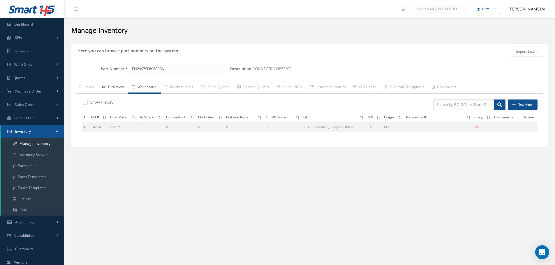
click at [120, 86] on link "Bird View" at bounding box center [113, 88] width 30 height 12
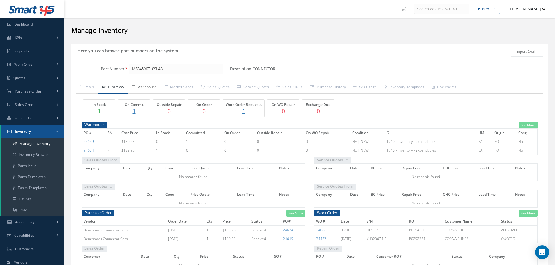
click at [156, 85] on link "Warehouse" at bounding box center [144, 88] width 33 height 12
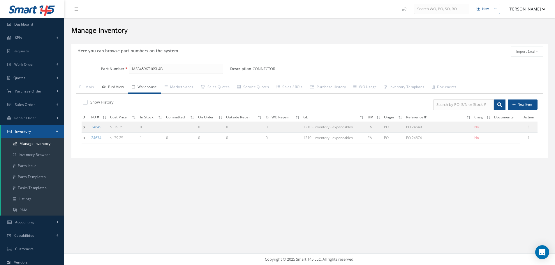
click at [117, 88] on link "Bird View" at bounding box center [113, 88] width 30 height 12
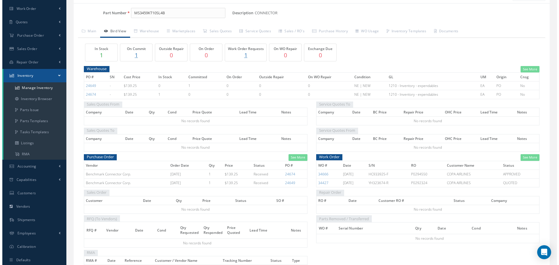
scroll to position [58, 0]
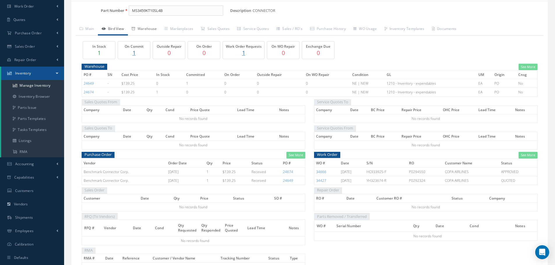
click at [149, 29] on link "Warehouse" at bounding box center [144, 29] width 33 height 12
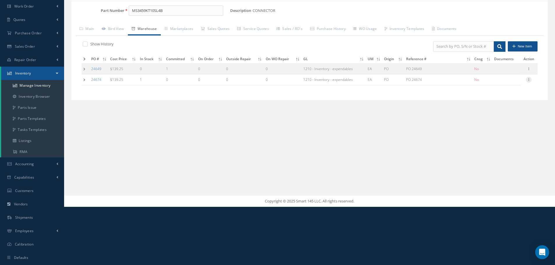
click at [527, 81] on icon at bounding box center [529, 79] width 6 height 5
click at [507, 82] on link "Edit" at bounding box center [502, 84] width 46 height 8
type input "139.25"
type input "[DATE]"
type input "PO 24674"
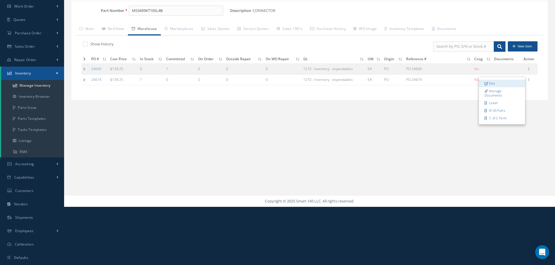
type input "08/21/2025"
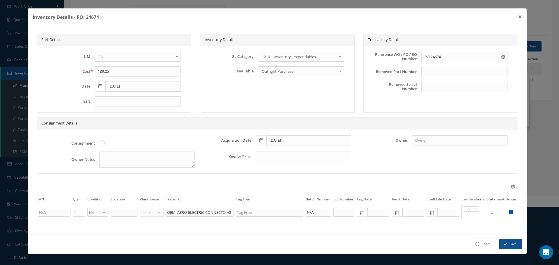
click at [511, 214] on icon at bounding box center [511, 212] width 4 height 5
type textarea "CAGE CODE: 59976 DATE CODE: 2533D BENCHMARK C OF C ** RECEIVEC STOCK 08/25/2025."
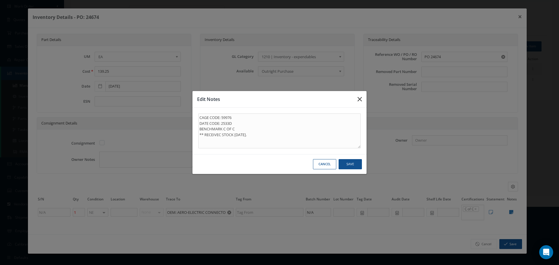
click at [0, 0] on button "button" at bounding box center [0, 0] width 0 height 0
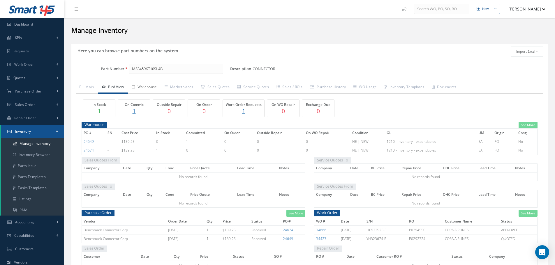
click at [148, 84] on link "Warehouse" at bounding box center [144, 88] width 33 height 12
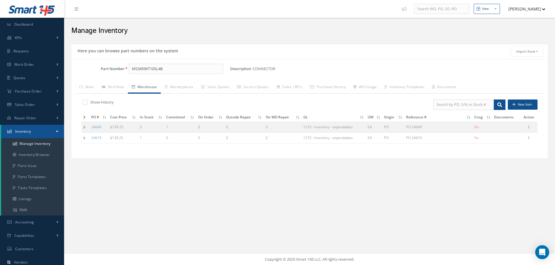
click at [83, 139] on td at bounding box center [86, 138] width 8 height 11
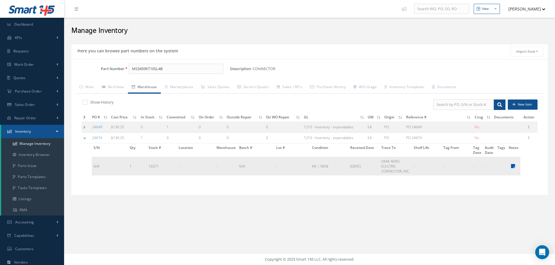
click at [514, 166] on icon at bounding box center [513, 166] width 4 height 5
type textarea "CAGE CODE: 59976 DATE CODE: 2533D BENCHMARK C OF C ** RECEIVEC STOCK [DATE]."
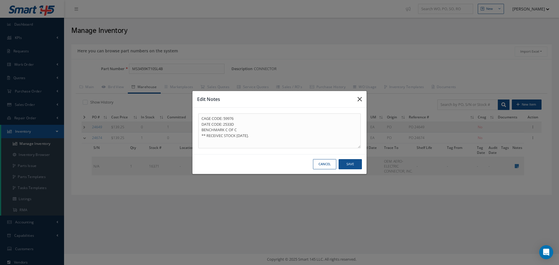
click at [0, 0] on icon "button" at bounding box center [0, 0] width 0 height 0
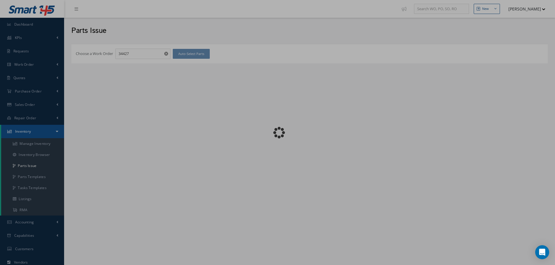
checkbox input "false"
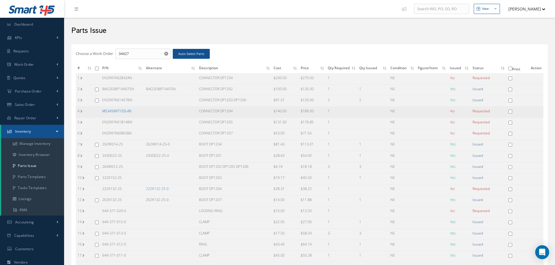
click at [119, 110] on link "MS3459KT10SL4B" at bounding box center [116, 111] width 29 height 5
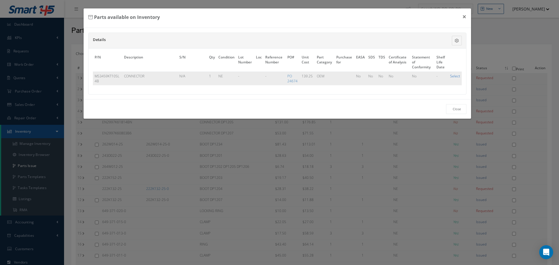
click at [458, 76] on link "Select" at bounding box center [455, 76] width 10 height 5
checkbox input "true"
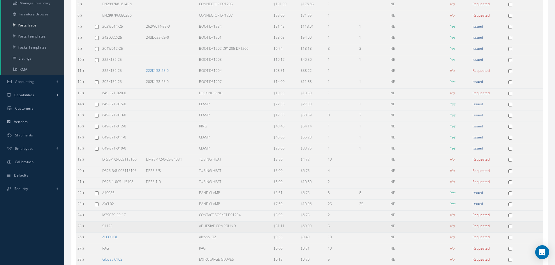
scroll to position [188, 0]
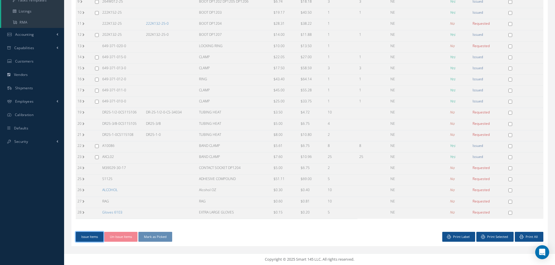
click at [88, 238] on button "Issue Items" at bounding box center [90, 237] width 28 height 10
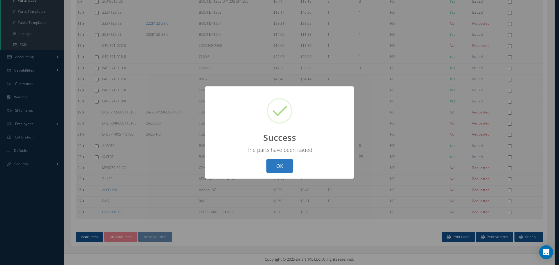
click at [283, 165] on button "OK" at bounding box center [280, 166] width 27 height 14
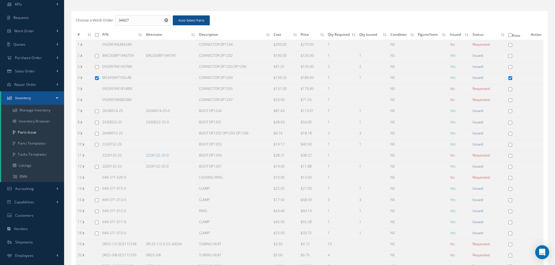
scroll to position [20, 0]
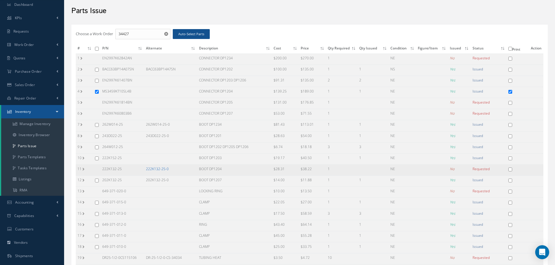
click at [156, 170] on link "222K132-25-0" at bounding box center [157, 169] width 23 height 5
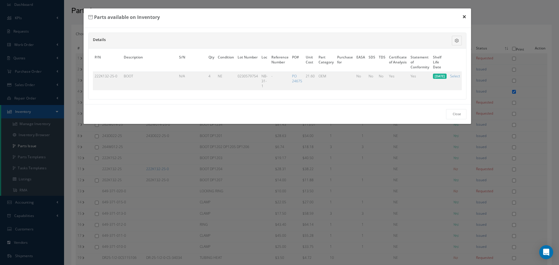
click at [466, 17] on button "×" at bounding box center [464, 16] width 13 height 16
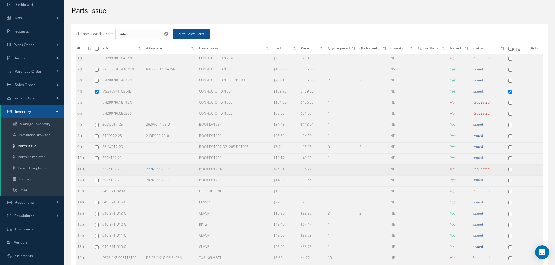
click at [157, 170] on link "222K132-25-0" at bounding box center [157, 169] width 23 height 5
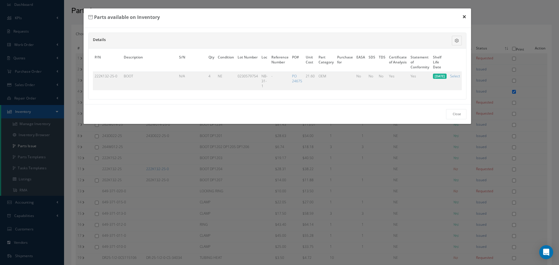
click at [465, 17] on button "×" at bounding box center [464, 16] width 13 height 16
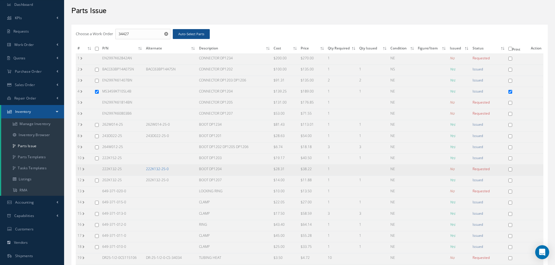
click at [162, 168] on link "222K132-25-0" at bounding box center [157, 169] width 23 height 5
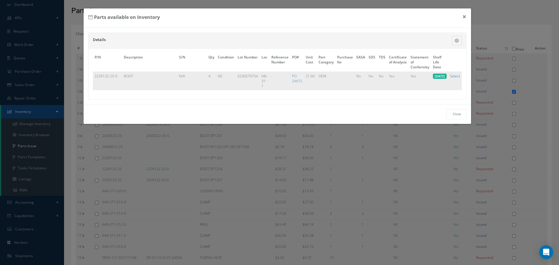
click at [456, 75] on link "Select" at bounding box center [455, 76] width 10 height 5
checkbox input "true"
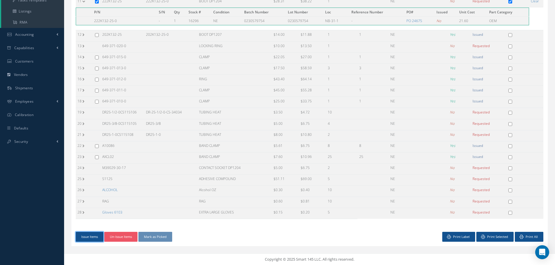
click at [87, 237] on button "Issue Items" at bounding box center [90, 237] width 28 height 10
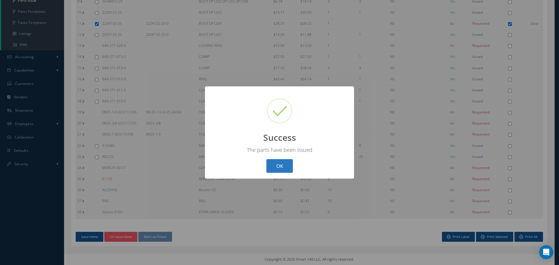
click at [278, 167] on button "OK" at bounding box center [280, 166] width 27 height 14
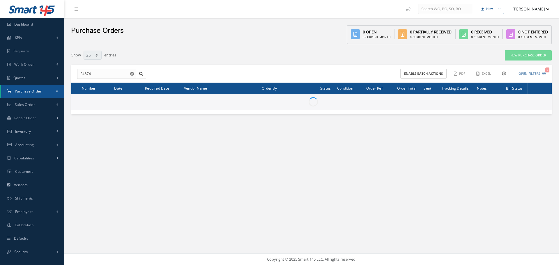
select select "25"
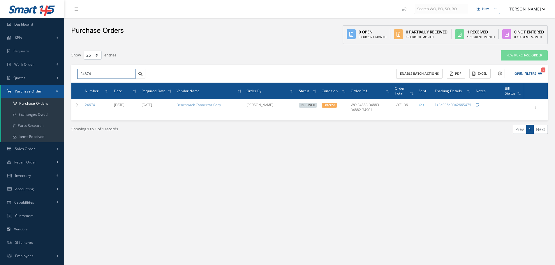
click at [107, 77] on input "24674" at bounding box center [106, 74] width 58 height 10
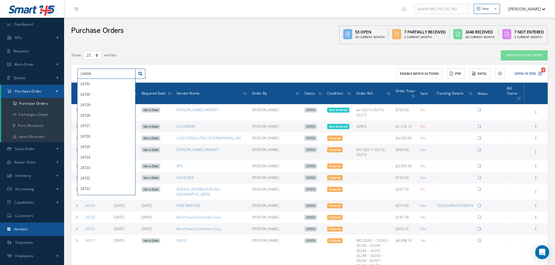
type input "24699"
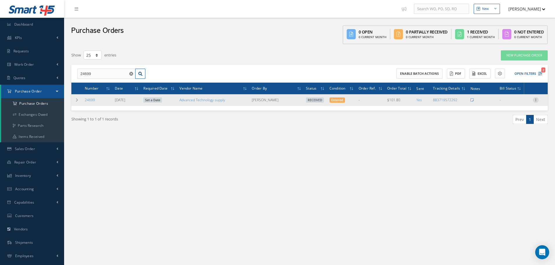
click at [536, 100] on icon at bounding box center [536, 99] width 6 height 5
click at [516, 103] on link "Receiving Details" at bounding box center [509, 104] width 46 height 8
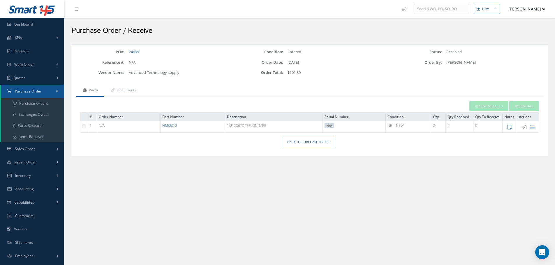
click at [173, 128] on link "HM352-2" at bounding box center [169, 125] width 15 height 5
click at [306, 144] on link "Back to Purchase Order" at bounding box center [308, 142] width 53 height 10
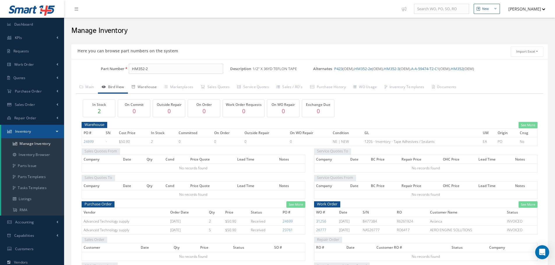
click at [149, 85] on link "Warehouse" at bounding box center [144, 88] width 33 height 12
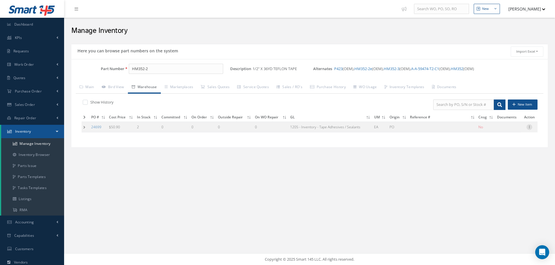
click at [530, 125] on icon at bounding box center [529, 126] width 6 height 5
click at [498, 132] on link "Edit" at bounding box center [502, 131] width 46 height 8
type input "50.90"
type input "[DATE]"
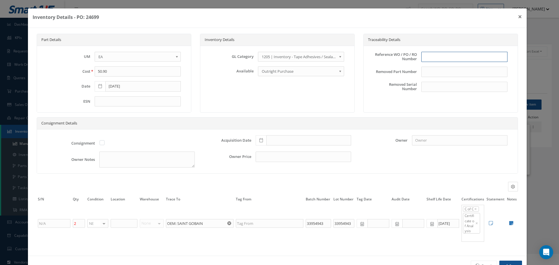
click at [452, 58] on input "text" at bounding box center [464, 57] width 86 height 10
type input "PO 24699"
click at [262, 141] on span at bounding box center [261, 140] width 11 height 10
click at [295, 106] on td "21" at bounding box center [293, 105] width 9 height 9
type input "[DATE]"
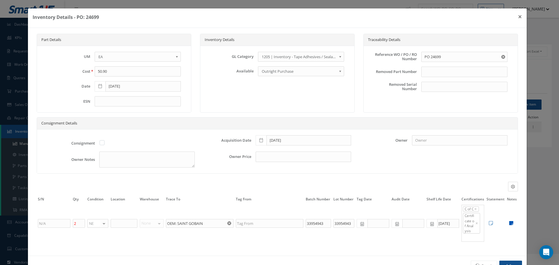
click at [509, 224] on icon at bounding box center [511, 223] width 4 height 5
type textarea "DOM:07/16/2025 PSAT HM352-2E OEM C OF C/ TEST REPORT ADV. TECH SUPPLY C OF C"
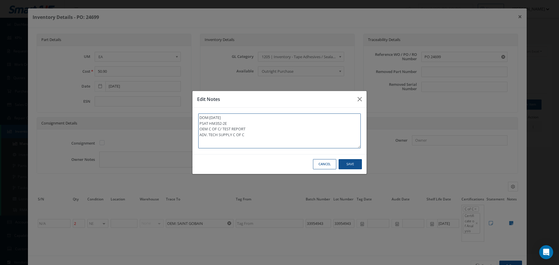
click at [277, 147] on textarea "DOM:07/16/2025 PSAT HM352-2E OEM C OF C/ TEST REPORT ADV. TECH SUPPLY C OF C" at bounding box center [279, 131] width 163 height 35
type textarea "DOM:07/16/2025 PSAT HM352-2E OEM C OF C/ TEST REPORT ADV. TECH SUPPLY C OF C"
paste textarea "** RECEIVEC STOCK [DATE]."
type textarea "DOM:07/16/2025 PSAT HM352-2E OEM C OF C/ TEST REPORT ADV. TECH SUPPLY C OF C **…"
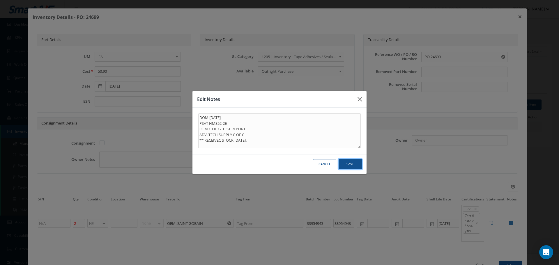
click at [0, 0] on button "Save" at bounding box center [0, 0] width 0 height 0
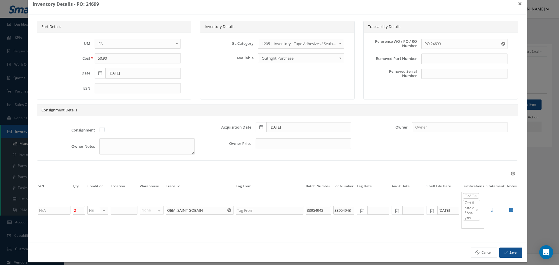
scroll to position [19, 0]
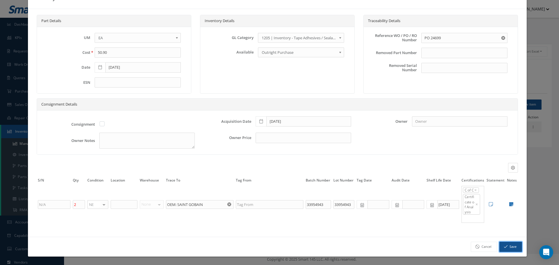
click at [507, 249] on button "Save" at bounding box center [511, 247] width 23 height 10
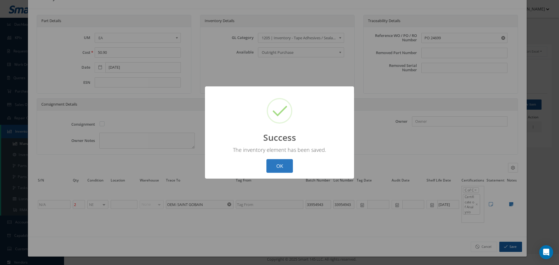
click at [279, 167] on button "OK" at bounding box center [280, 166] width 27 height 14
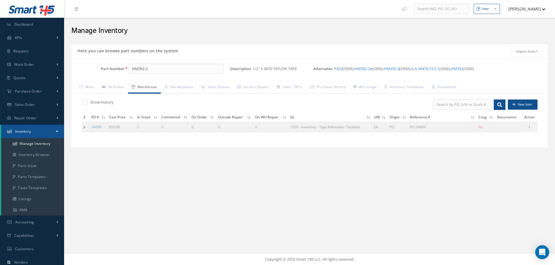
click at [87, 99] on div "Show History New Item PO # Cost Price In Stock Committed On Order Outside Repai…" at bounding box center [310, 118] width 468 height 49
click at [87, 102] on label at bounding box center [87, 102] width 1 height 5
click at [86, 102] on input "checkbox" at bounding box center [85, 103] width 4 height 4
checkbox input "true"
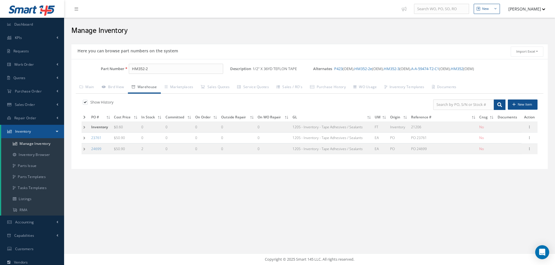
click at [84, 138] on td at bounding box center [86, 138] width 8 height 11
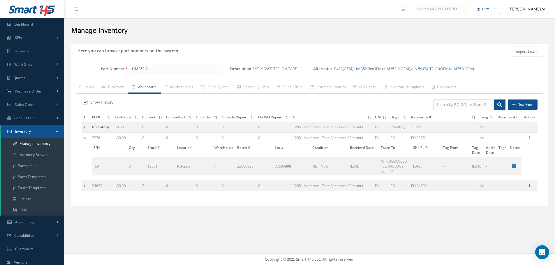
click at [83, 138] on td at bounding box center [86, 138] width 9 height 11
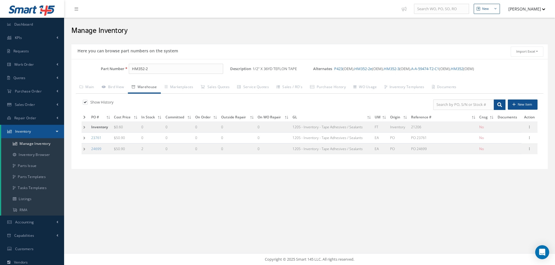
click at [84, 127] on td at bounding box center [86, 127] width 8 height 11
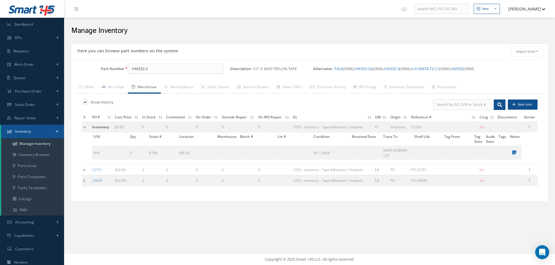
click at [84, 127] on td at bounding box center [86, 127] width 9 height 11
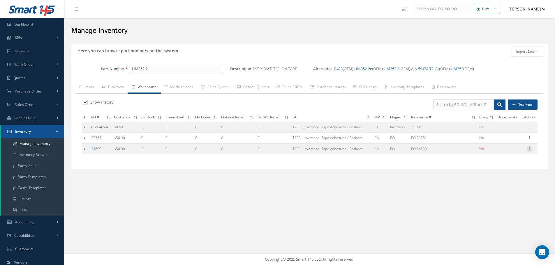
click at [530, 148] on icon at bounding box center [530, 148] width 6 height 5
click at [507, 153] on link "Edit" at bounding box center [503, 153] width 46 height 8
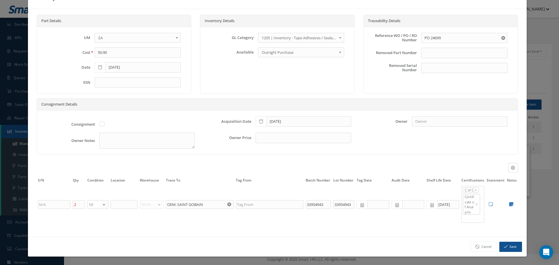
scroll to position [0, 0]
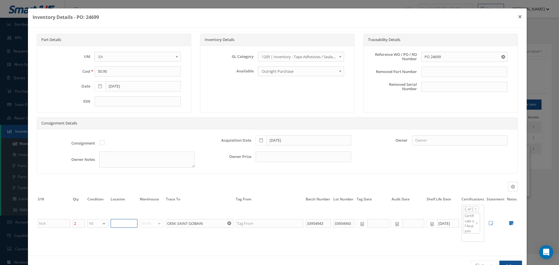
click at [123, 225] on input "text" at bounding box center [124, 223] width 27 height 9
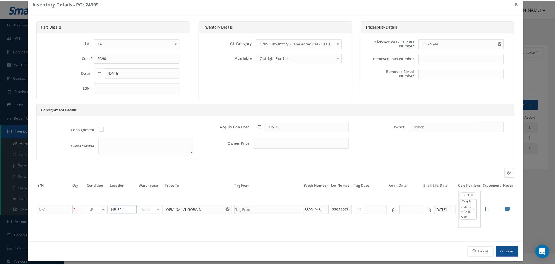
scroll to position [19, 0]
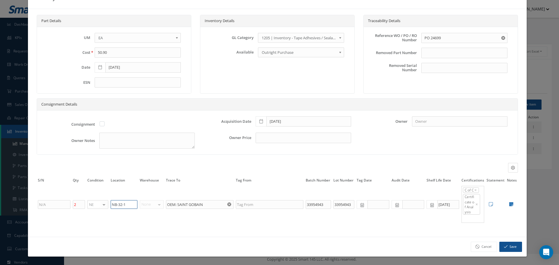
type input "NB-32-1"
click at [508, 244] on button "Save" at bounding box center [511, 247] width 23 height 10
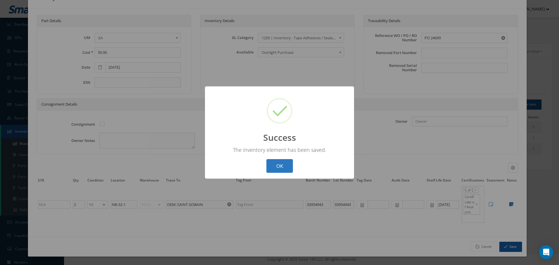
click at [285, 167] on button "OK" at bounding box center [280, 166] width 27 height 14
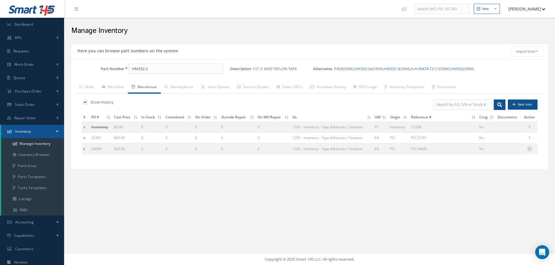
click at [531, 149] on icon at bounding box center [530, 148] width 6 height 5
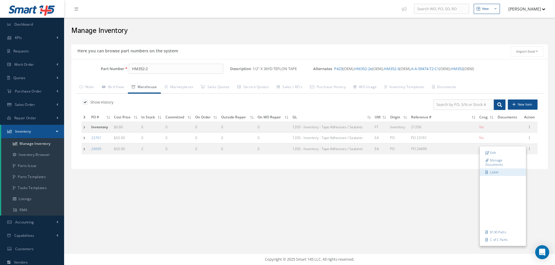
click at [500, 171] on link "Label" at bounding box center [503, 173] width 46 height 8
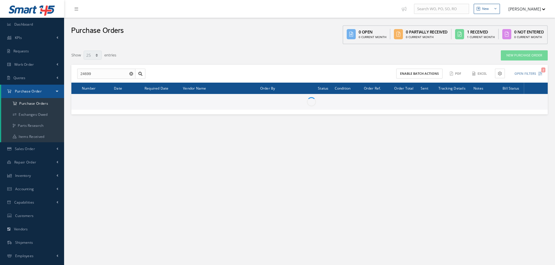
select select "25"
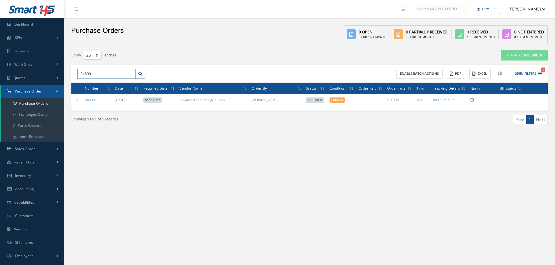
click at [92, 73] on input "24699" at bounding box center [106, 74] width 58 height 10
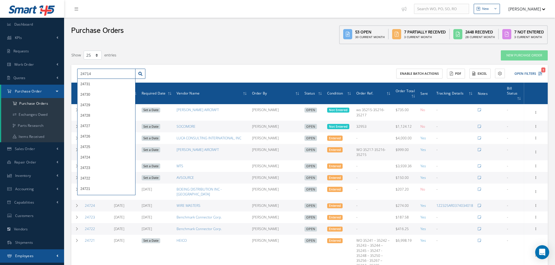
type input "24714"
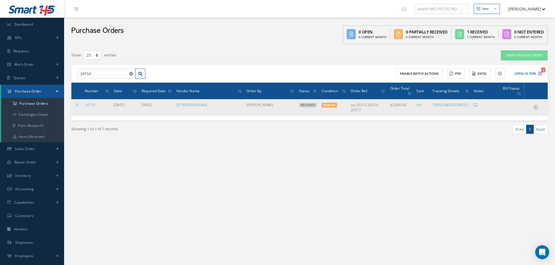
click at [537, 107] on icon at bounding box center [536, 107] width 6 height 5
click at [515, 112] on link "Receiving Details" at bounding box center [509, 111] width 46 height 8
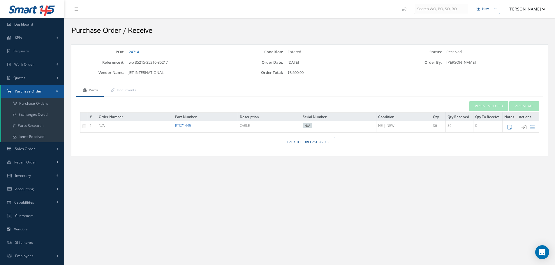
click at [184, 126] on link "RTS71445" at bounding box center [183, 125] width 16 height 5
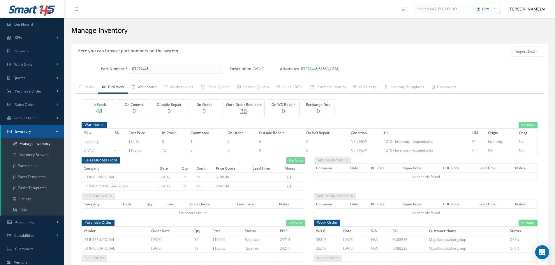
click at [149, 88] on link "Warehouse" at bounding box center [144, 88] width 33 height 12
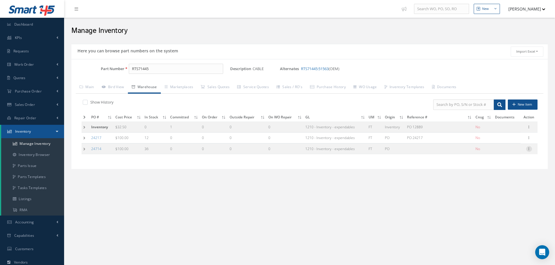
click at [529, 149] on icon at bounding box center [529, 148] width 6 height 5
click at [506, 153] on link "Edit" at bounding box center [502, 153] width 46 height 8
type input "100.00"
type input "[DATE]"
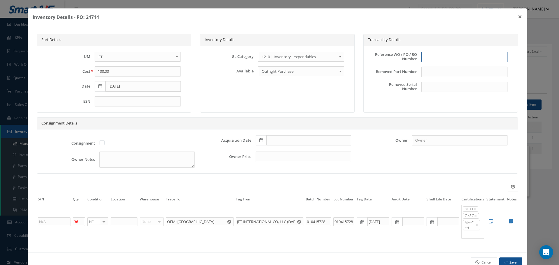
click at [442, 57] on input "text" at bounding box center [464, 57] width 86 height 10
type input "PO 24714"
click at [261, 140] on icon at bounding box center [261, 140] width 3 height 4
click at [292, 104] on td "21" at bounding box center [293, 105] width 9 height 9
type input "[DATE]"
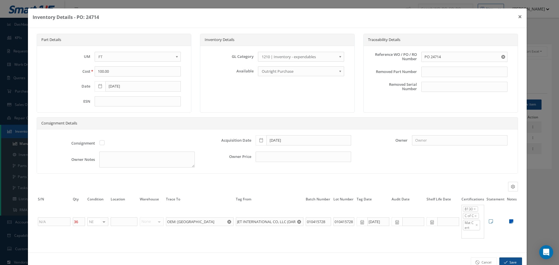
click at [509, 222] on icon at bounding box center [511, 221] width 4 height 5
type textarea "8130 FORM TRACKING No. 99683 CAGE CODE: 12814 CARLISLE C OF C / TEST ANALYSIS"
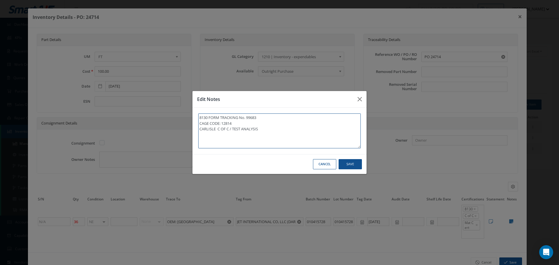
click at [266, 132] on textarea "8130 FORM TRACKING No. 99683 CAGE CODE: 12814 CARLISLE C OF C / TEST ANALYSIS" at bounding box center [279, 131] width 163 height 35
type textarea "8130 FORM TRACKING No. 99683 CAGE CODE: 12814 CARLISLE C OF C / TEST ANALYSIS"
paste textarea "** RECEIVEC STOCK [DATE]."
type textarea "8130 FORM TRACKING No. 99683 CAGE CODE: 12814 CARLISLE C OF C / TEST ANALYSIS *…"
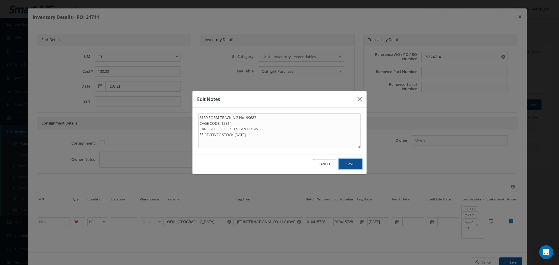
click at [0, 0] on button "Save" at bounding box center [0, 0] width 0 height 0
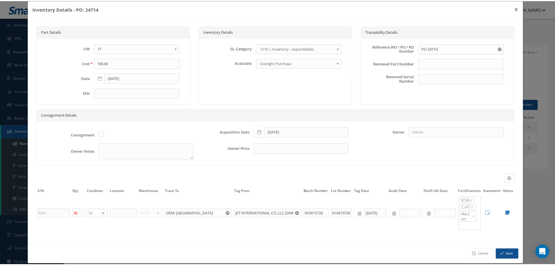
scroll to position [16, 0]
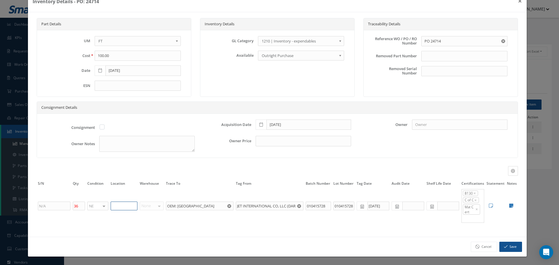
click at [123, 206] on input "text" at bounding box center [124, 206] width 27 height 9
type input "N1-1-5"
click at [512, 250] on button "Save" at bounding box center [511, 247] width 23 height 10
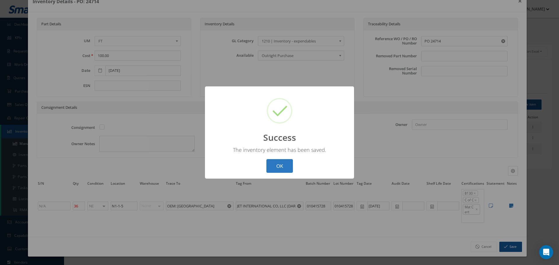
click at [281, 163] on button "OK" at bounding box center [280, 166] width 27 height 14
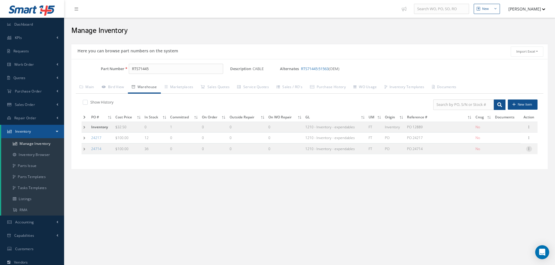
click at [530, 148] on icon at bounding box center [529, 148] width 6 height 5
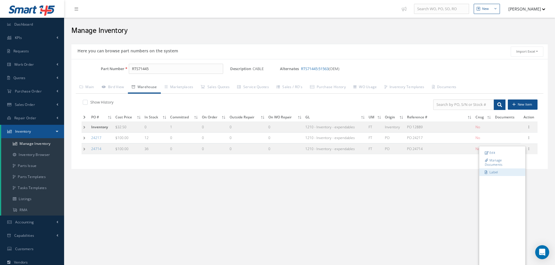
click at [495, 173] on link "Label" at bounding box center [502, 173] width 46 height 8
